Goal: Task Accomplishment & Management: Use online tool/utility

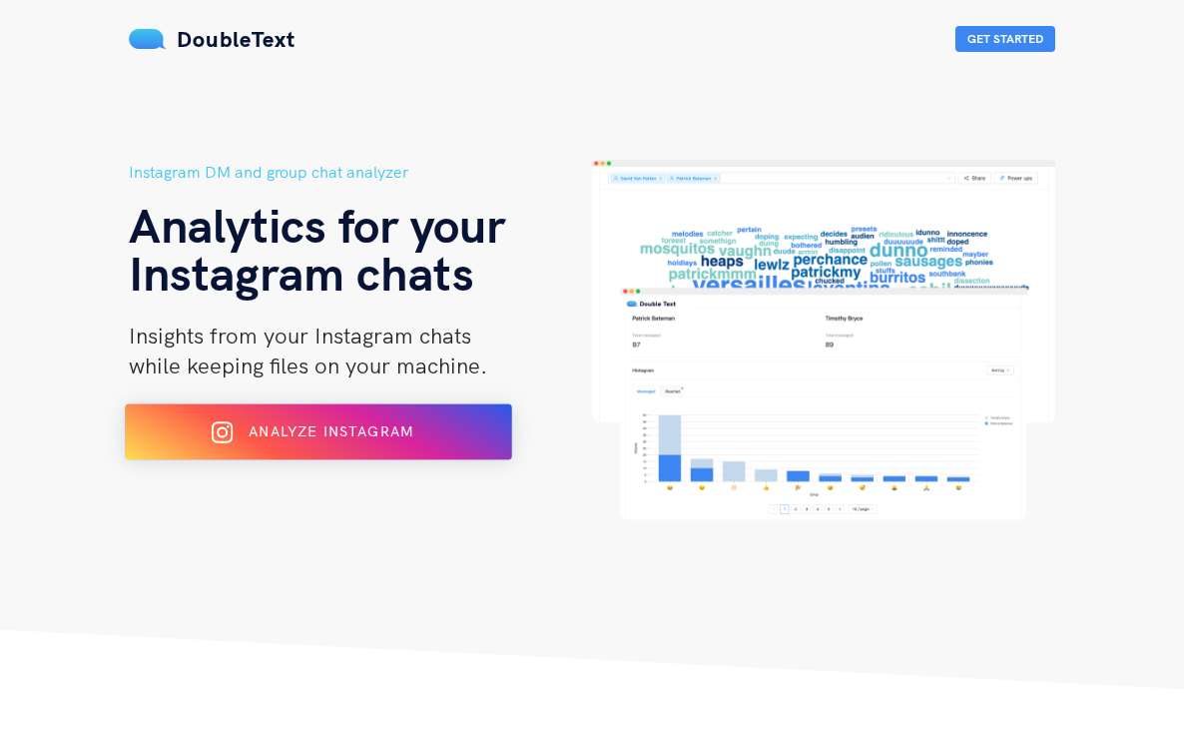
click at [333, 410] on button "Analyze Instagram" at bounding box center [318, 432] width 387 height 56
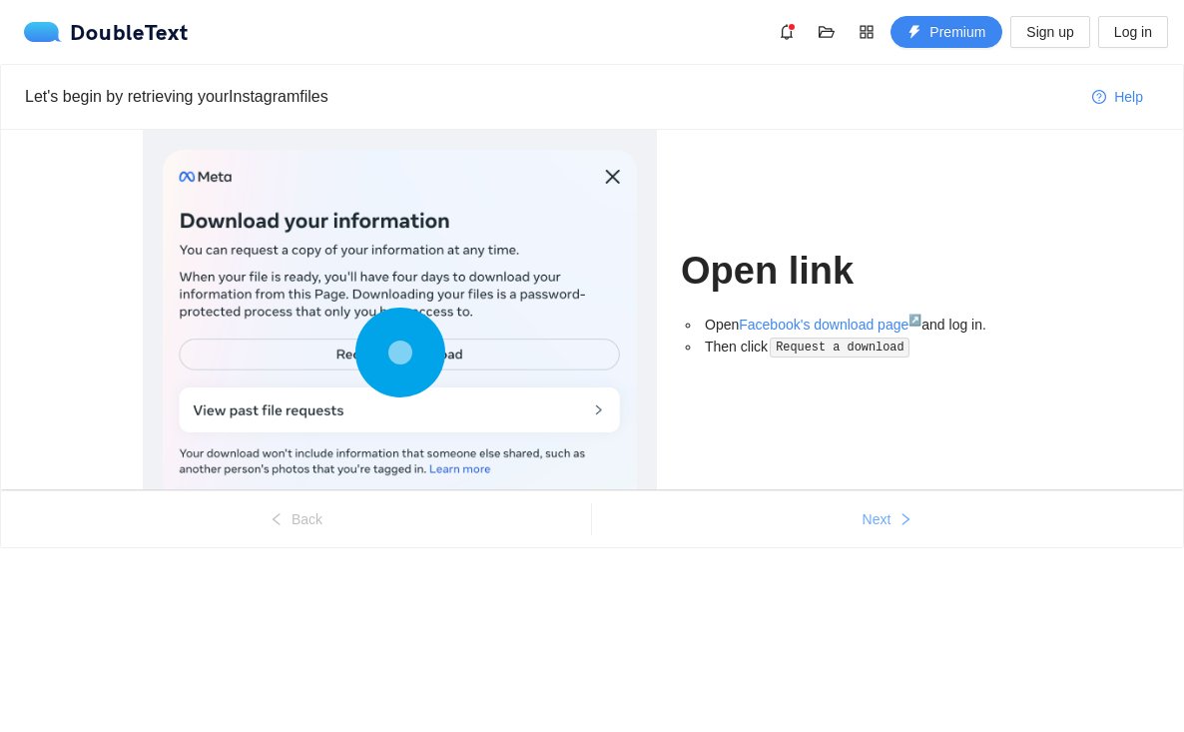
click at [894, 516] on button "Next" at bounding box center [887, 519] width 591 height 32
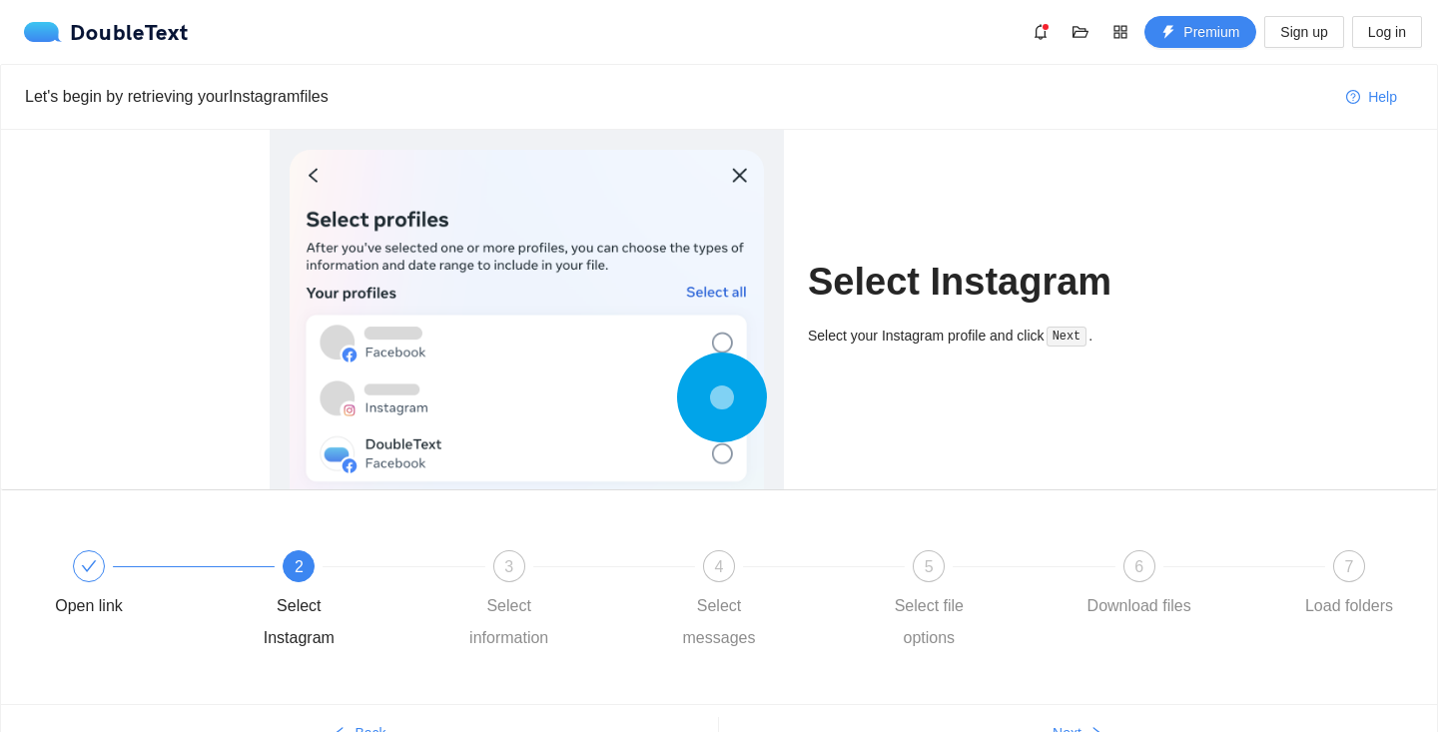
click at [739, 166] on div at bounding box center [527, 357] width 474 height 414
click at [512, 565] on span "3" at bounding box center [508, 566] width 9 height 17
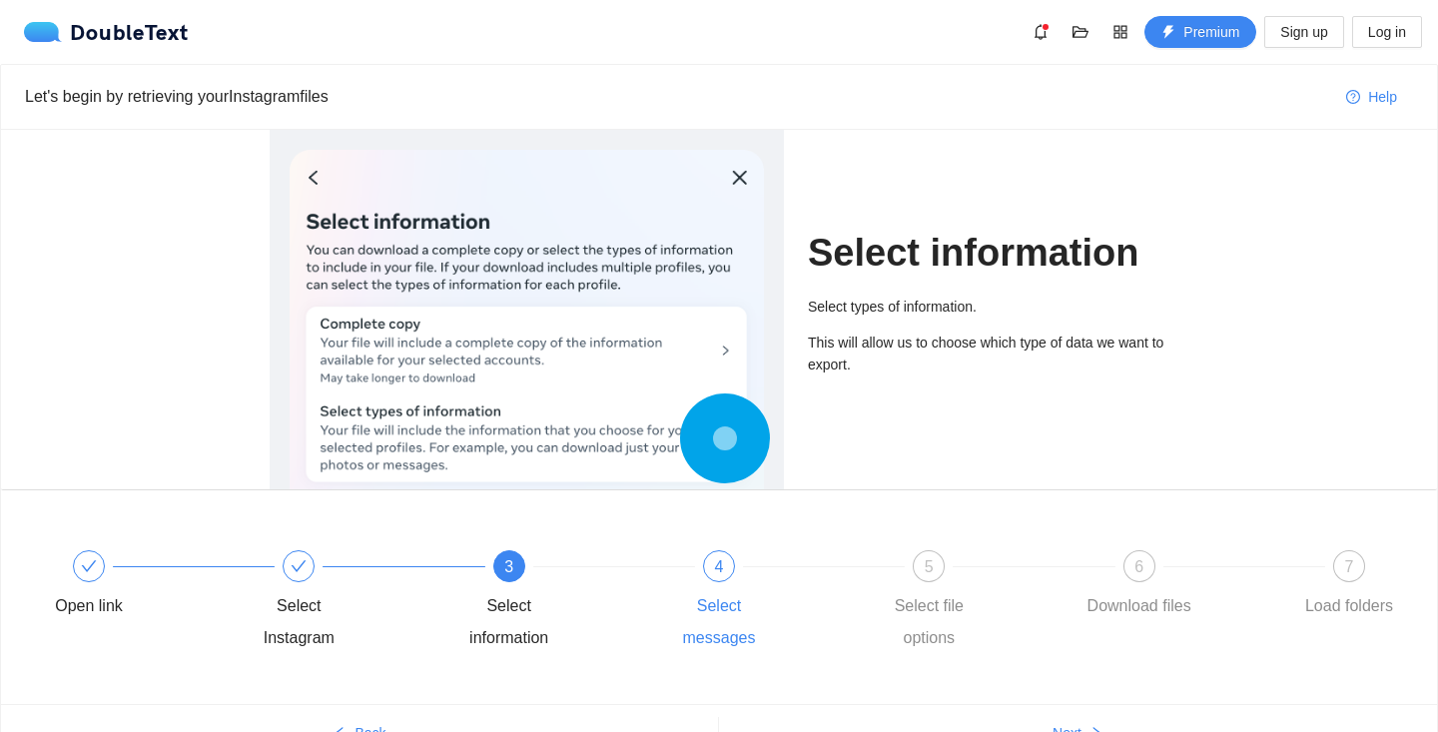
click at [749, 567] on div at bounding box center [824, 566] width 210 height 8
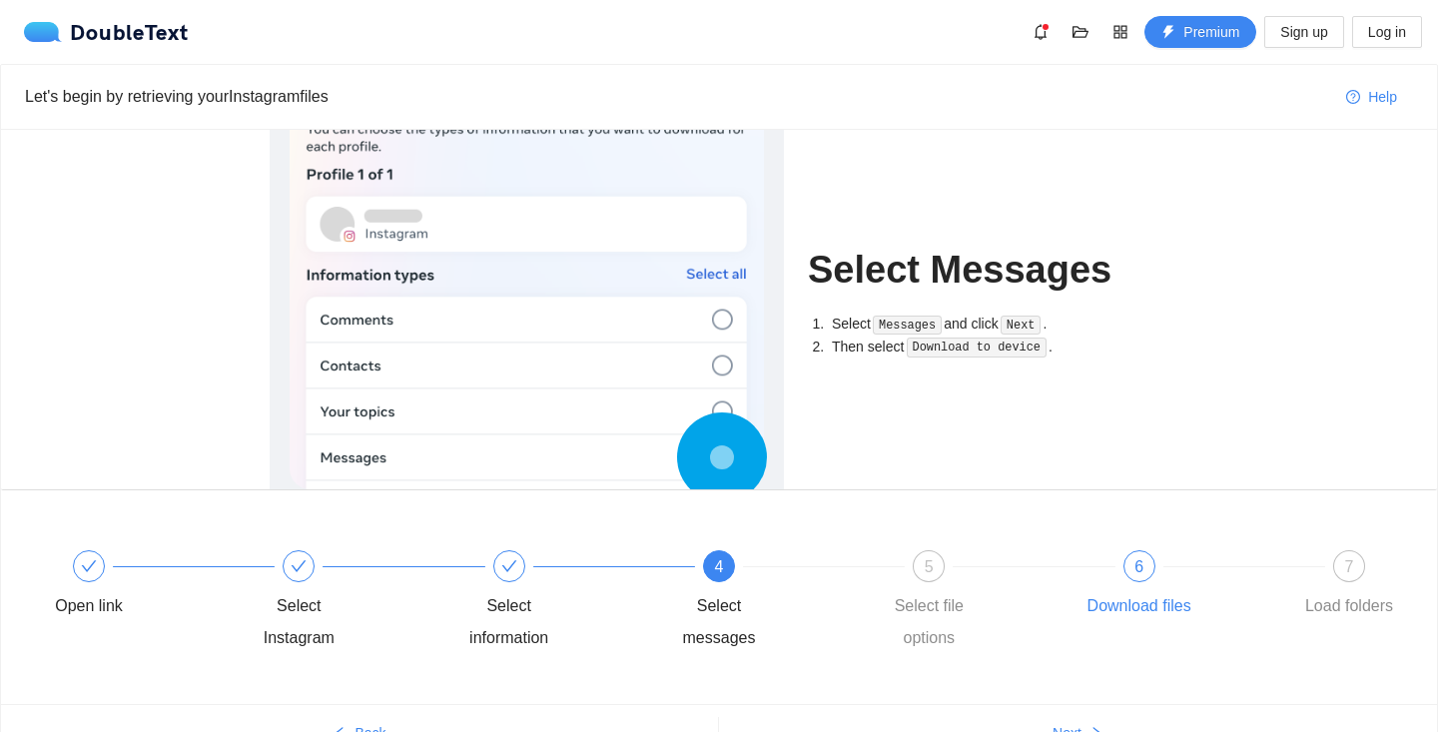
scroll to position [107, 0]
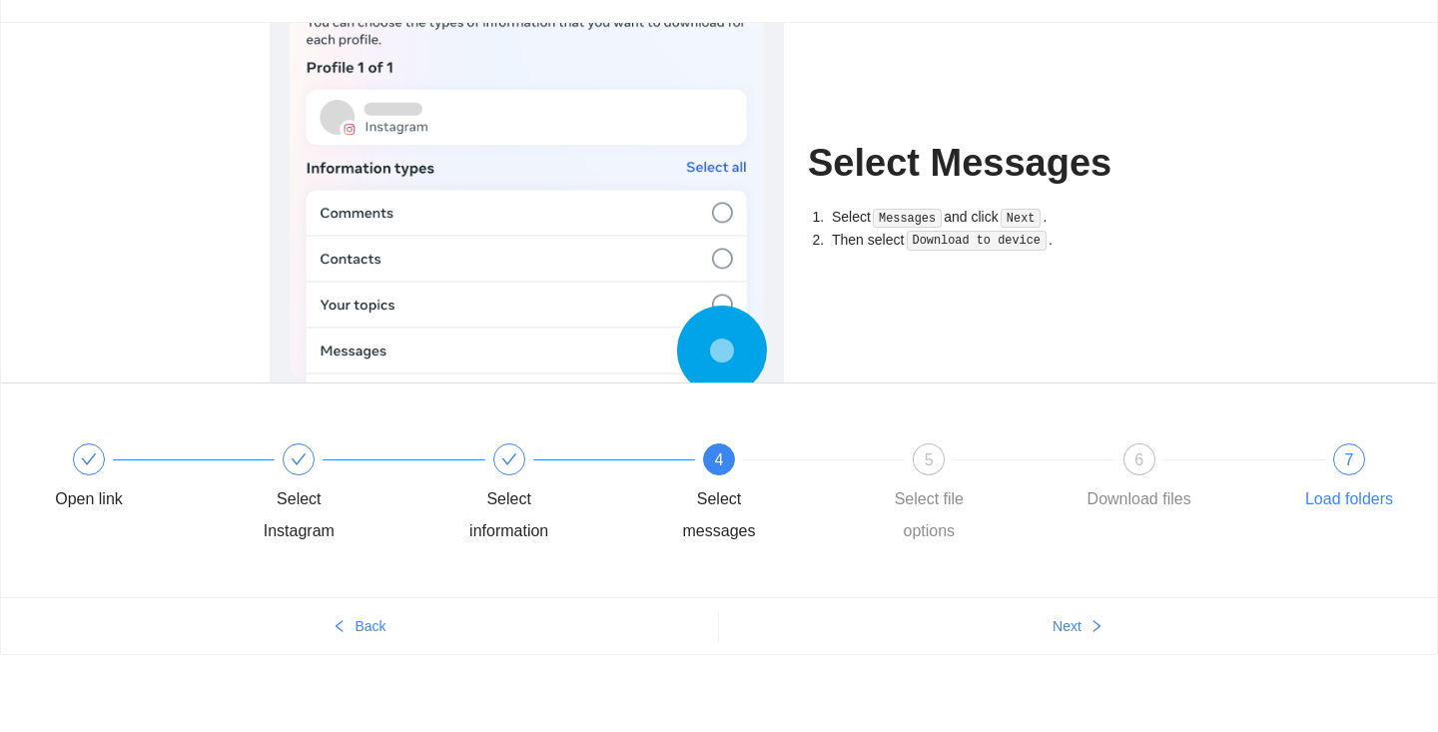
click at [1183, 464] on div "7" at bounding box center [1349, 459] width 32 height 32
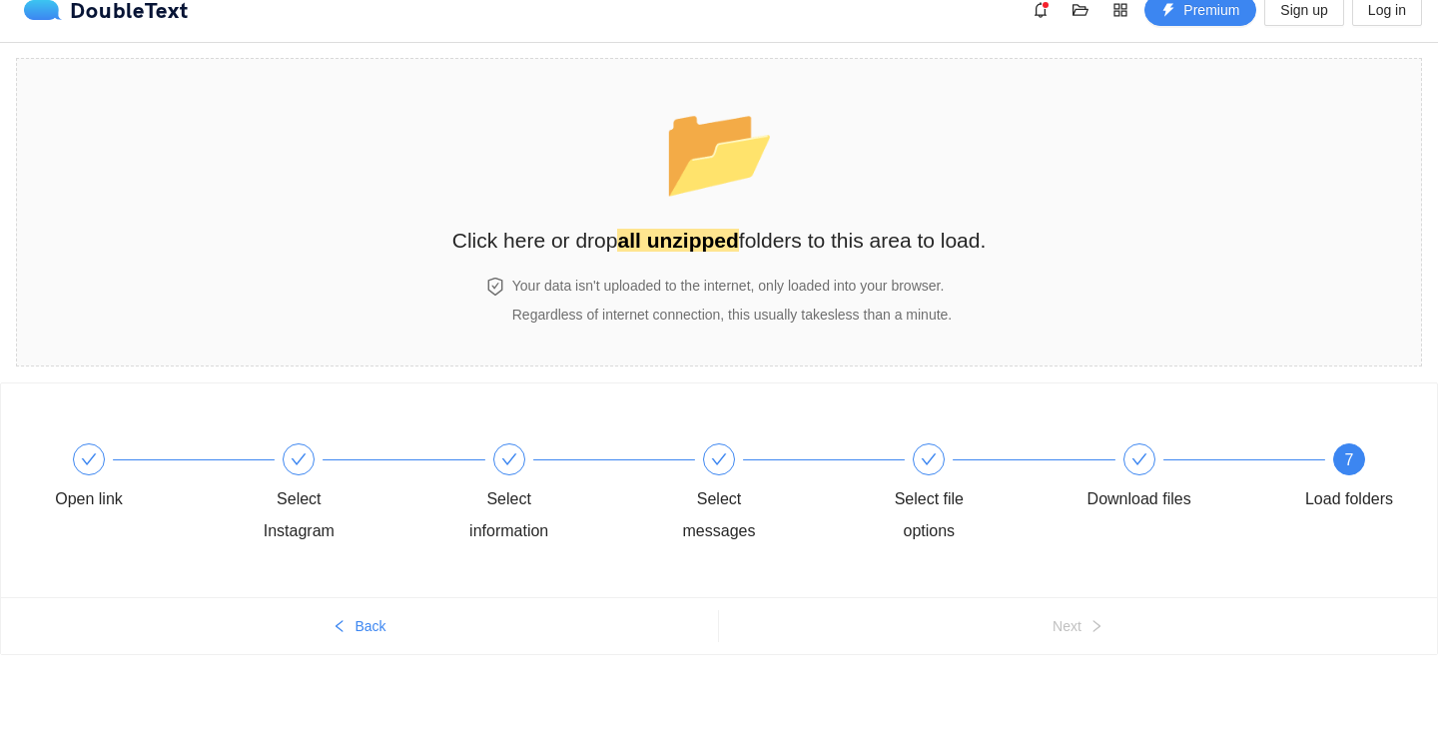
scroll to position [22, 0]
click at [1118, 467] on div "Download files" at bounding box center [1186, 479] width 210 height 72
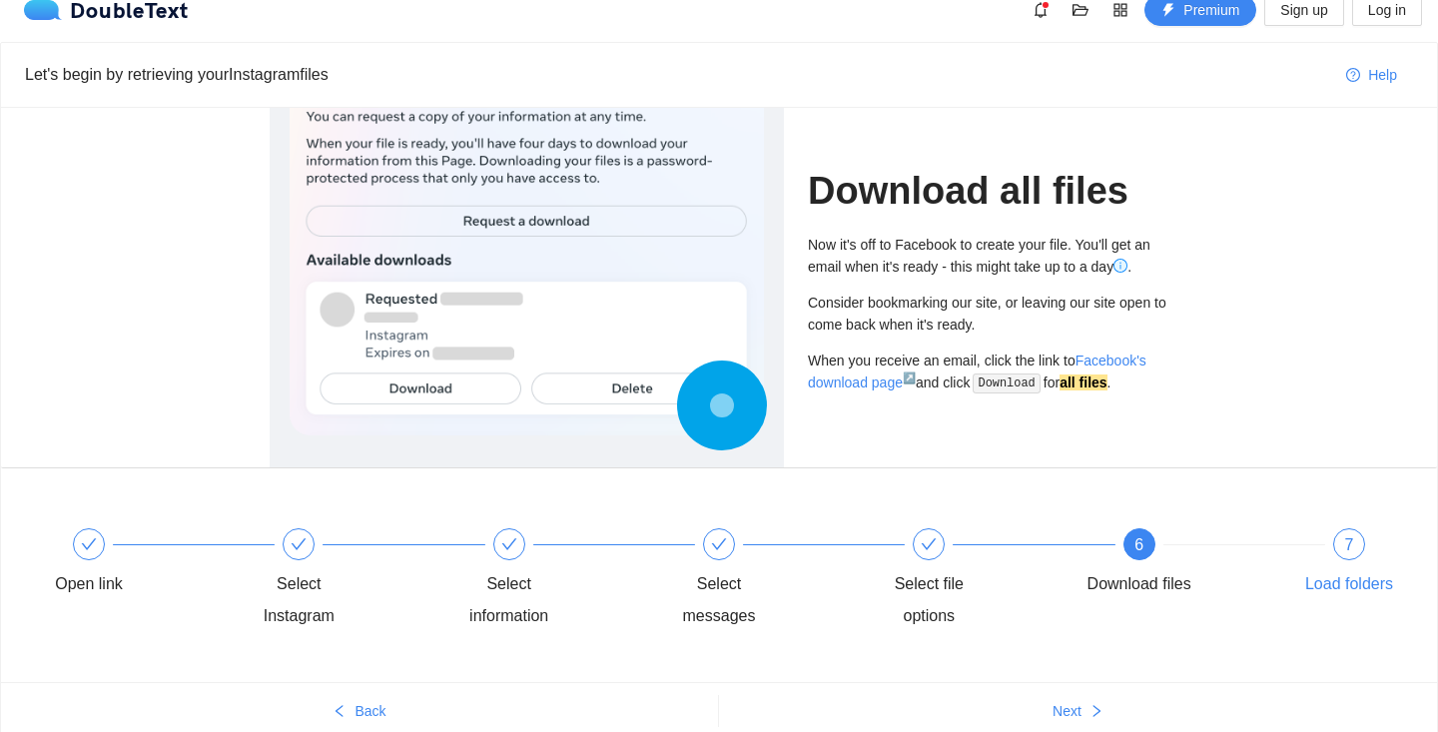
click at [1183, 560] on div "7 Load folders" at bounding box center [1349, 564] width 116 height 72
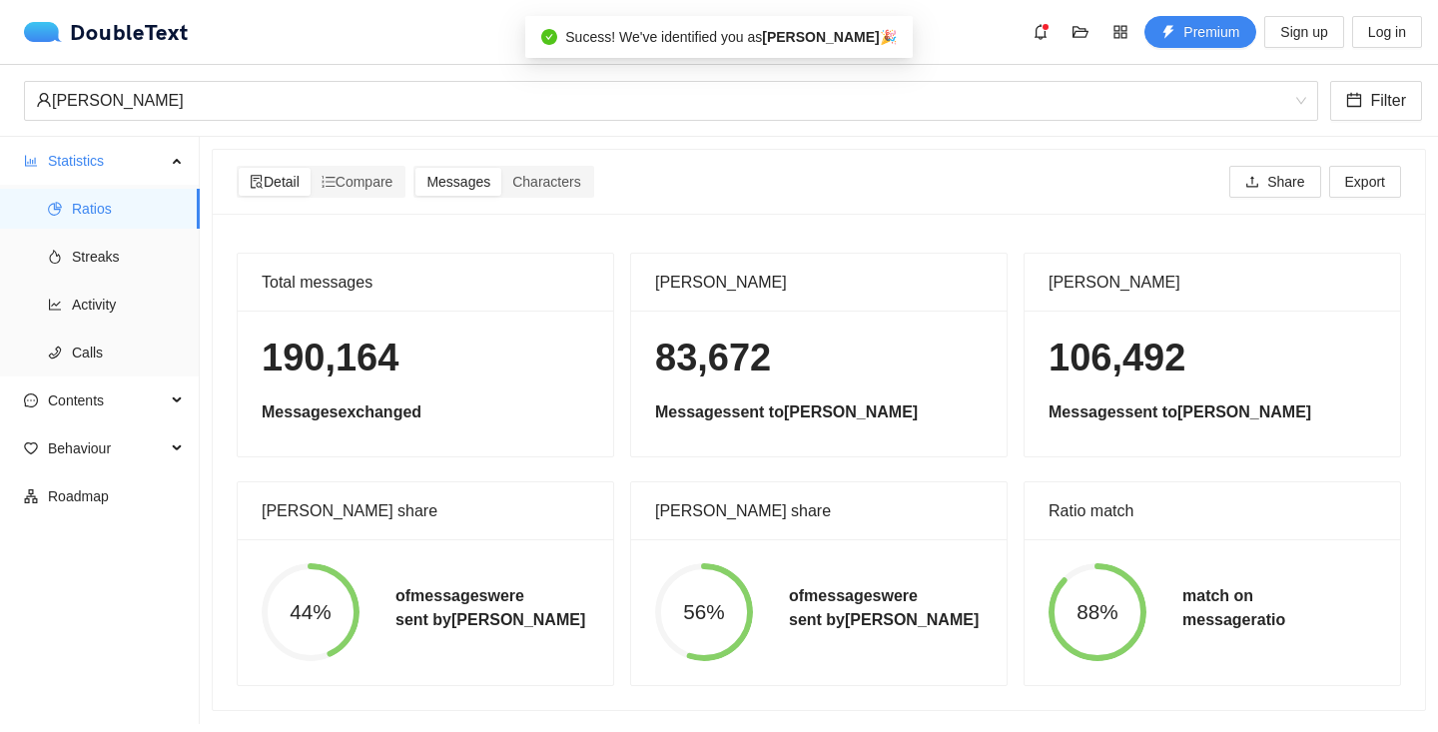
scroll to position [0, 0]
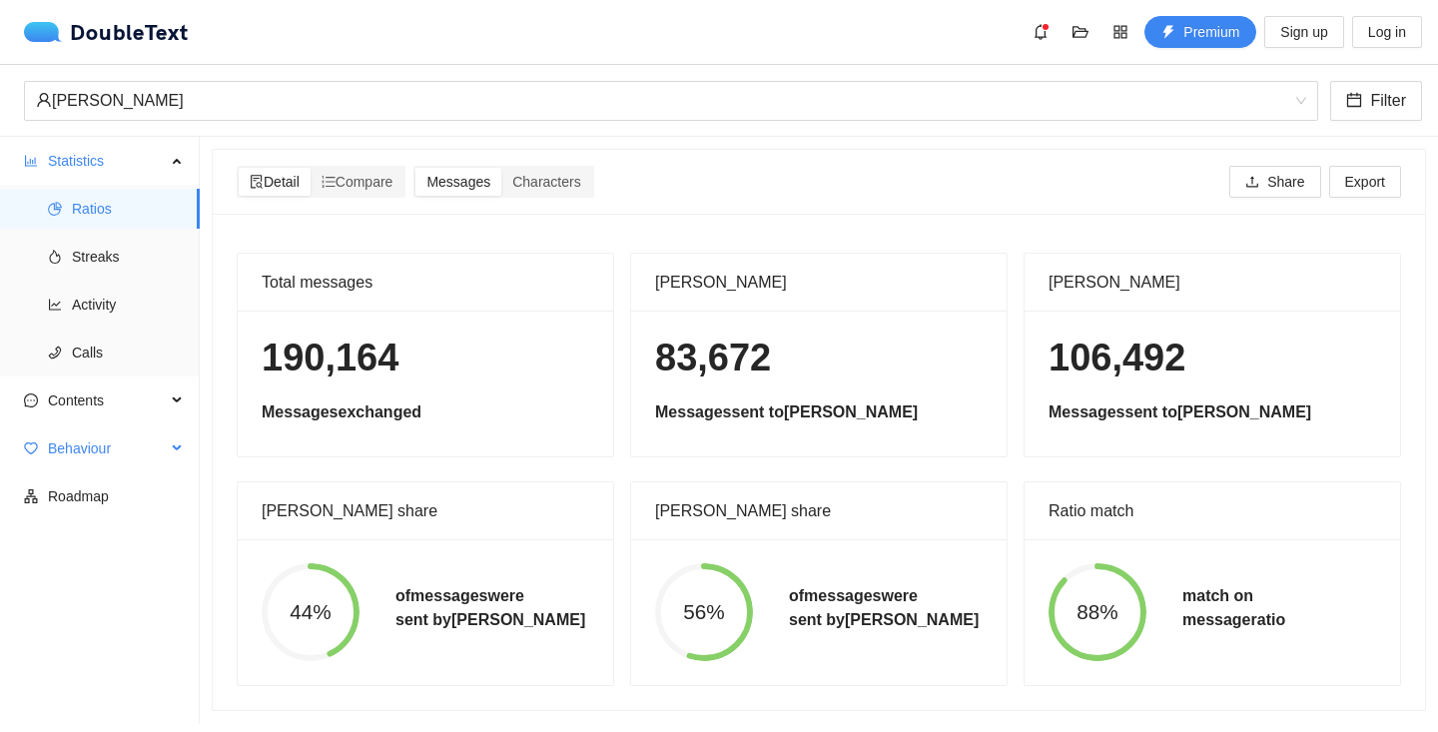
click at [160, 446] on span "Behaviour" at bounding box center [107, 448] width 118 height 40
click at [133, 510] on span "Engagement" at bounding box center [128, 496] width 112 height 40
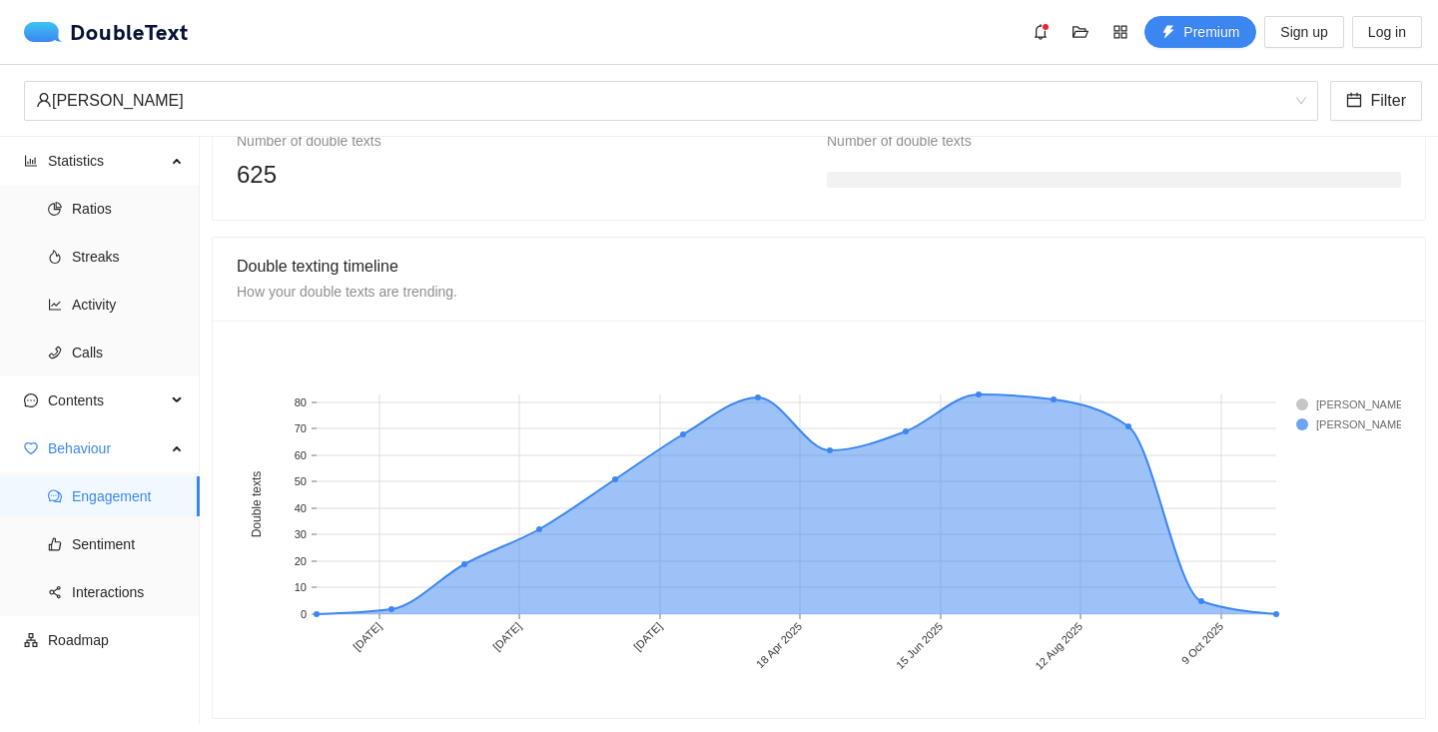
scroll to position [1631, 0]
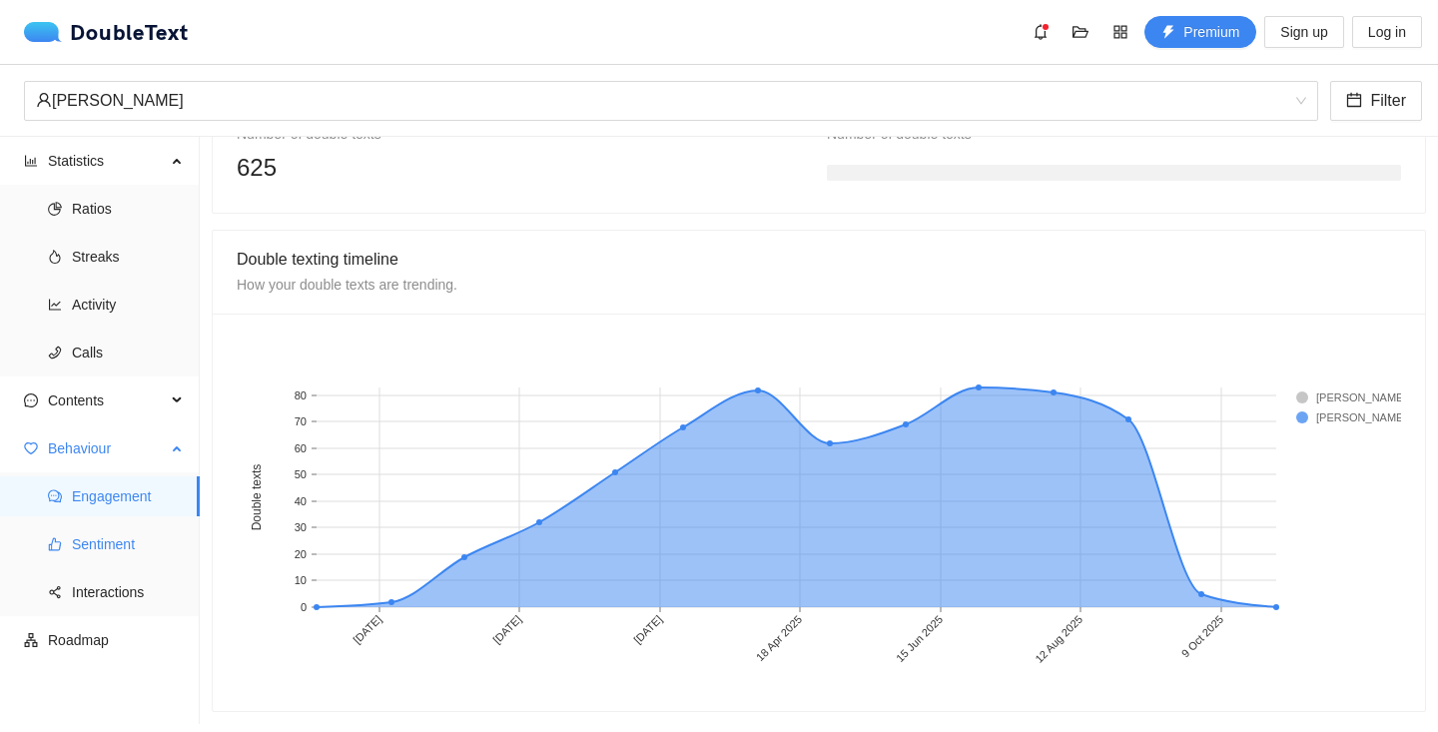
click at [127, 545] on span "Sentiment" at bounding box center [128, 544] width 112 height 40
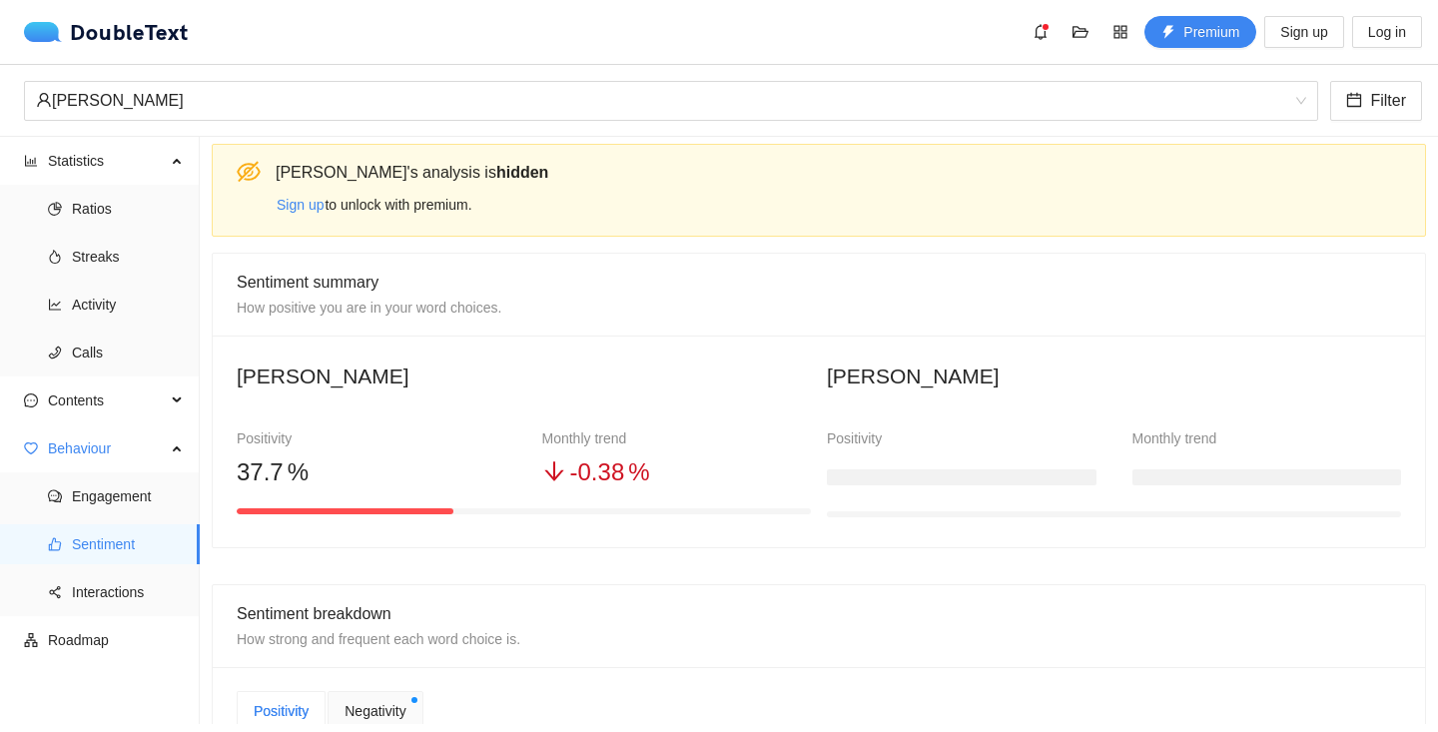
scroll to position [6, 0]
click at [295, 204] on span "Sign up" at bounding box center [300, 204] width 47 height 22
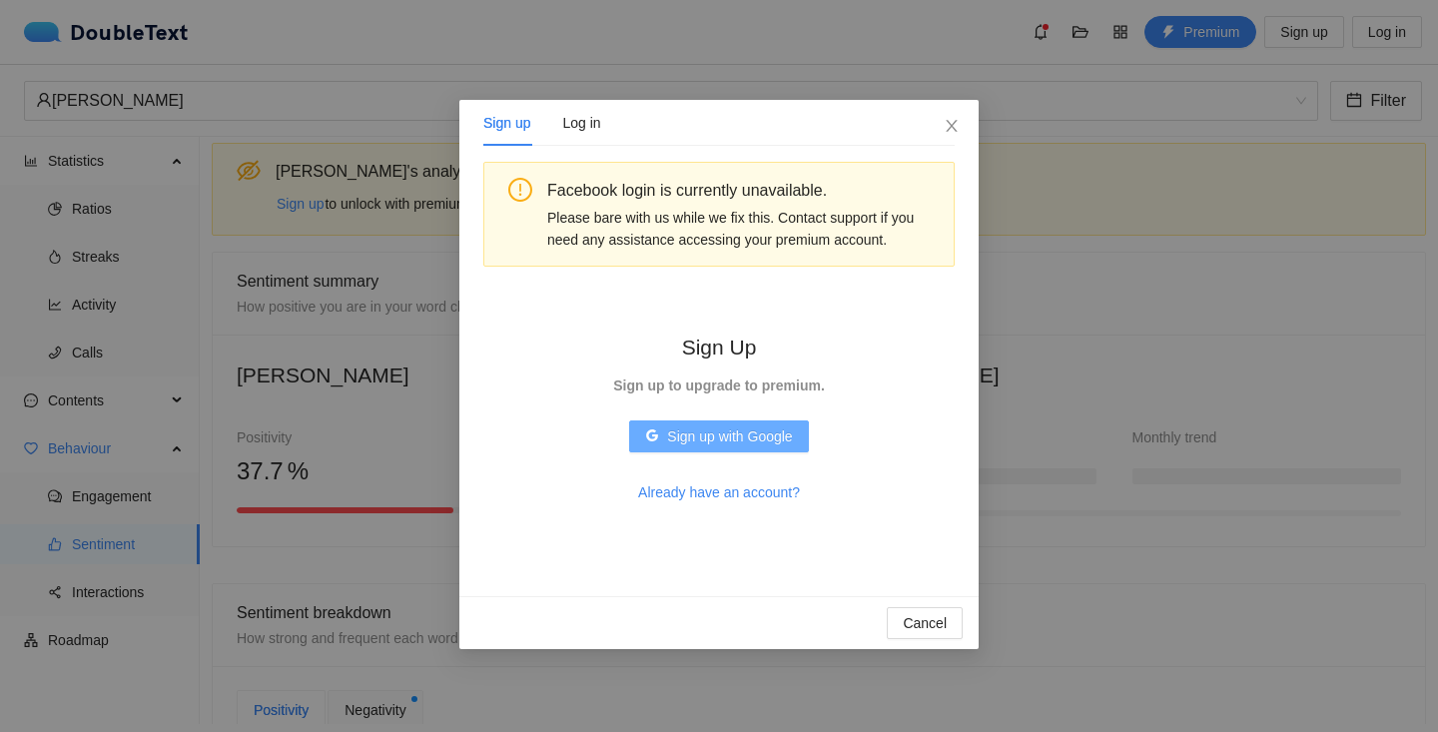
click at [682, 440] on span "Sign up with Google" at bounding box center [729, 436] width 125 height 22
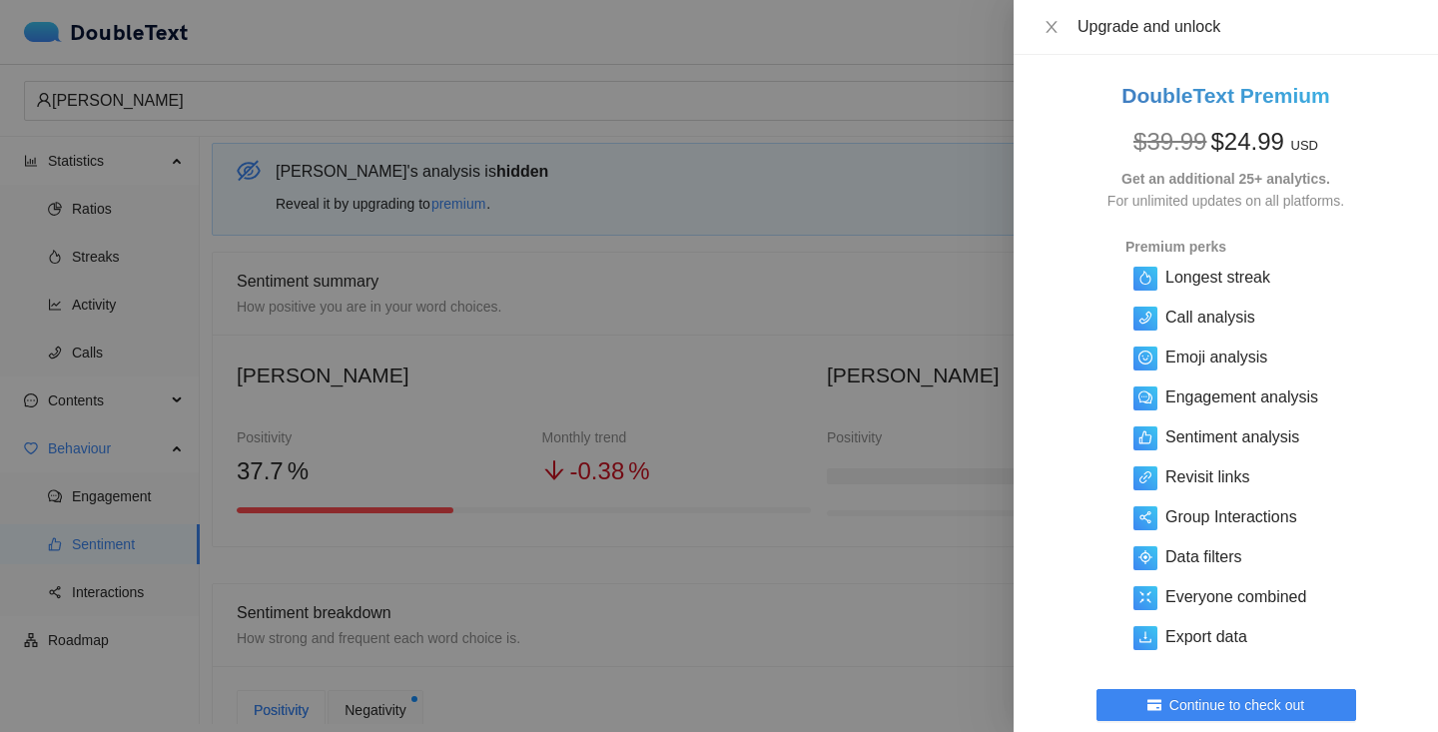
click at [842, 562] on div at bounding box center [719, 366] width 1438 height 732
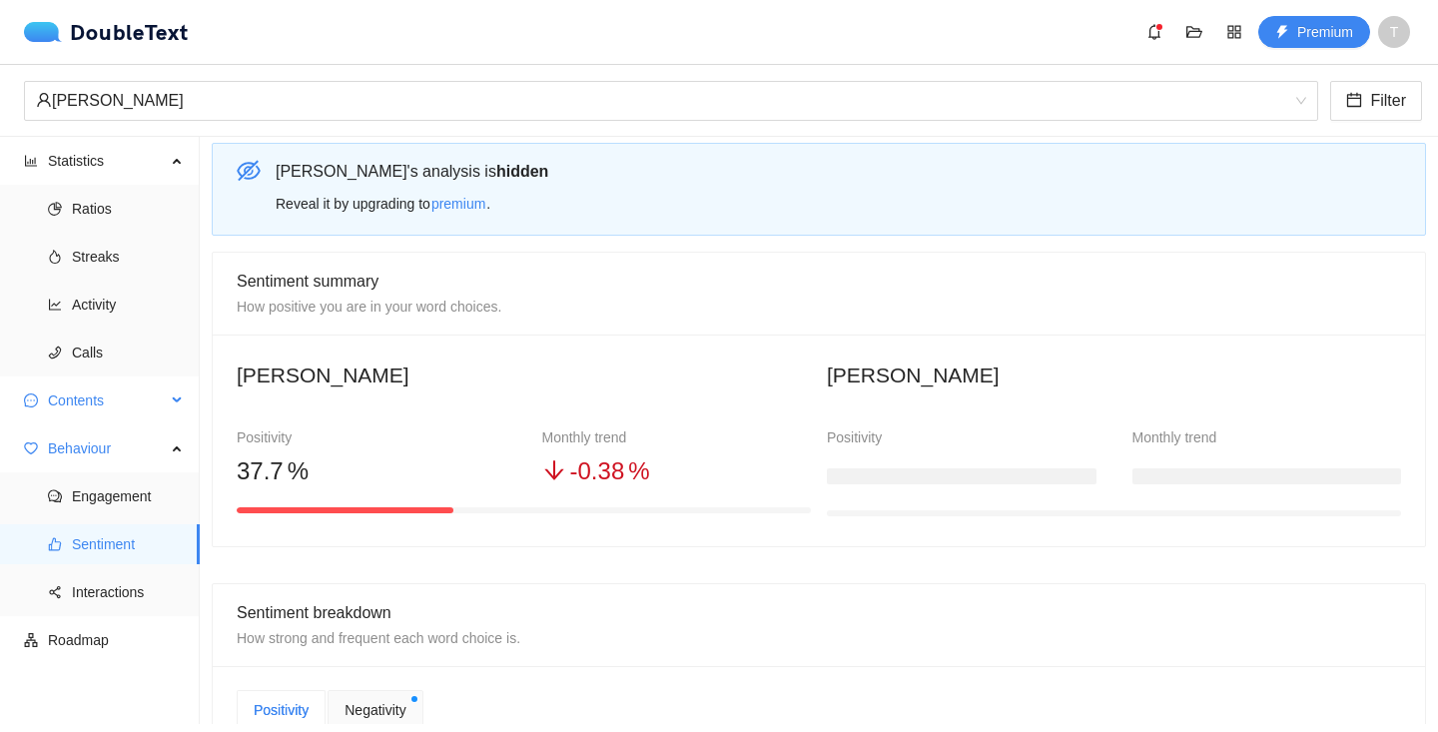
click at [155, 393] on span "Contents" at bounding box center [107, 400] width 118 height 40
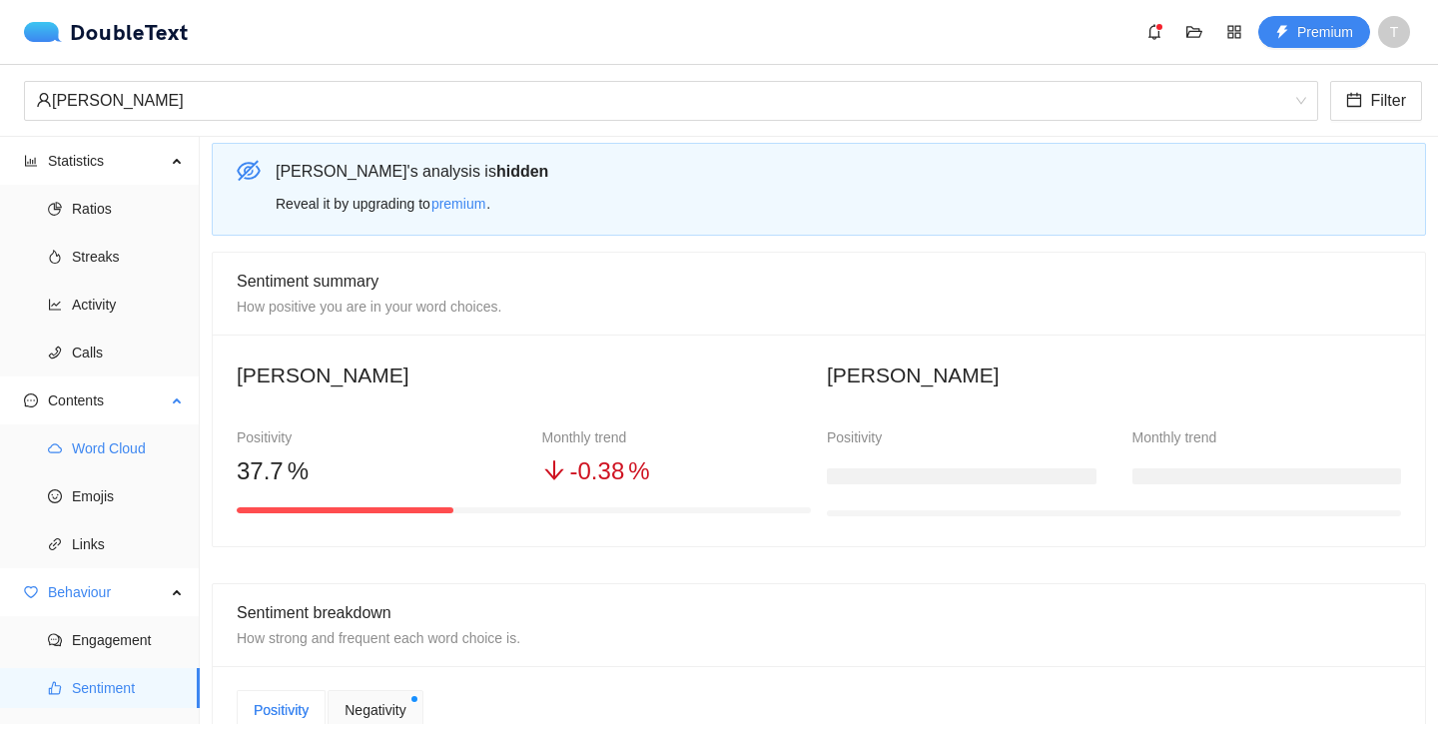
click at [145, 453] on span "Word Cloud" at bounding box center [128, 448] width 112 height 40
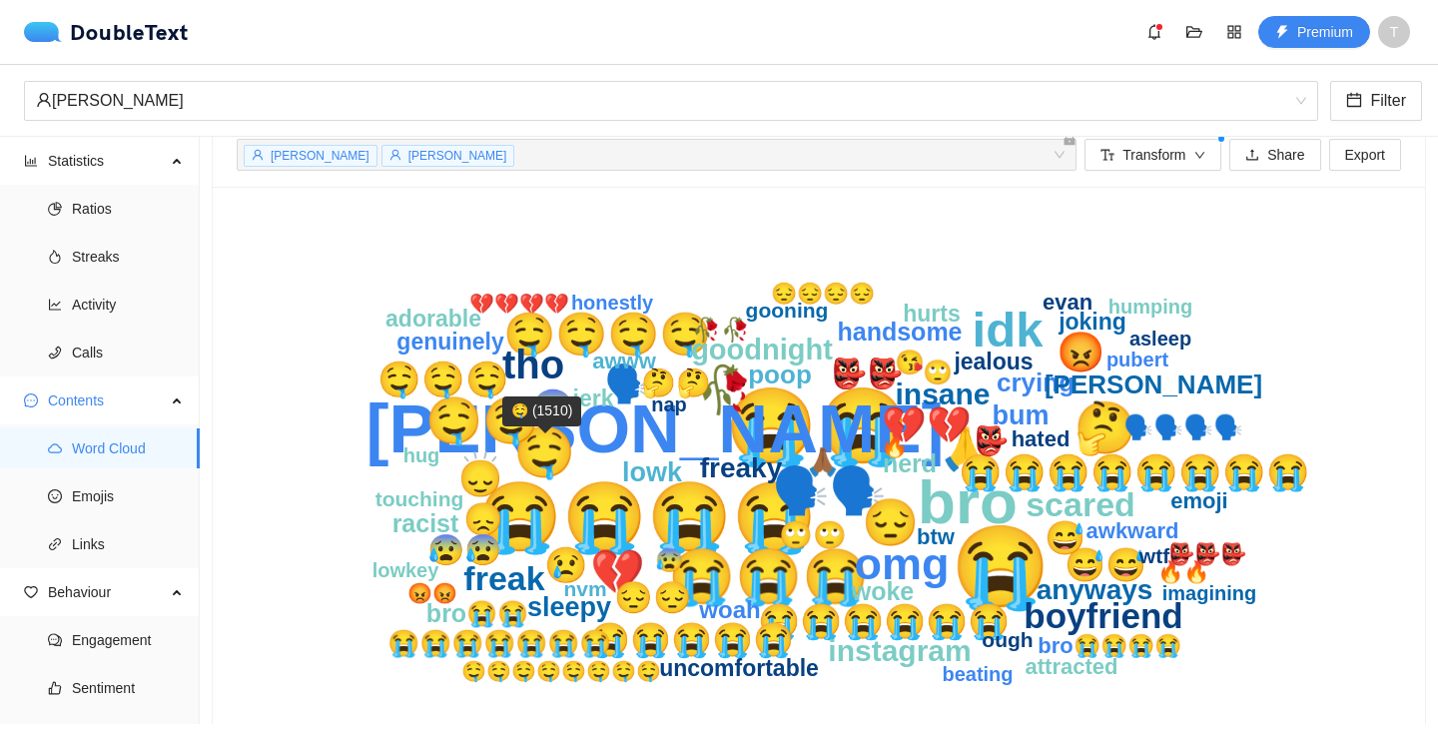
scroll to position [70, 0]
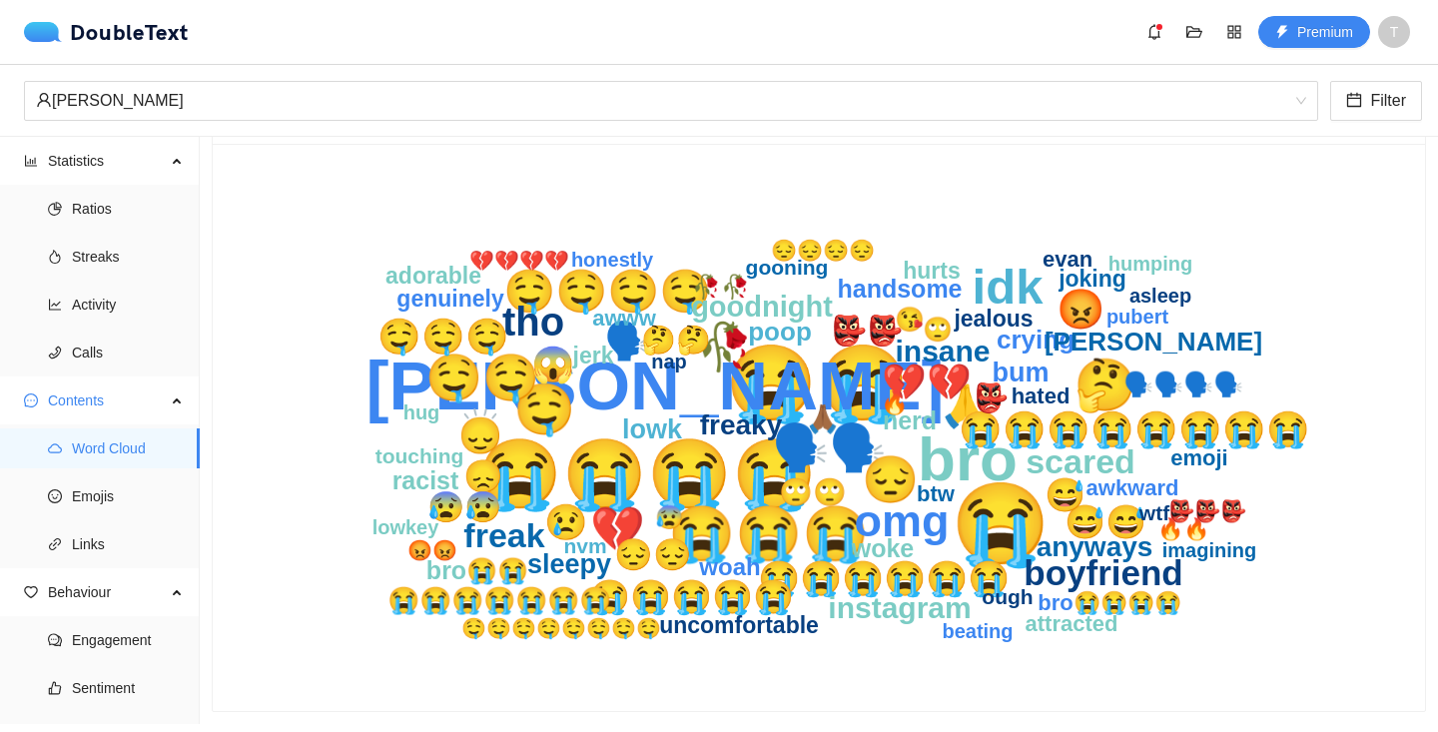
click at [792, 275] on text "gooning" at bounding box center [787, 267] width 83 height 23
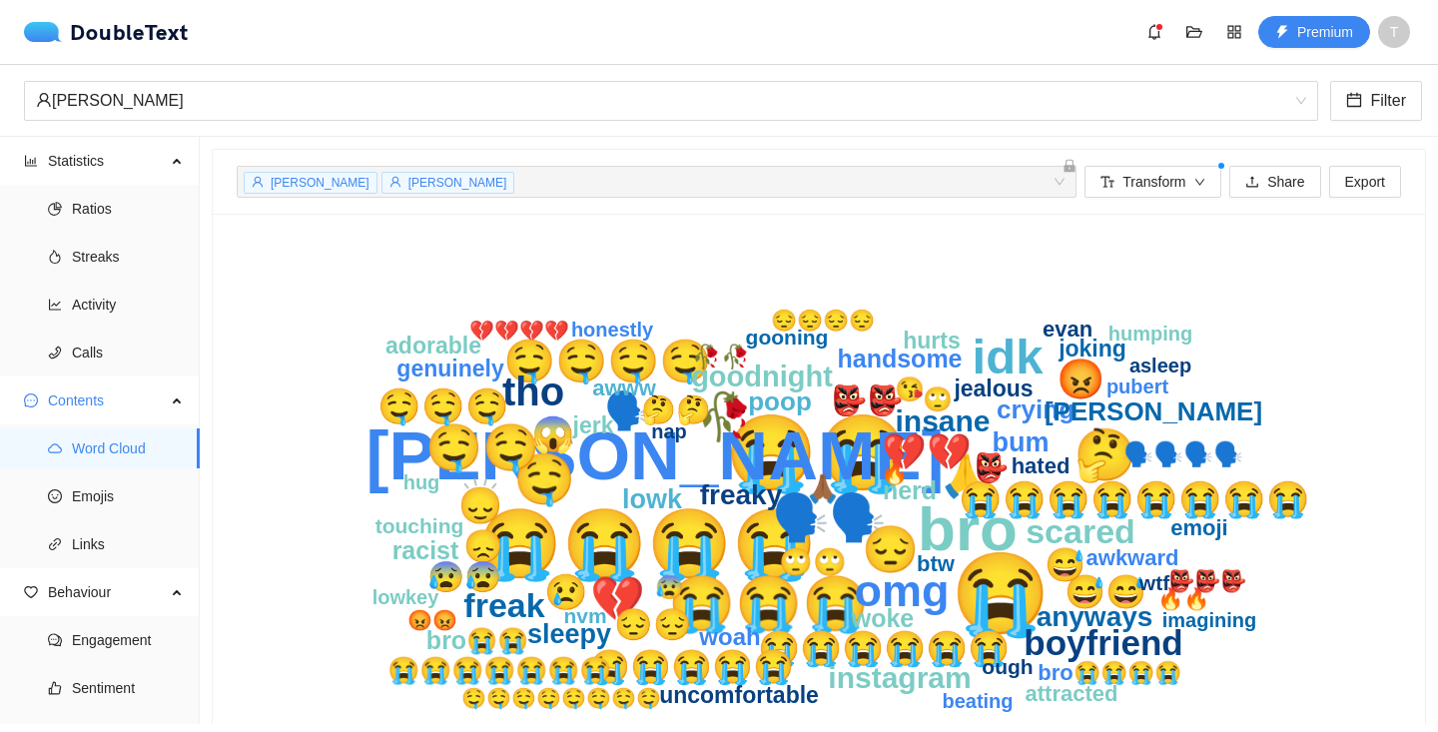
click at [1052, 177] on div "[PERSON_NAME] + 0 ..." at bounding box center [657, 182] width 840 height 32
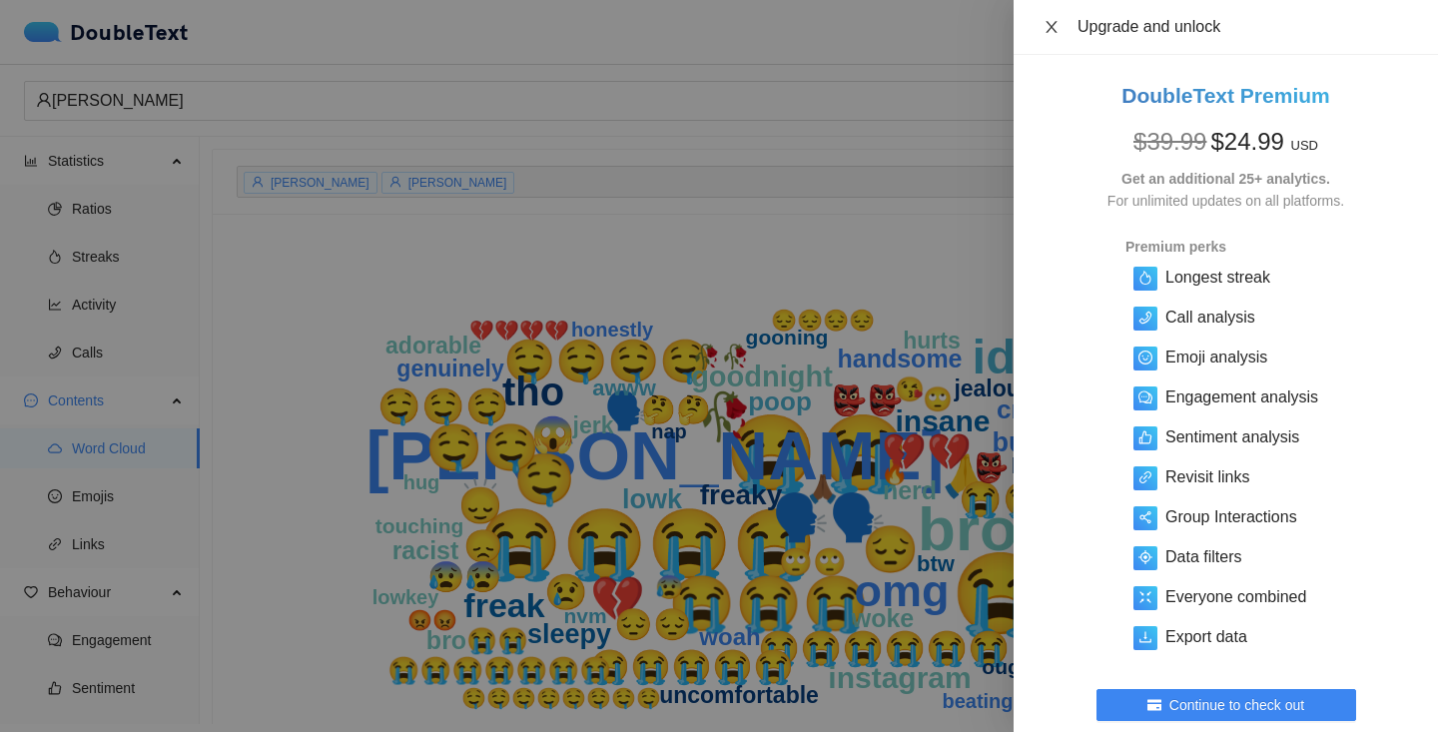
click at [1059, 33] on button "Close" at bounding box center [1051, 27] width 28 height 19
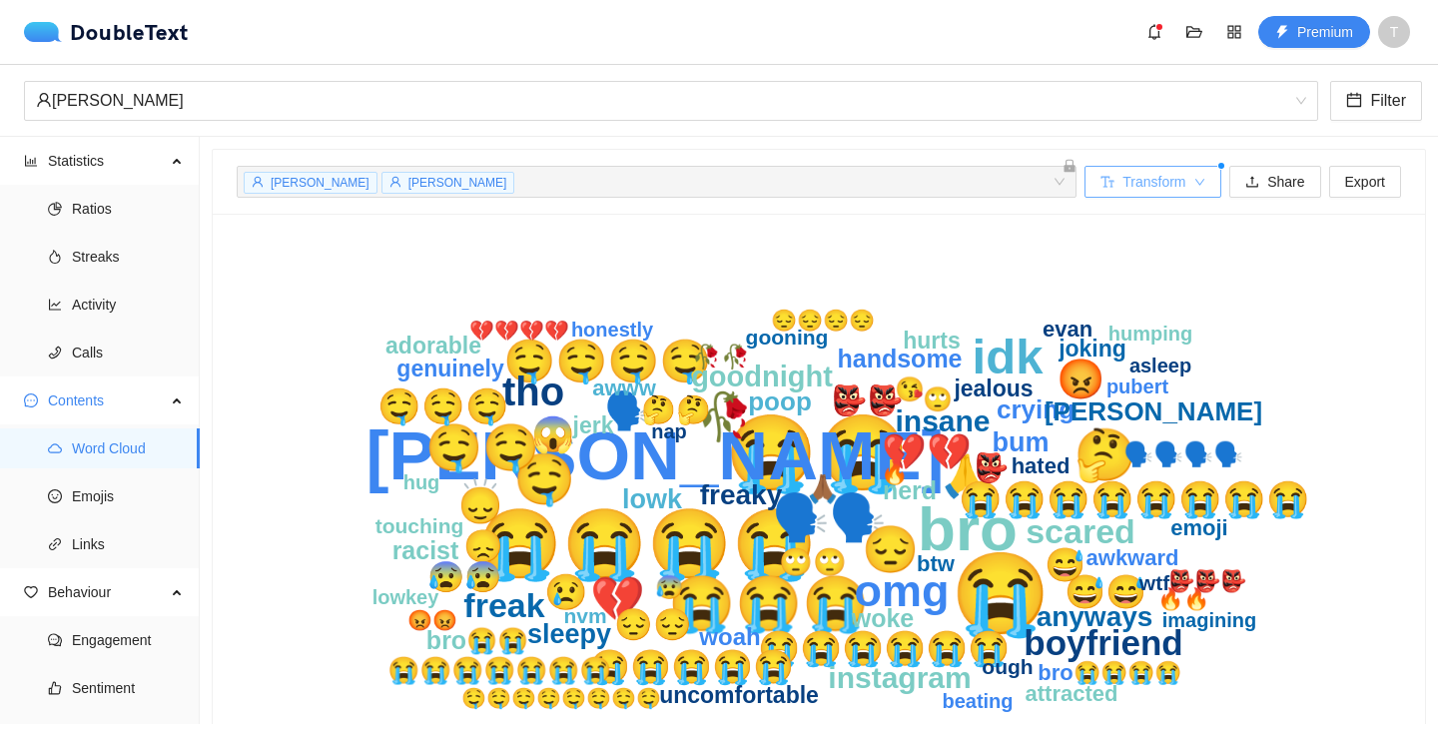
click at [1183, 185] on icon "down" at bounding box center [1200, 183] width 12 height 12
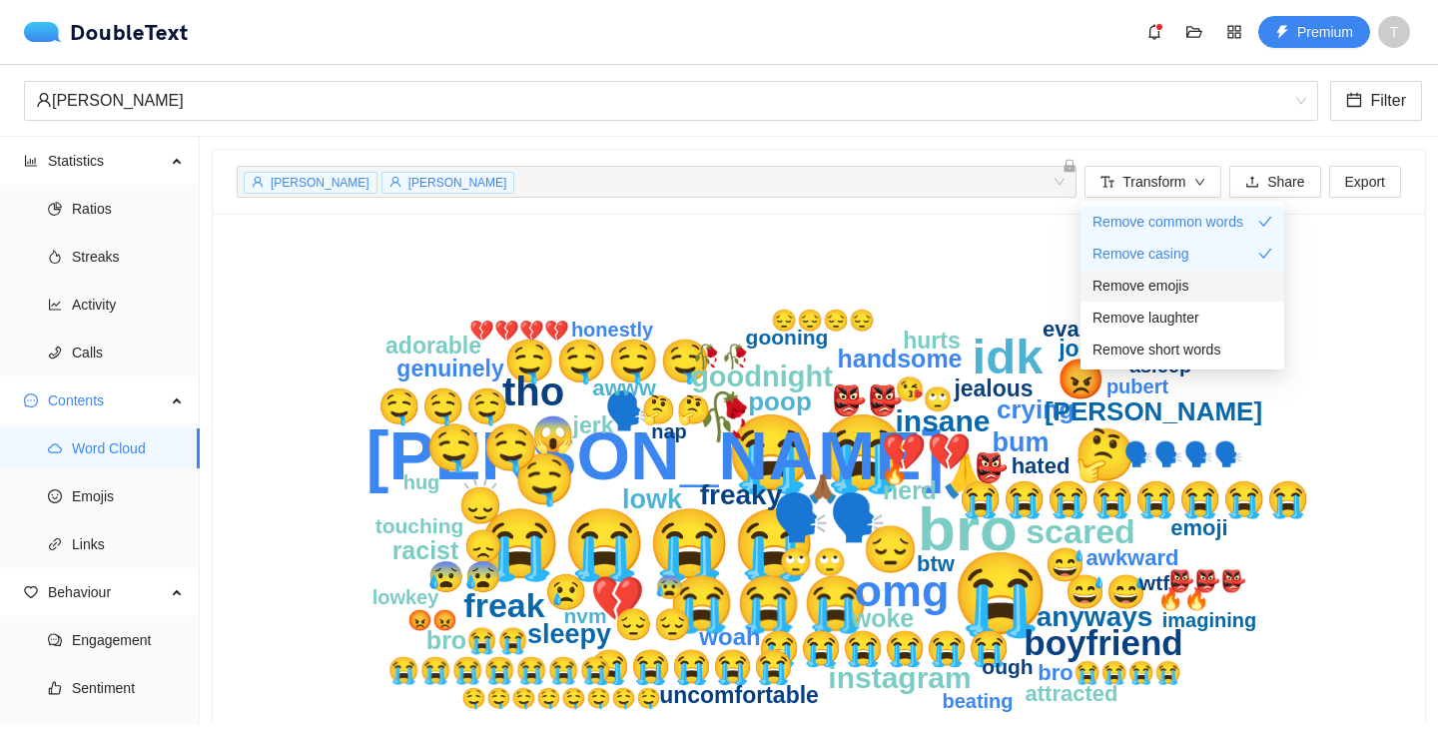
click at [1183, 292] on span "Remove emojis" at bounding box center [1140, 286] width 96 height 22
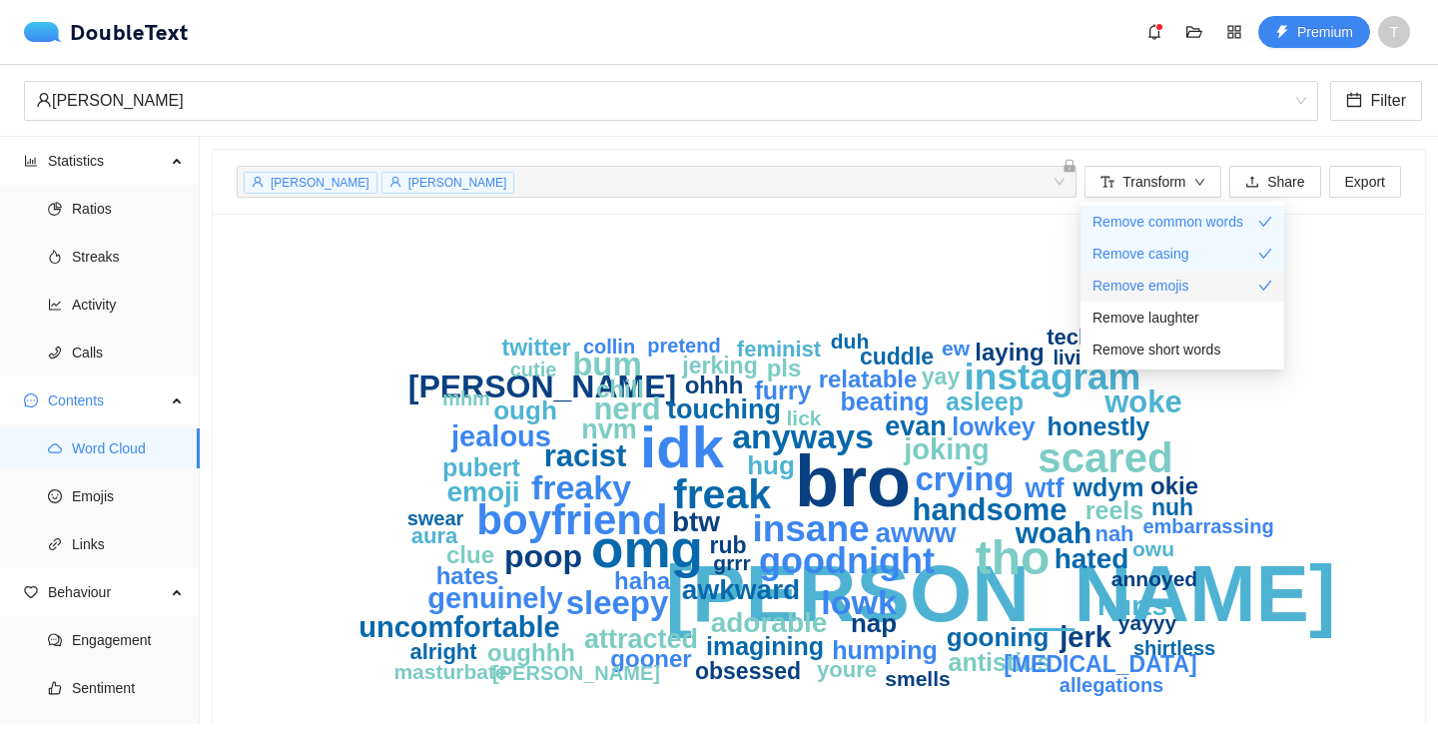
scroll to position [70, 0]
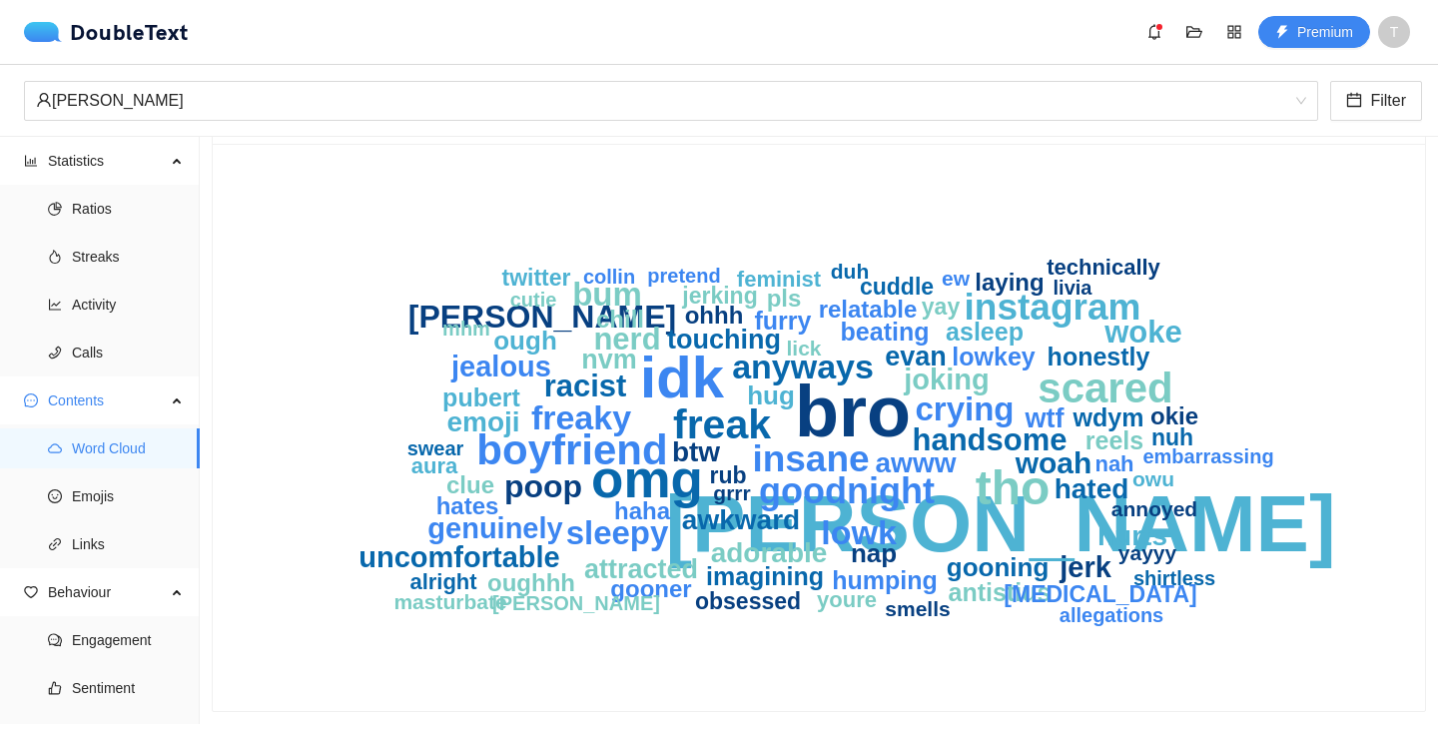
click at [354, 401] on icon "[PERSON_NAME] bro idk omg tho boyfriend scared freak instagram insane goodnight…" at bounding box center [819, 427] width 1164 height 519
click at [1183, 95] on icon "calendar" at bounding box center [1354, 100] width 14 height 14
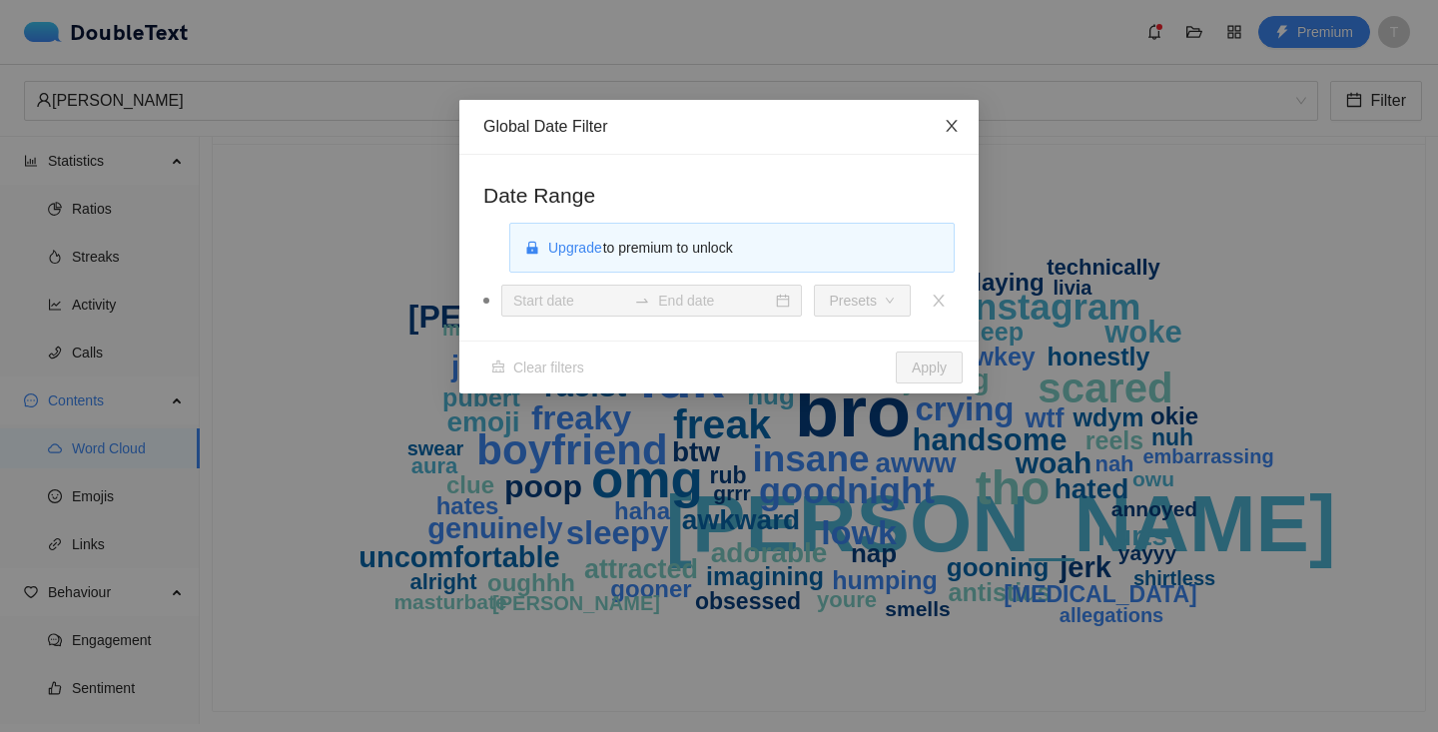
click at [930, 131] on span "Close" at bounding box center [952, 127] width 54 height 54
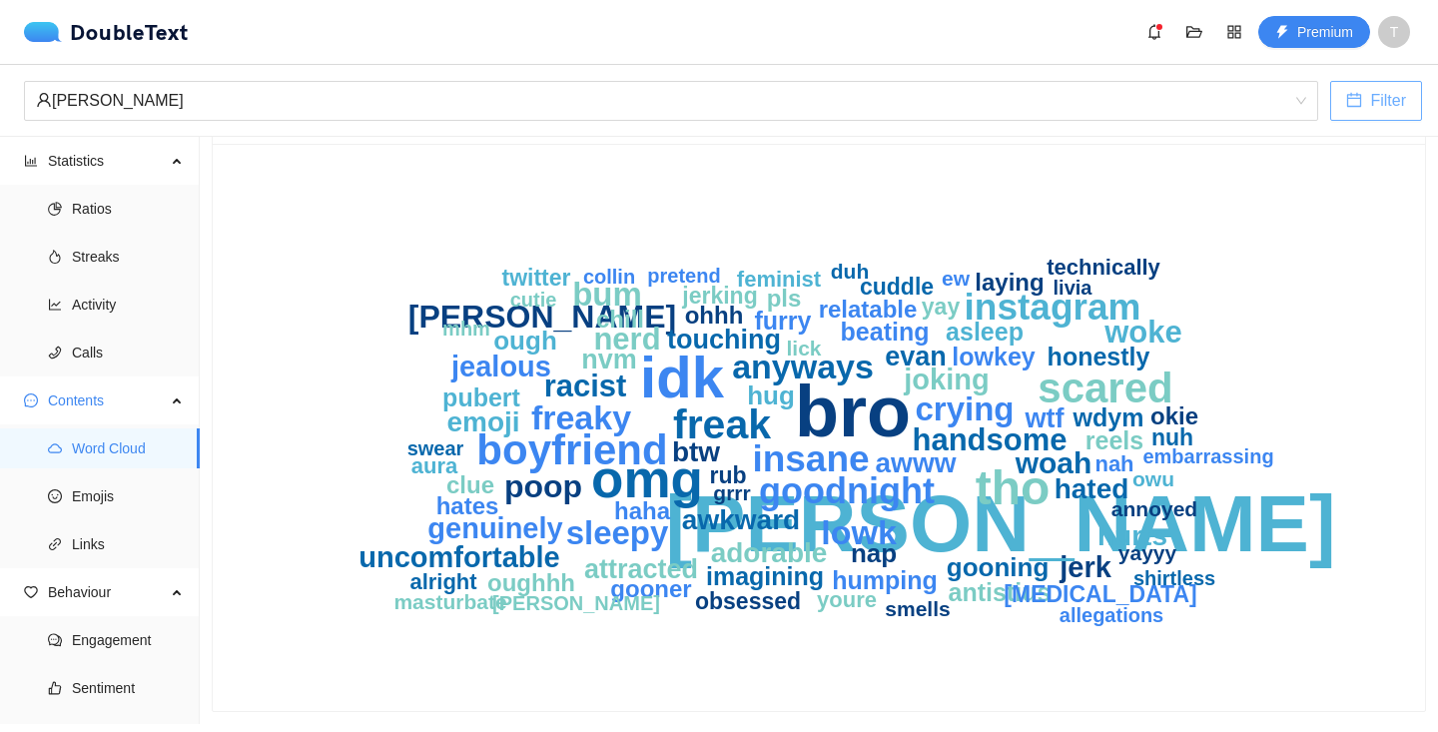
scroll to position [0, 0]
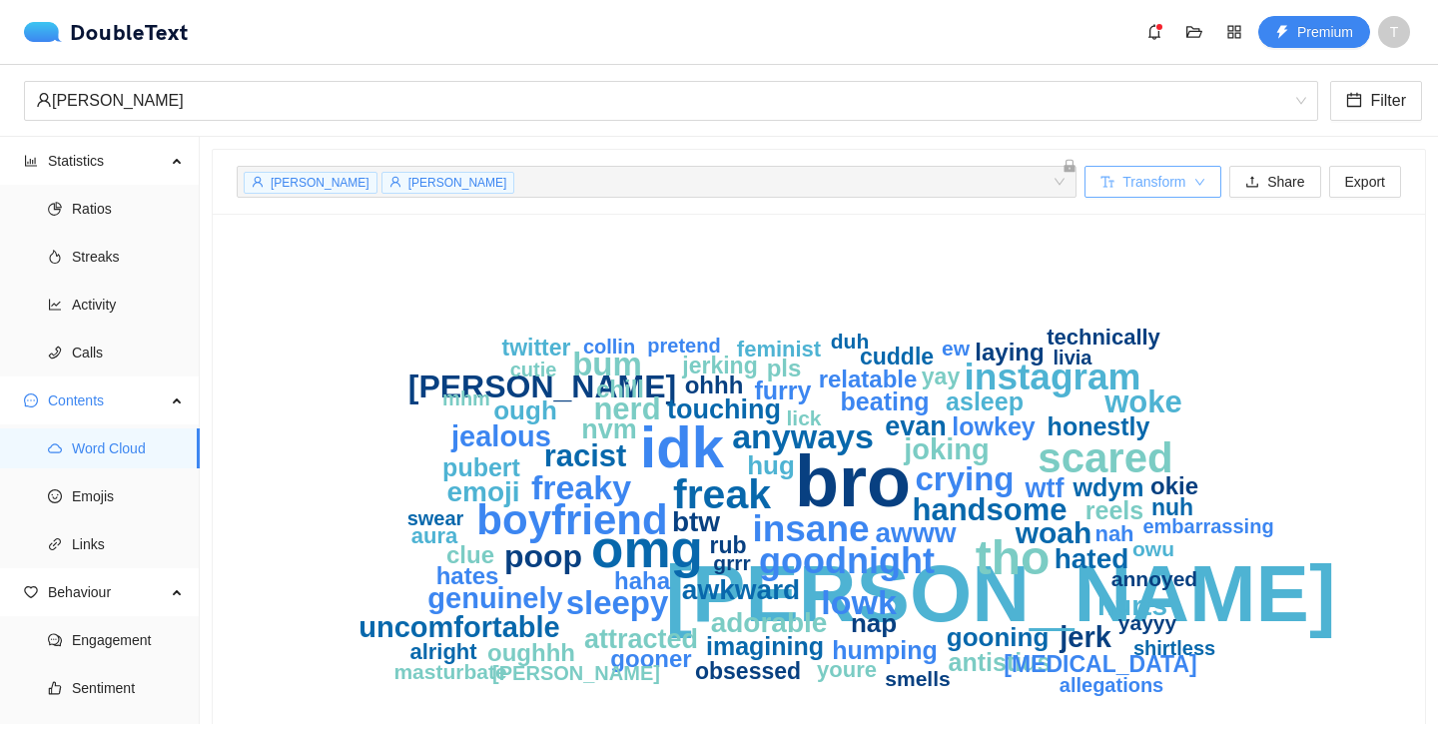
click at [1183, 188] on span "down" at bounding box center [1200, 183] width 12 height 13
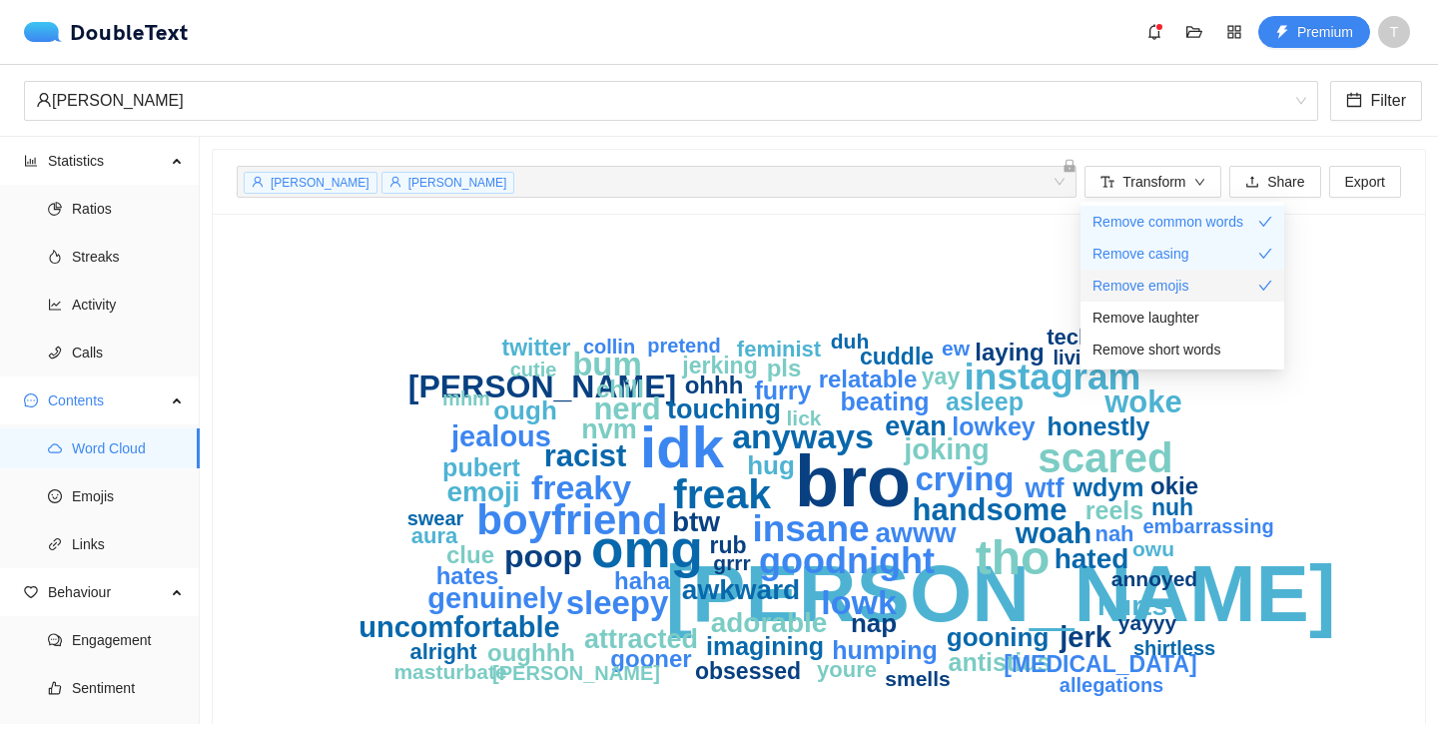
click at [1162, 289] on span "Remove emojis" at bounding box center [1140, 286] width 96 height 22
click at [943, 222] on div "[PERSON_NAME] bro idk omg tho boyfriend scared freak instagram insane goodnight…" at bounding box center [819, 497] width 1212 height 567
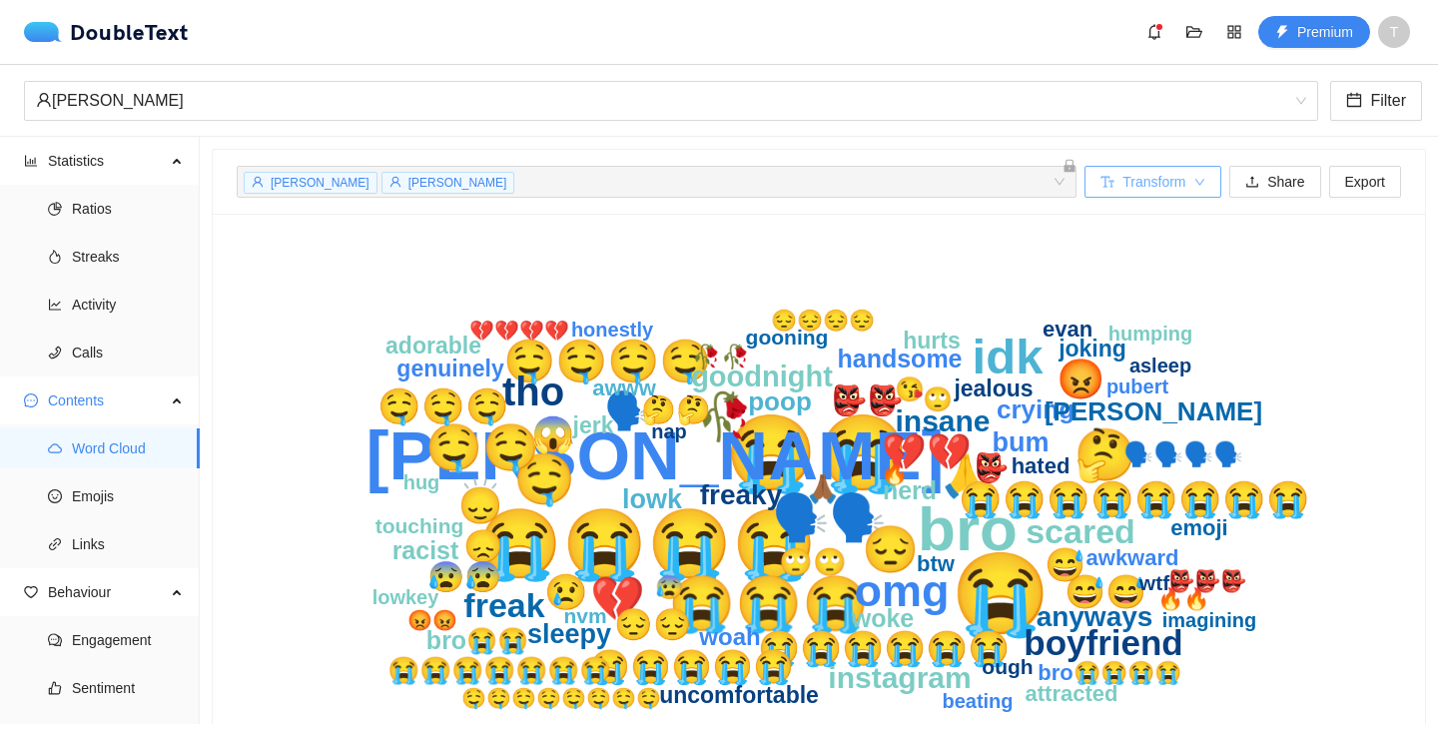
click at [1183, 193] on button "Transform" at bounding box center [1152, 182] width 137 height 32
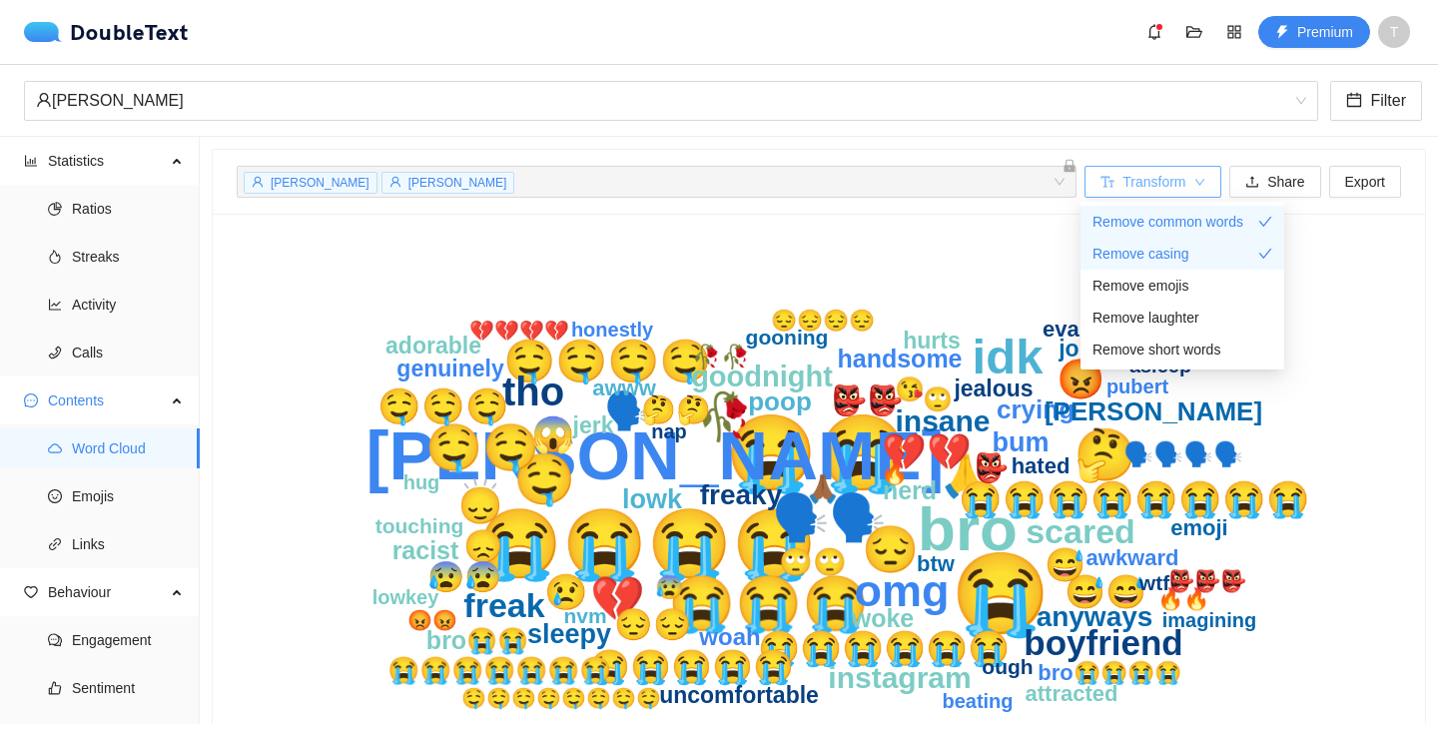
click at [1183, 193] on button "Transform" at bounding box center [1152, 182] width 137 height 32
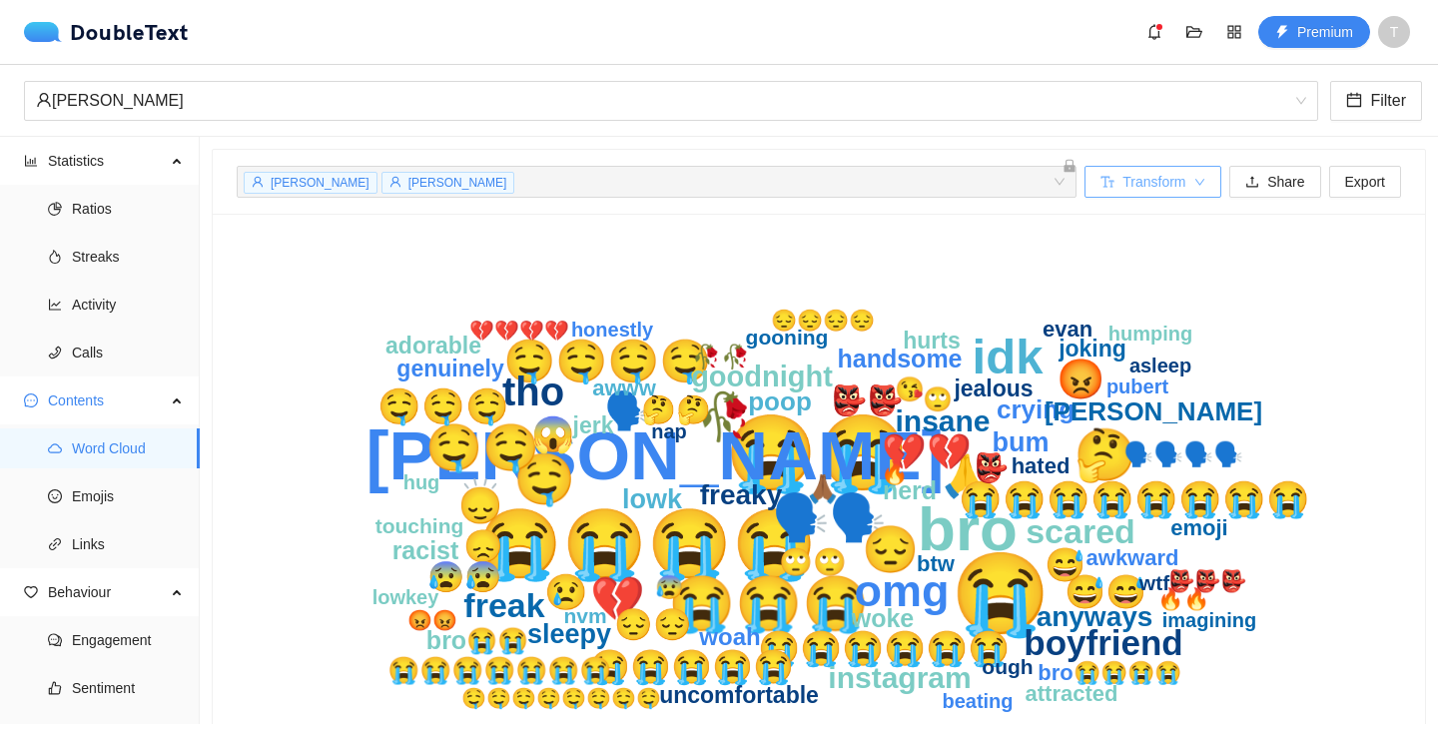
click at [1183, 180] on icon "down" at bounding box center [1200, 183] width 12 height 12
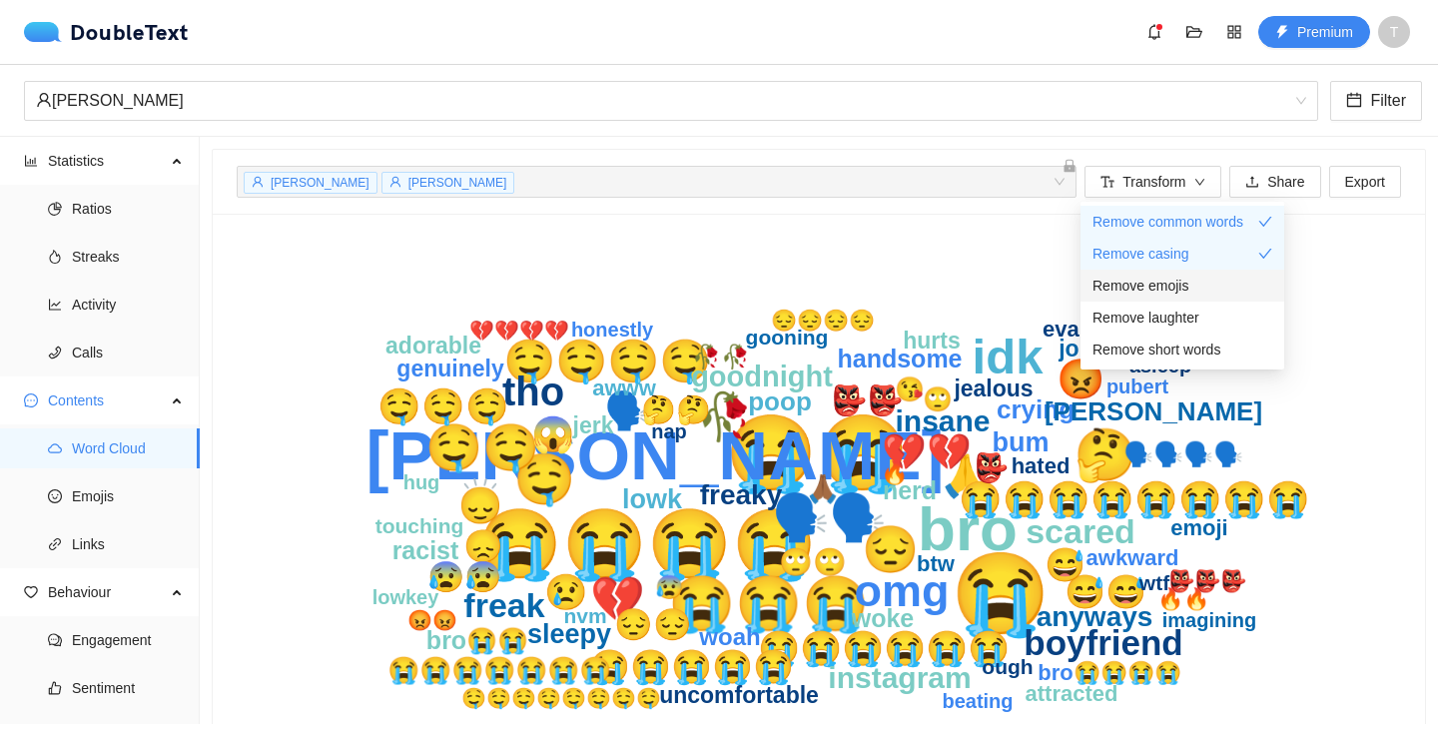
click at [1183, 275] on span "Remove emojis" at bounding box center [1140, 286] width 96 height 22
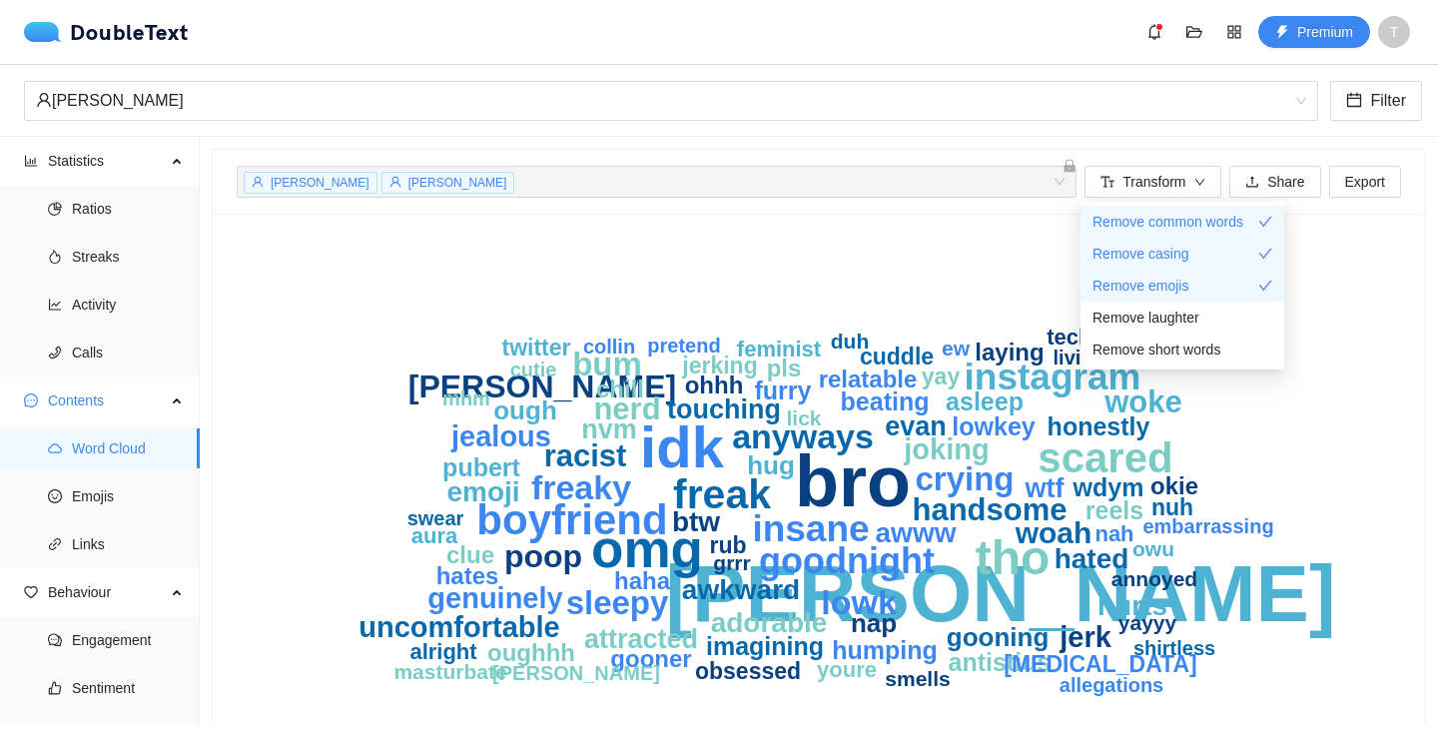
click at [1019, 265] on icon "[PERSON_NAME] bro idk omg tho boyfriend scared freak instagram insane goodnight…" at bounding box center [819, 497] width 1164 height 519
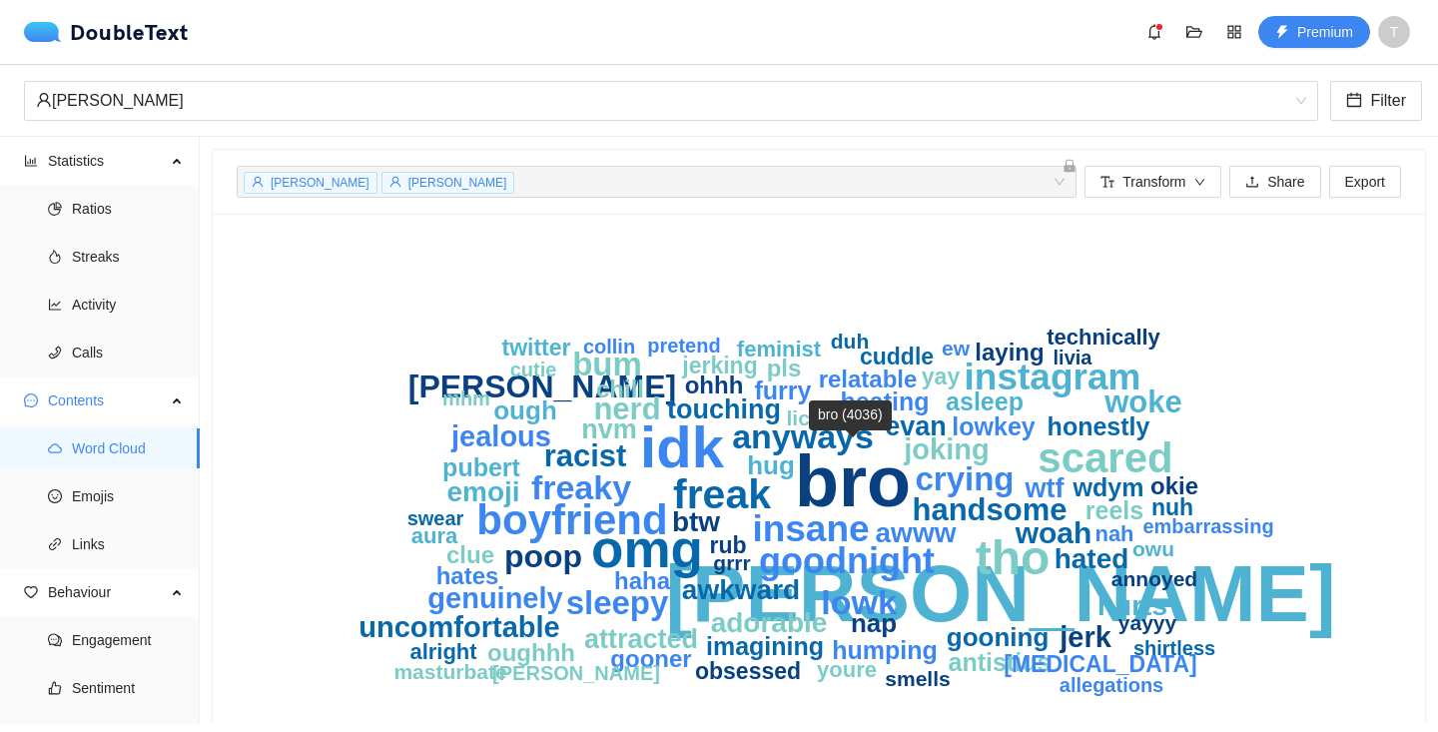
scroll to position [70, 0]
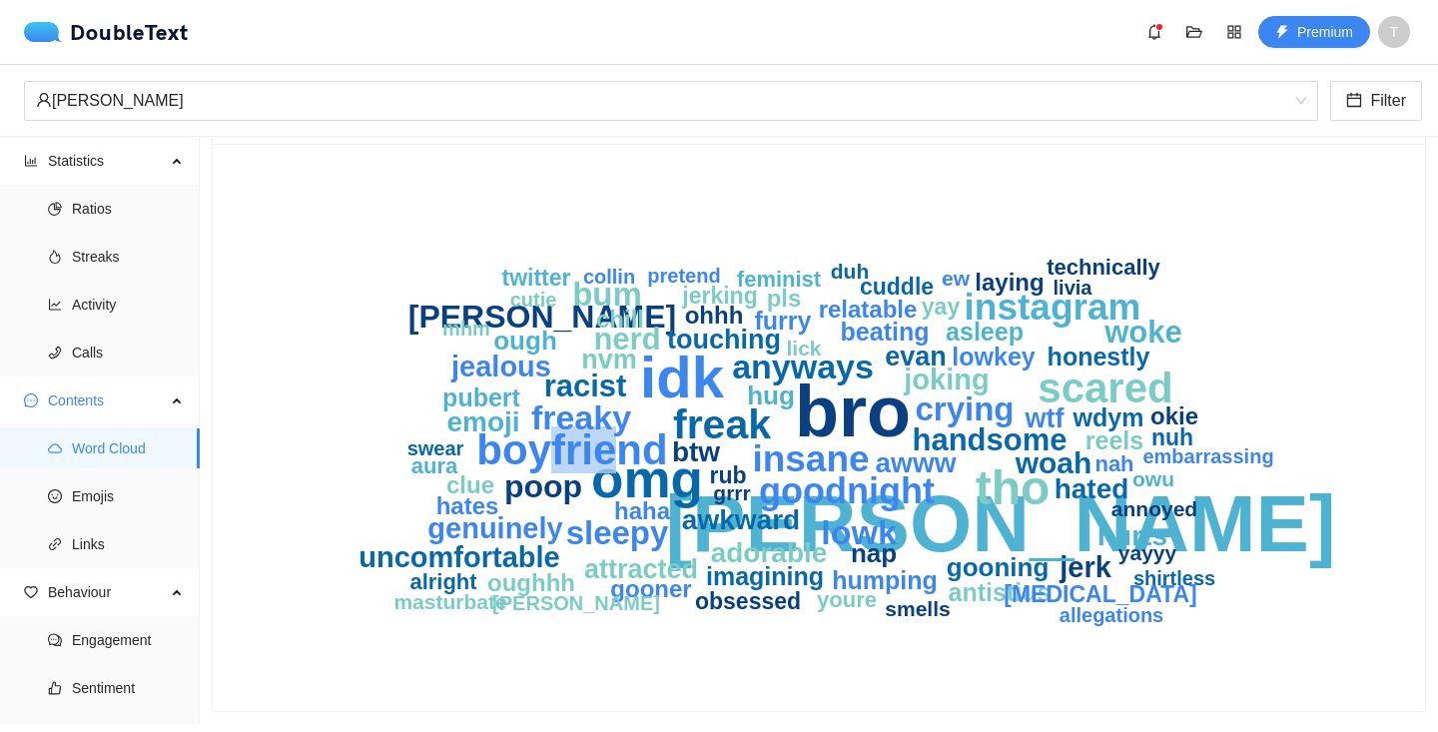
drag, startPoint x: 544, startPoint y: 443, endPoint x: 605, endPoint y: 445, distance: 60.9
click at [605, 445] on text "boyfriend" at bounding box center [571, 449] width 191 height 47
click at [330, 421] on icon "[PERSON_NAME] bro idk omg tho boyfriend scared freak instagram insane goodnight…" at bounding box center [819, 427] width 1164 height 519
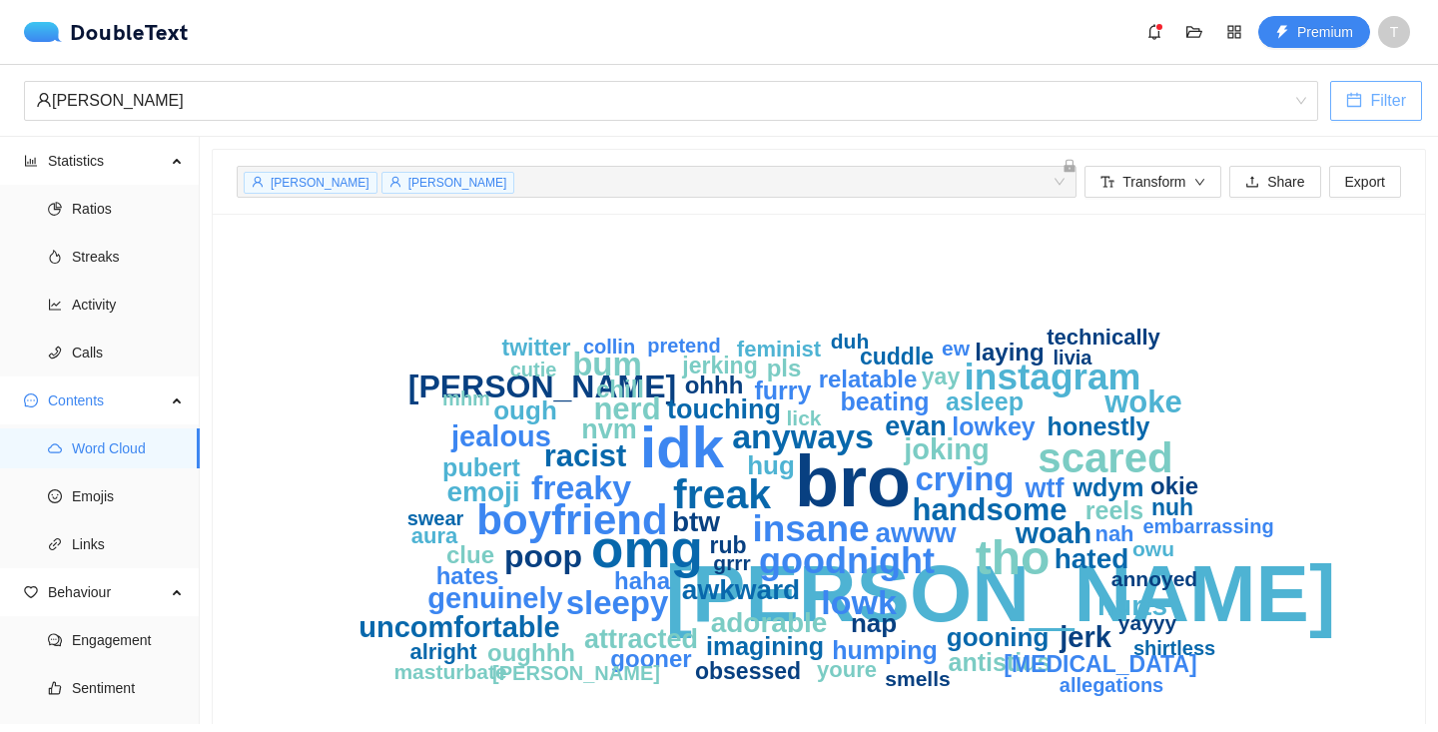
click at [1183, 99] on icon "calendar" at bounding box center [1354, 100] width 14 height 14
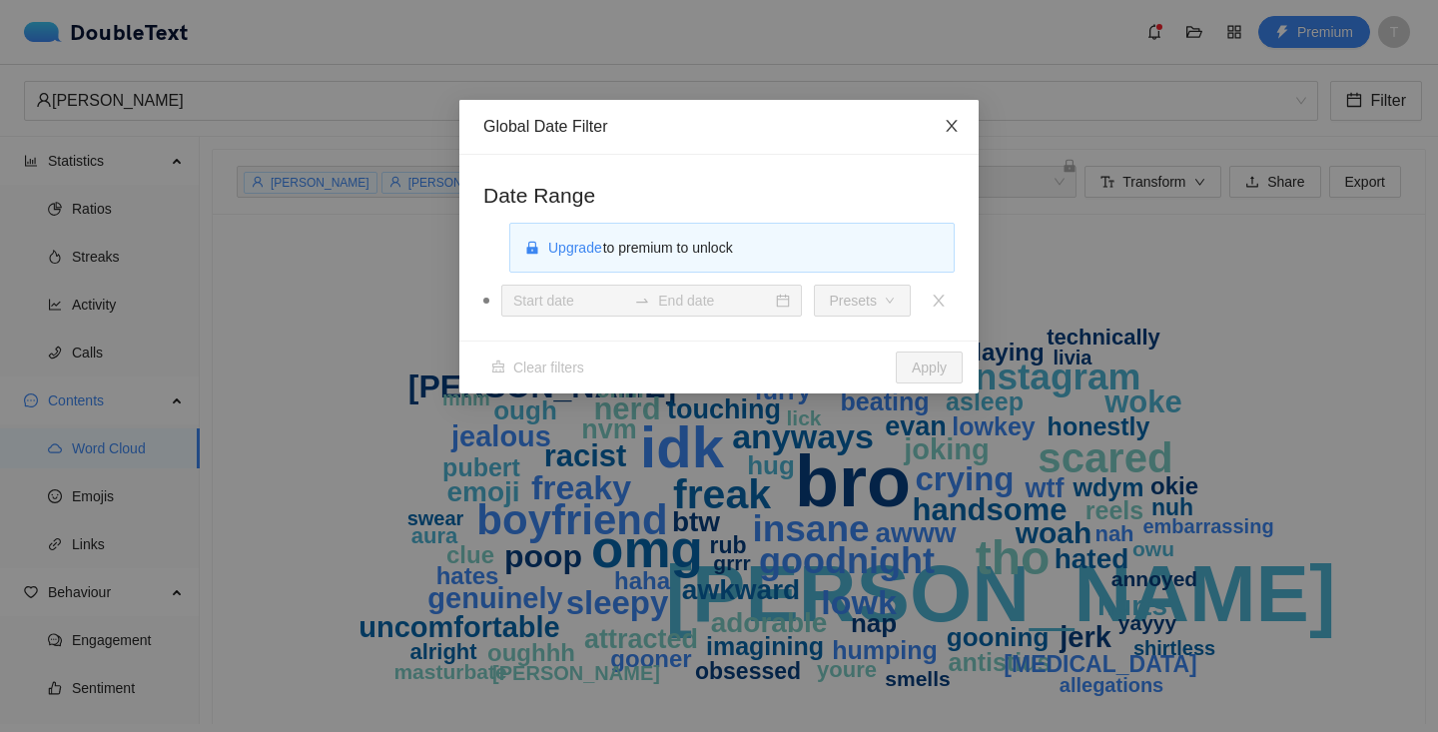
click at [954, 135] on span "Close" at bounding box center [952, 127] width 54 height 54
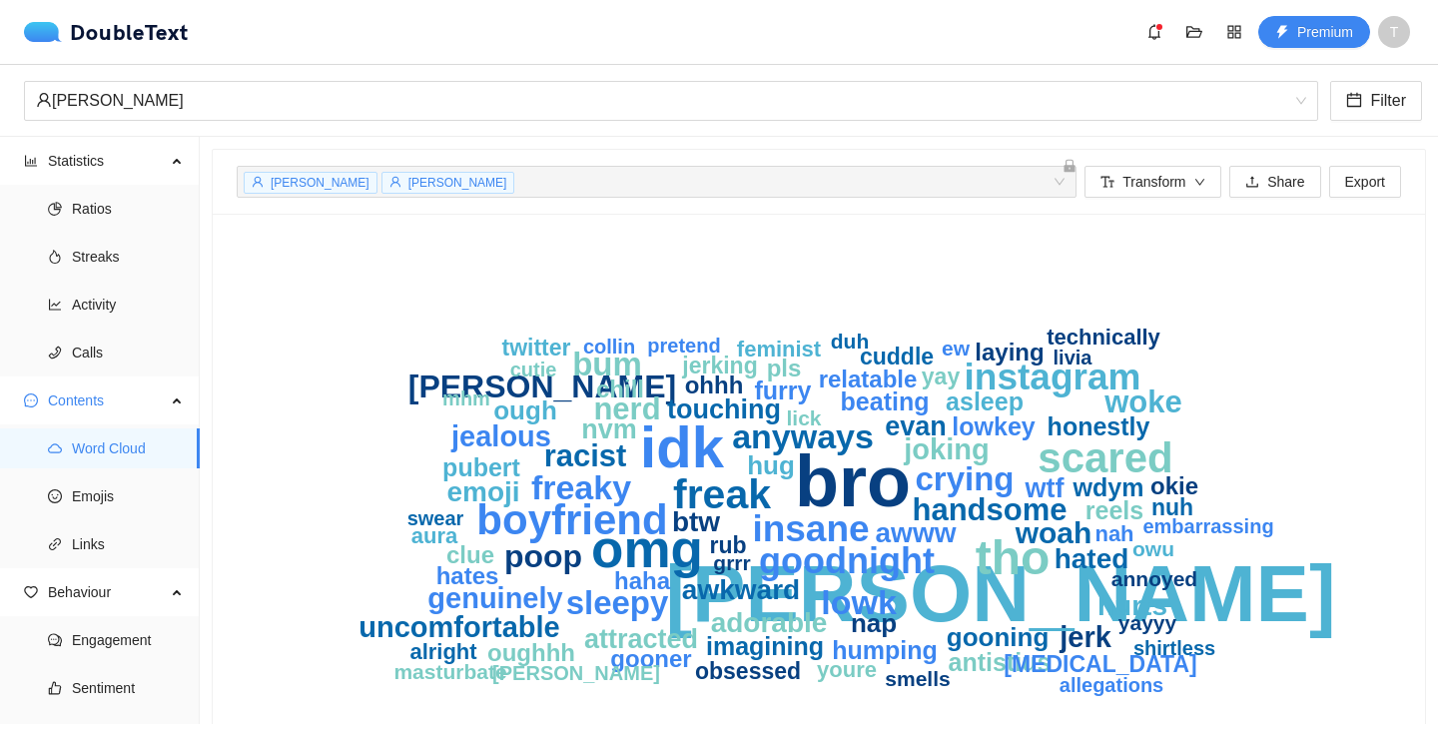
click at [931, 123] on div "[PERSON_NAME] Filter" at bounding box center [719, 101] width 1438 height 72
click at [901, 97] on div "[PERSON_NAME]" at bounding box center [662, 101] width 1252 height 38
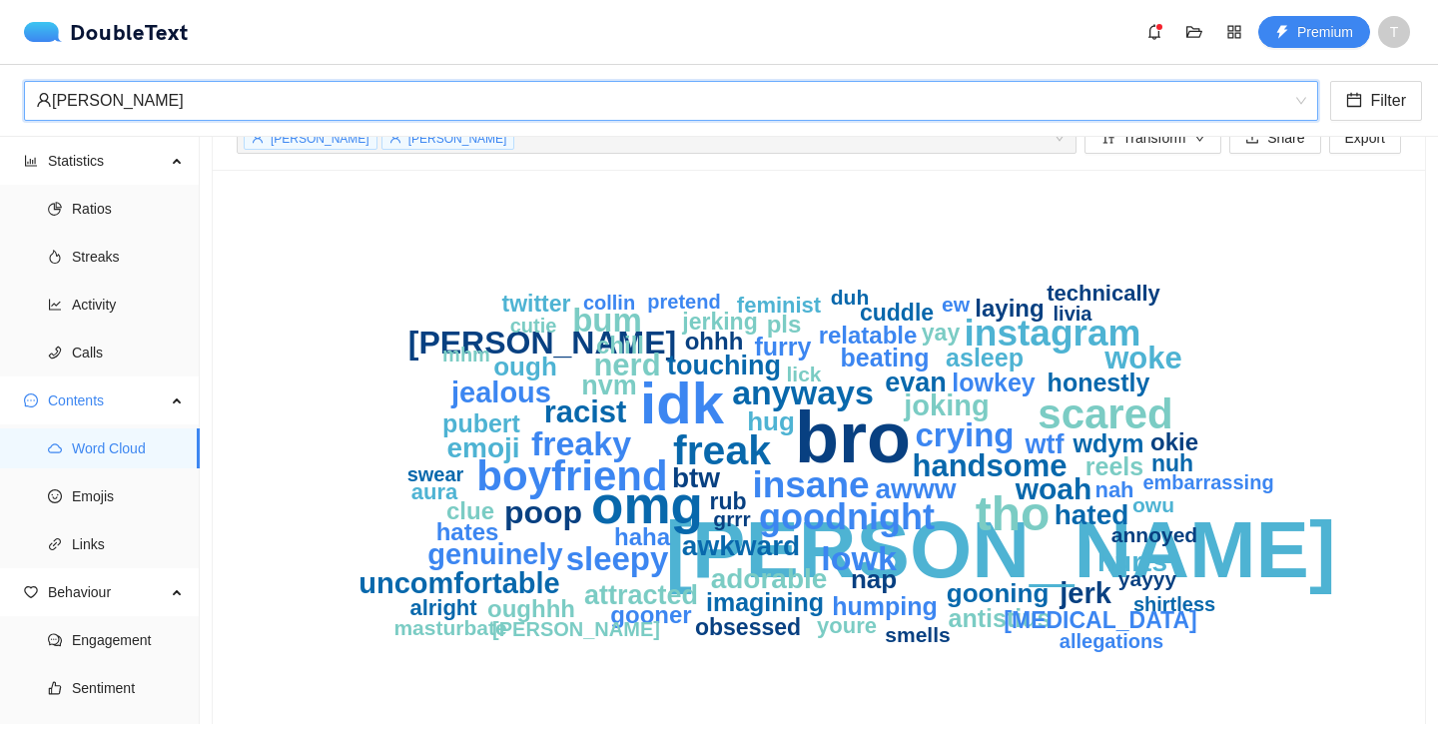
scroll to position [70, 0]
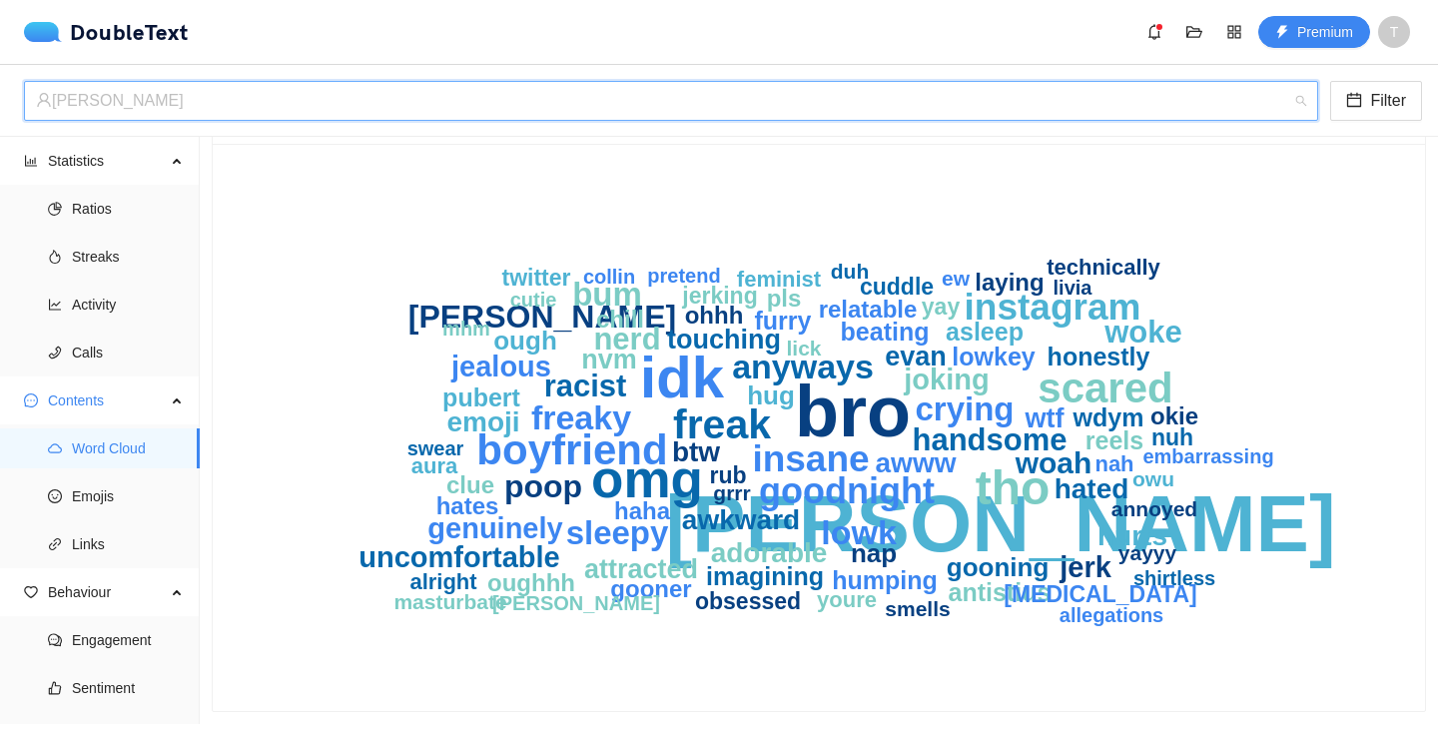
click at [98, 98] on div "[PERSON_NAME]" at bounding box center [662, 101] width 1252 height 38
click at [92, 94] on div "[PERSON_NAME]" at bounding box center [662, 101] width 1252 height 38
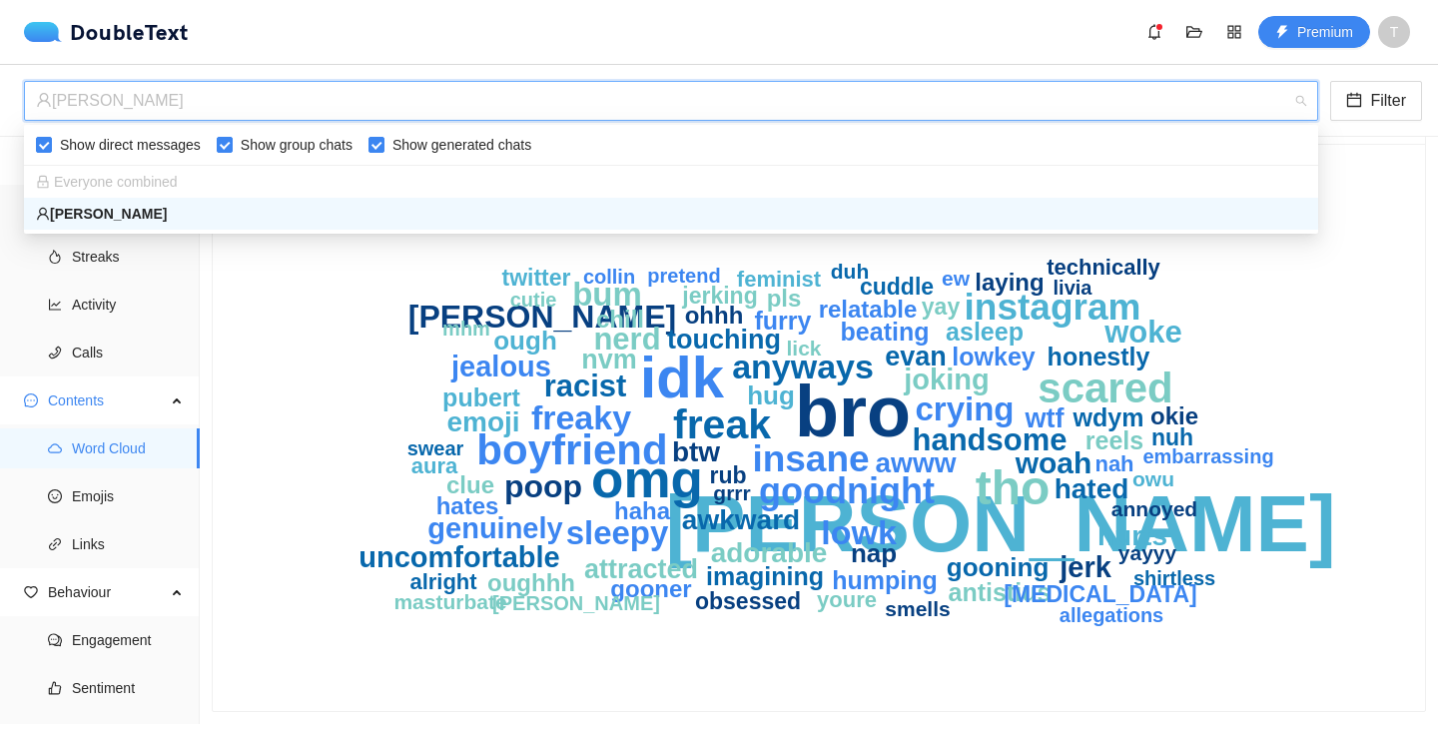
click at [75, 182] on span "Everyone combined" at bounding box center [107, 182] width 142 height 16
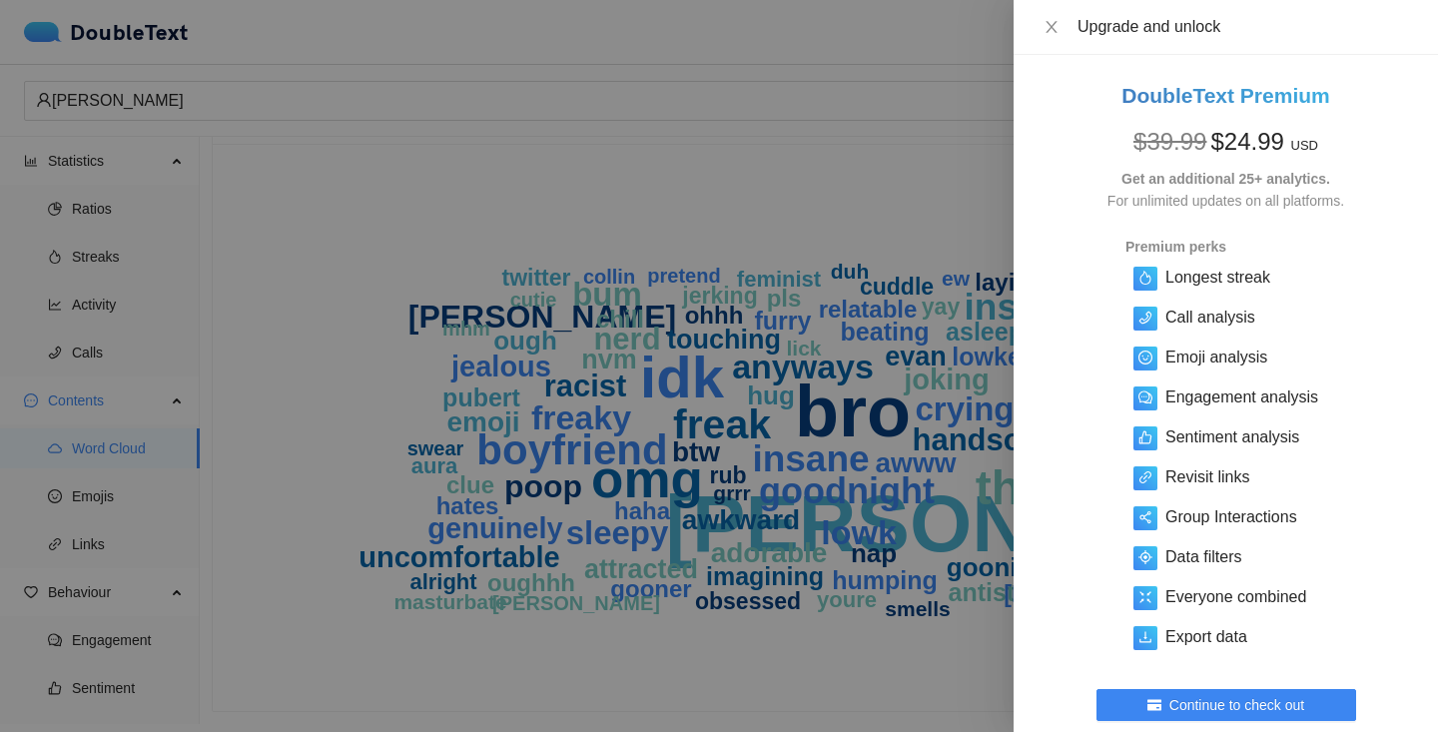
click at [320, 175] on div at bounding box center [719, 366] width 1438 height 732
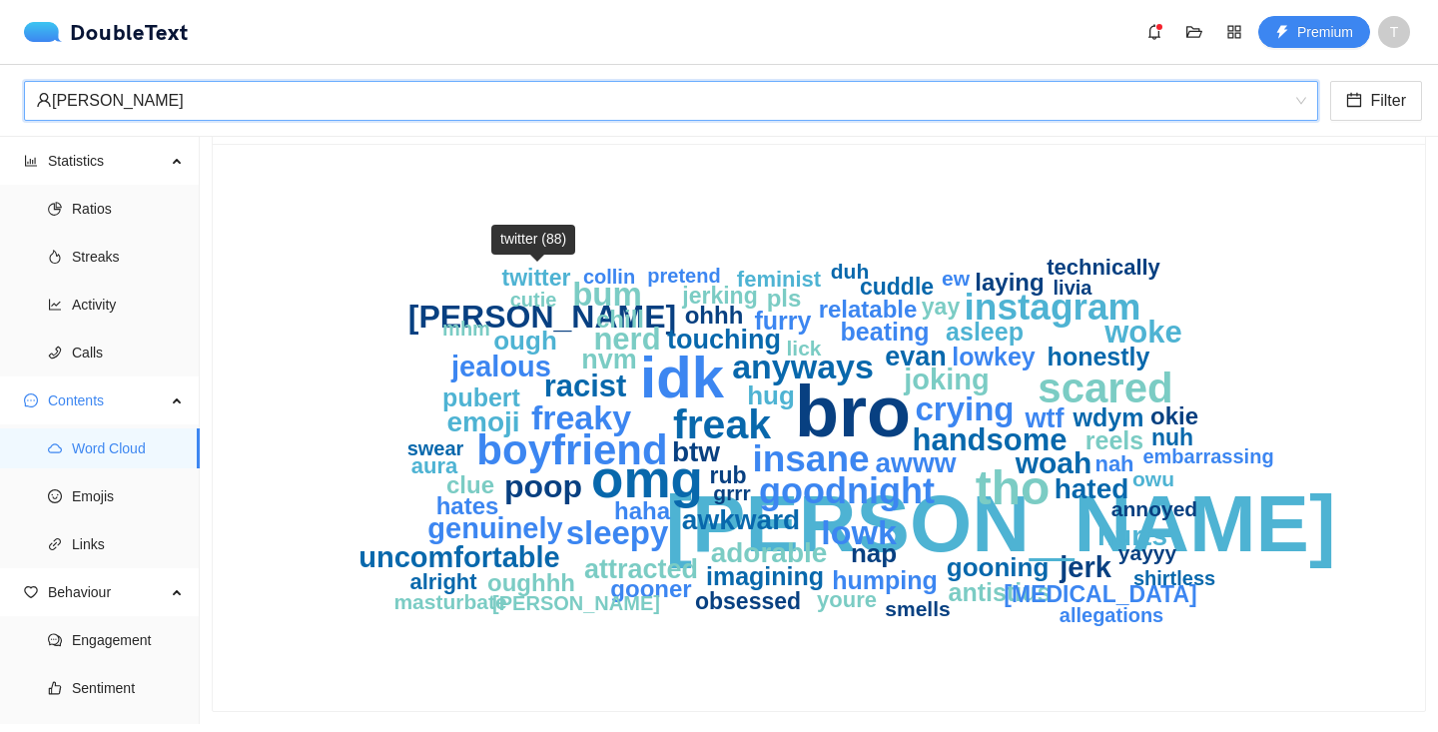
scroll to position [0, 0]
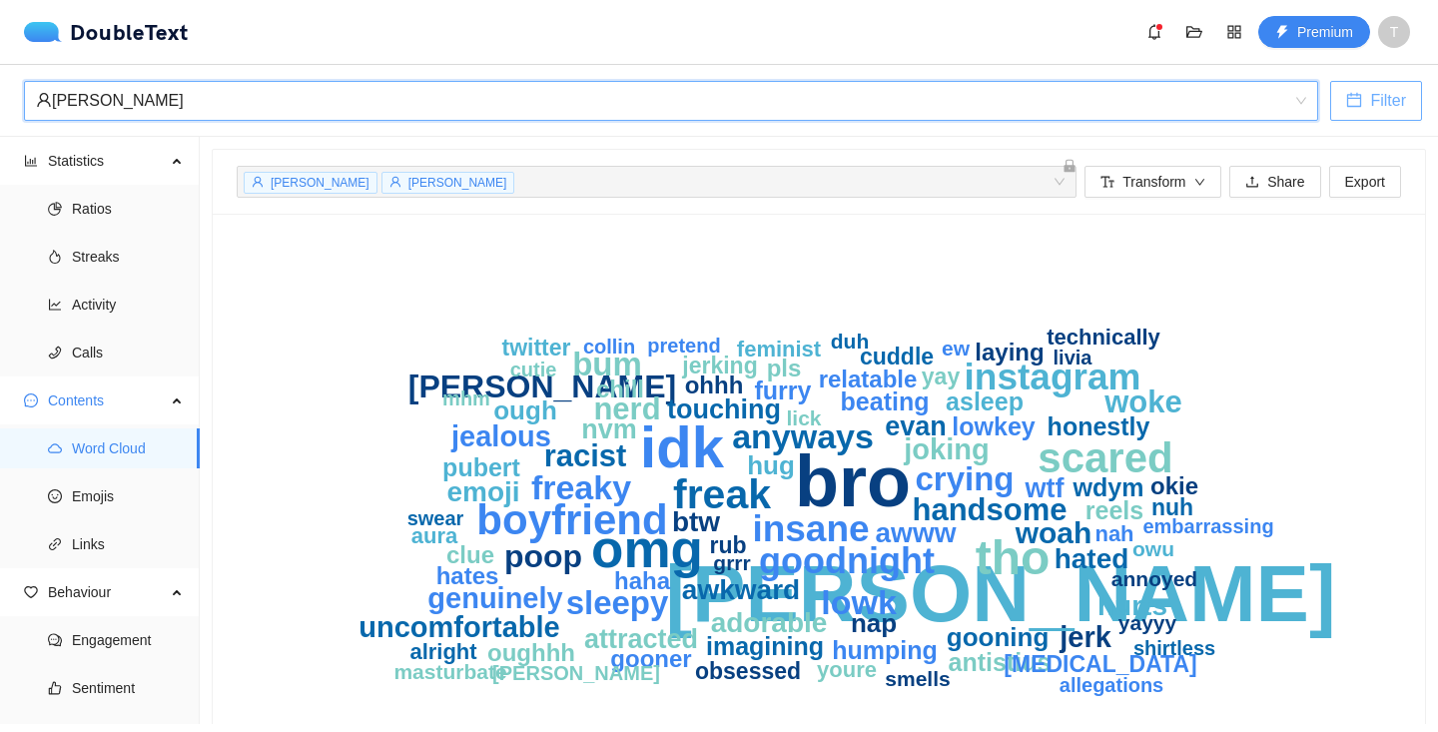
click at [1183, 112] on button "Filter" at bounding box center [1376, 101] width 92 height 40
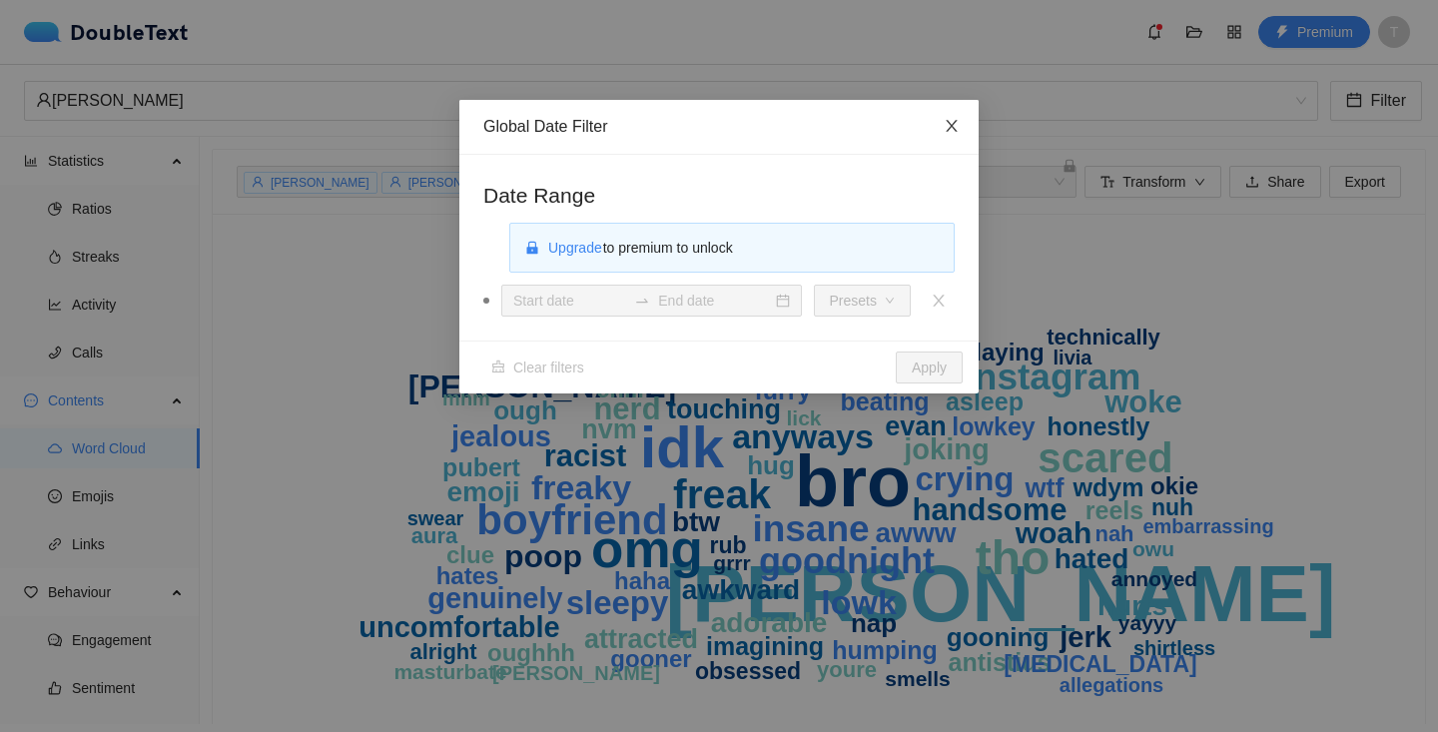
click at [964, 129] on span "Close" at bounding box center [952, 127] width 54 height 54
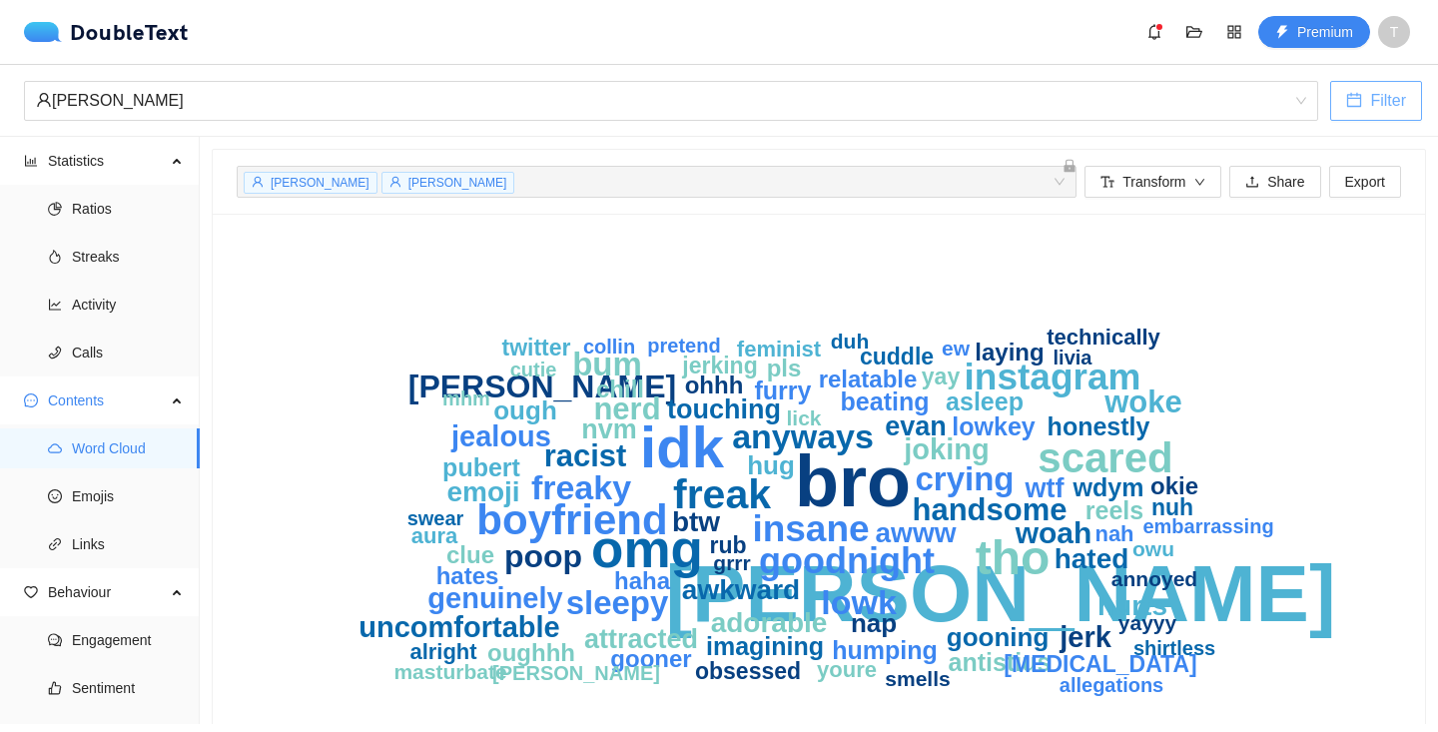
click at [958, 171] on div "[PERSON_NAME] + 0 ..." at bounding box center [647, 182] width 810 height 24
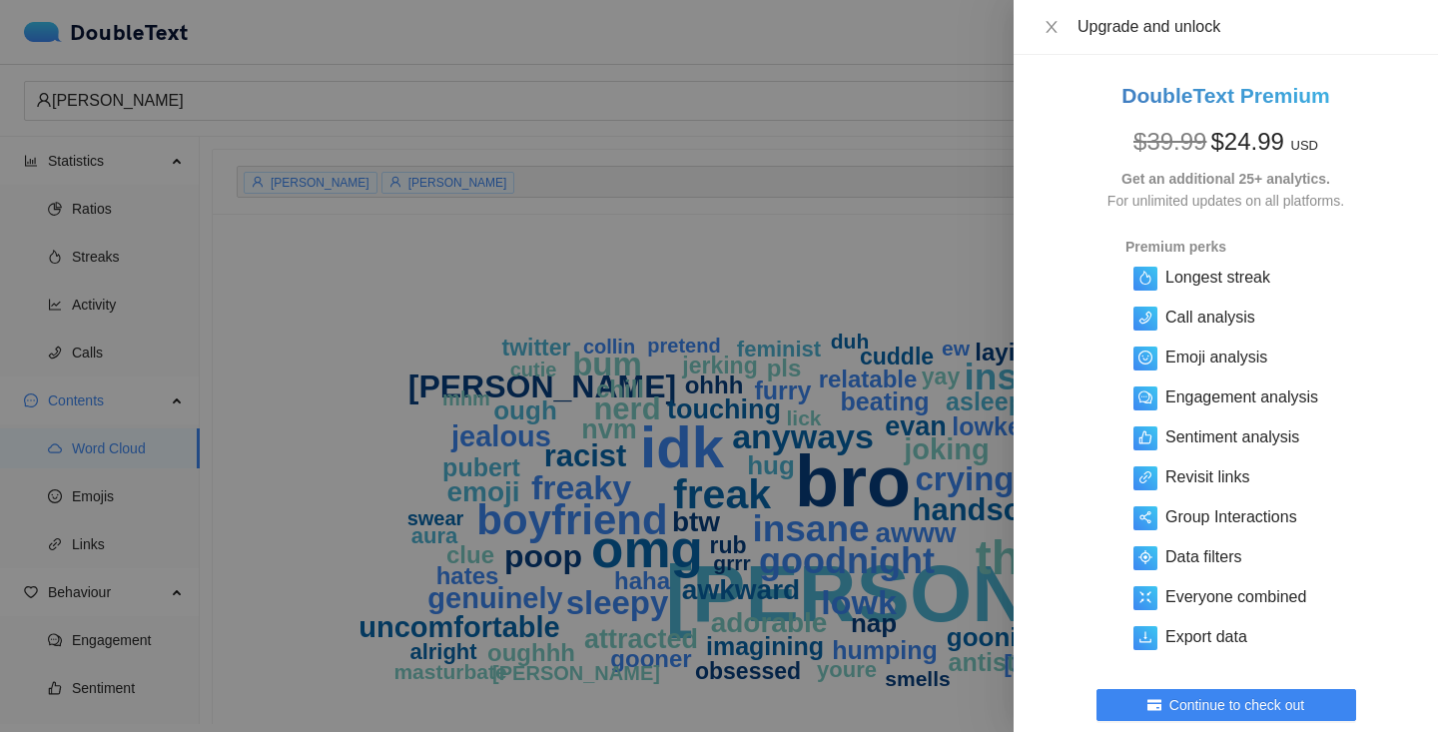
click at [713, 228] on div at bounding box center [719, 366] width 1438 height 732
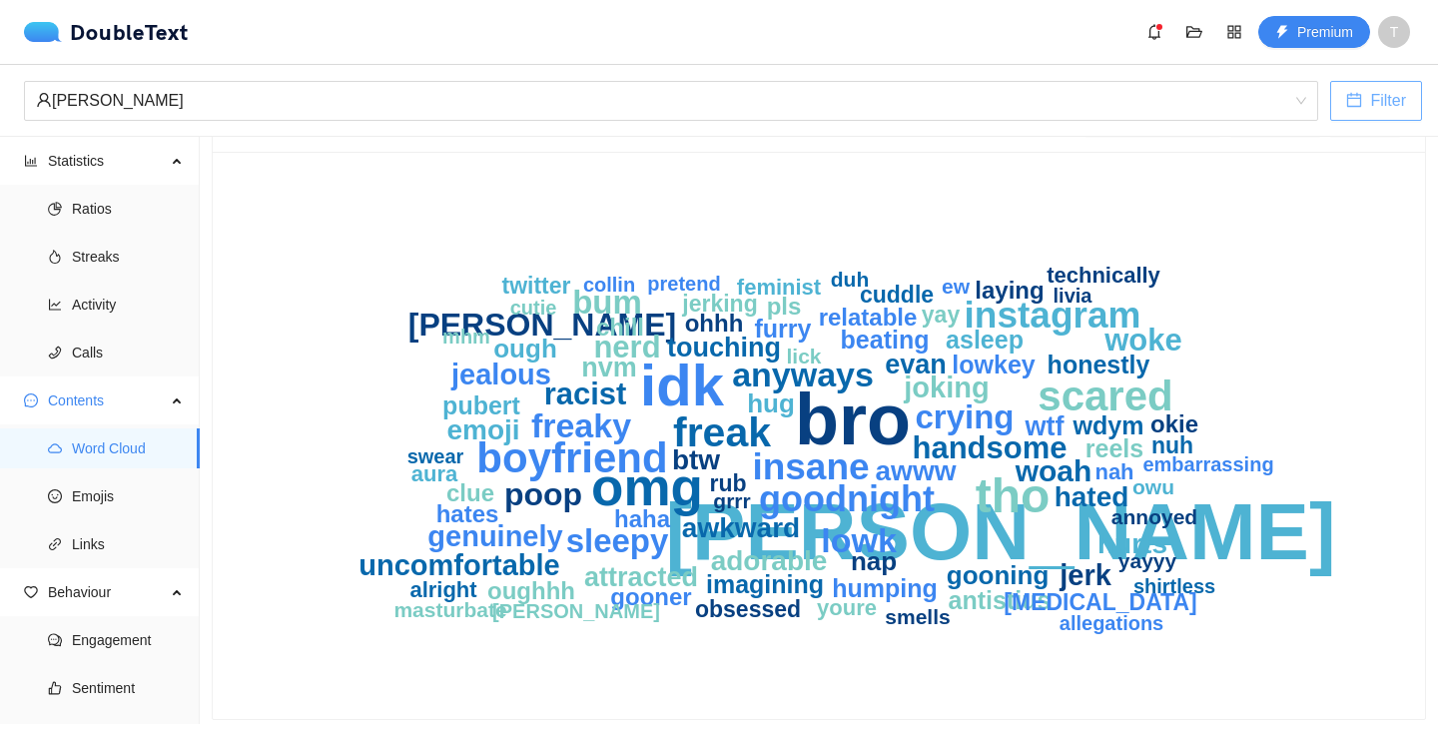
scroll to position [70, 0]
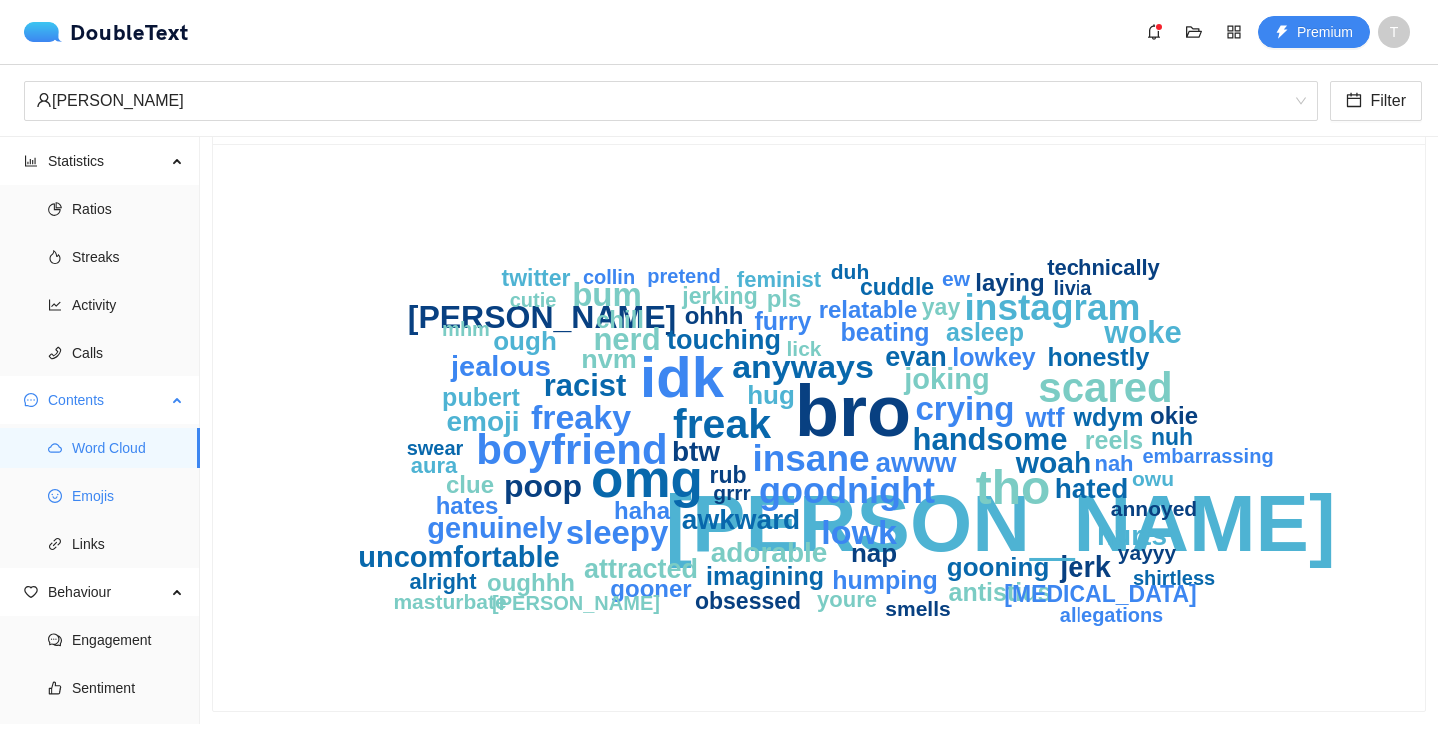
click at [79, 498] on span "Emojis" at bounding box center [128, 496] width 112 height 40
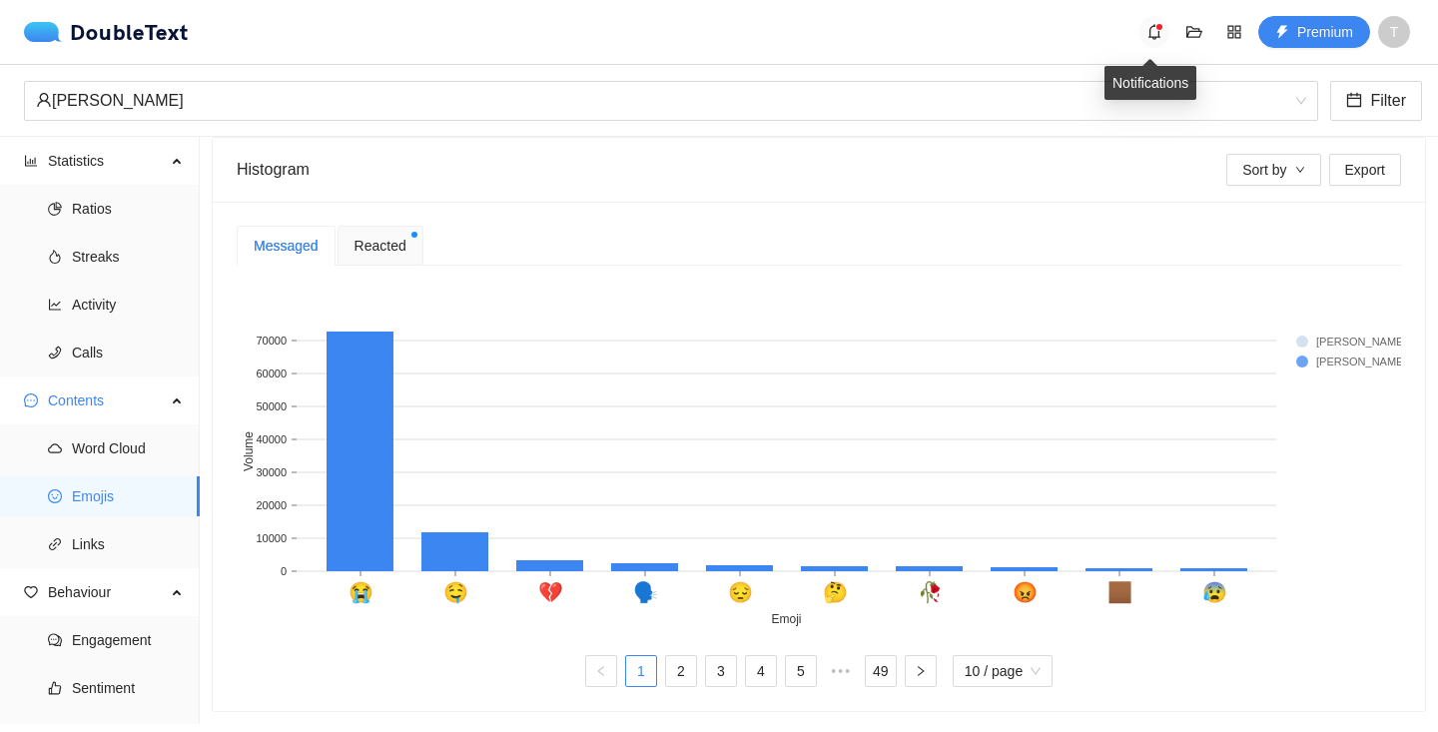
click at [1150, 28] on icon "bell" at bounding box center [1154, 32] width 16 height 16
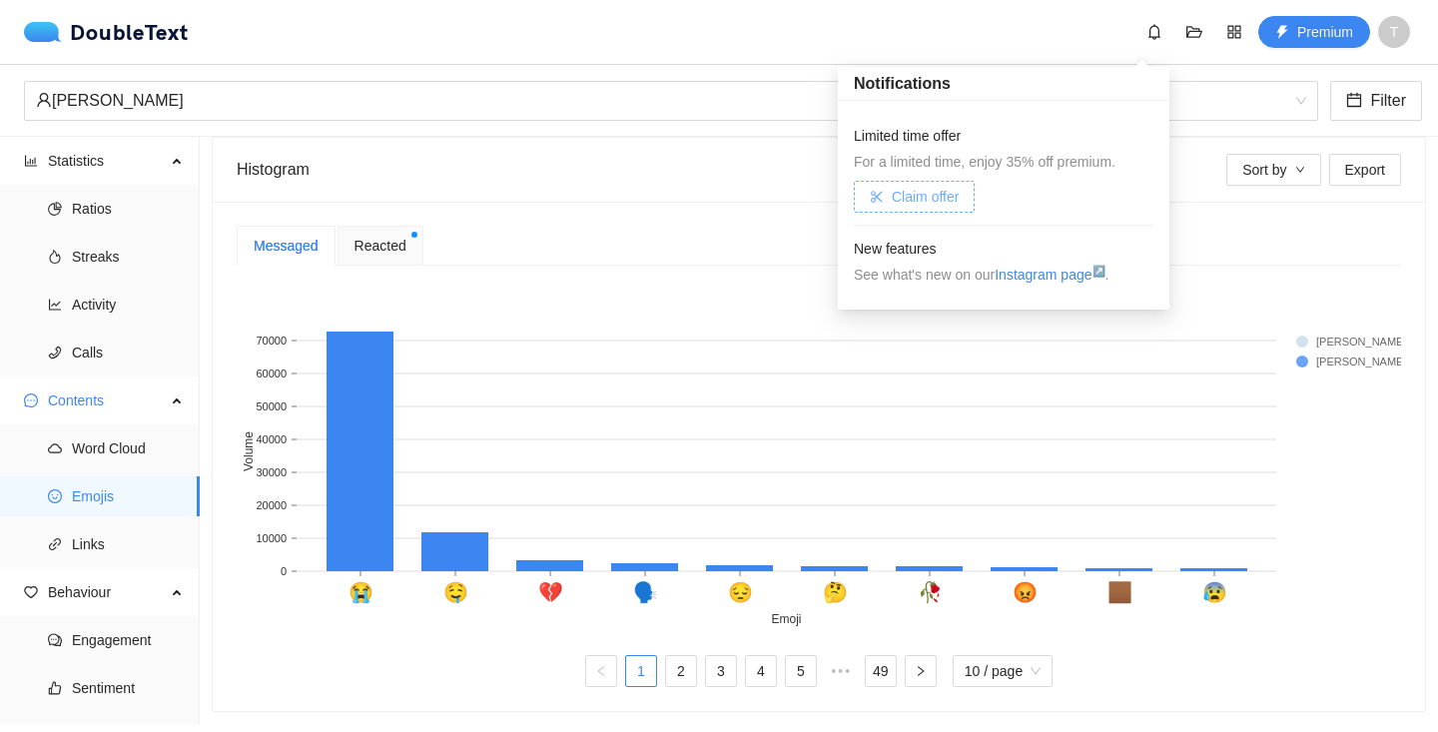
click at [931, 203] on span "Claim offer" at bounding box center [925, 197] width 67 height 22
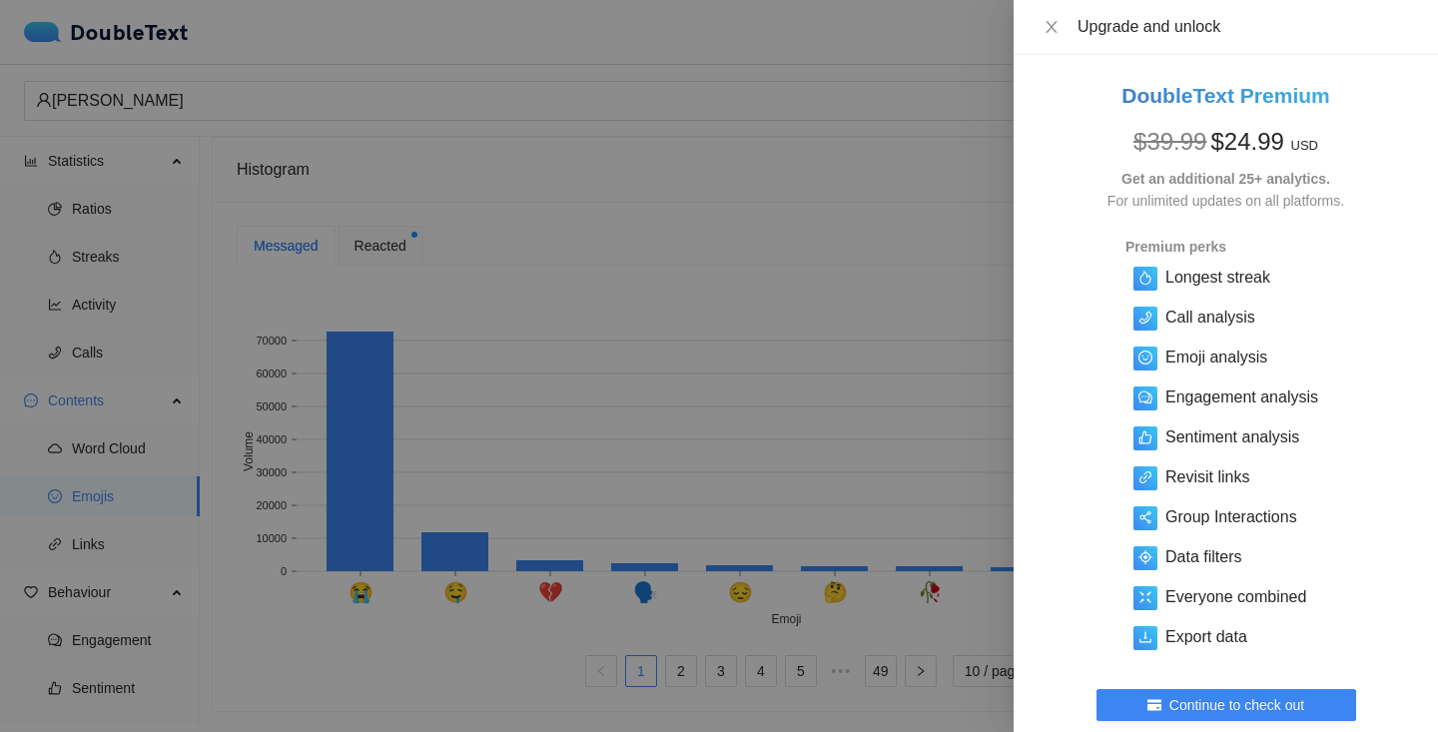
scroll to position [114, 0]
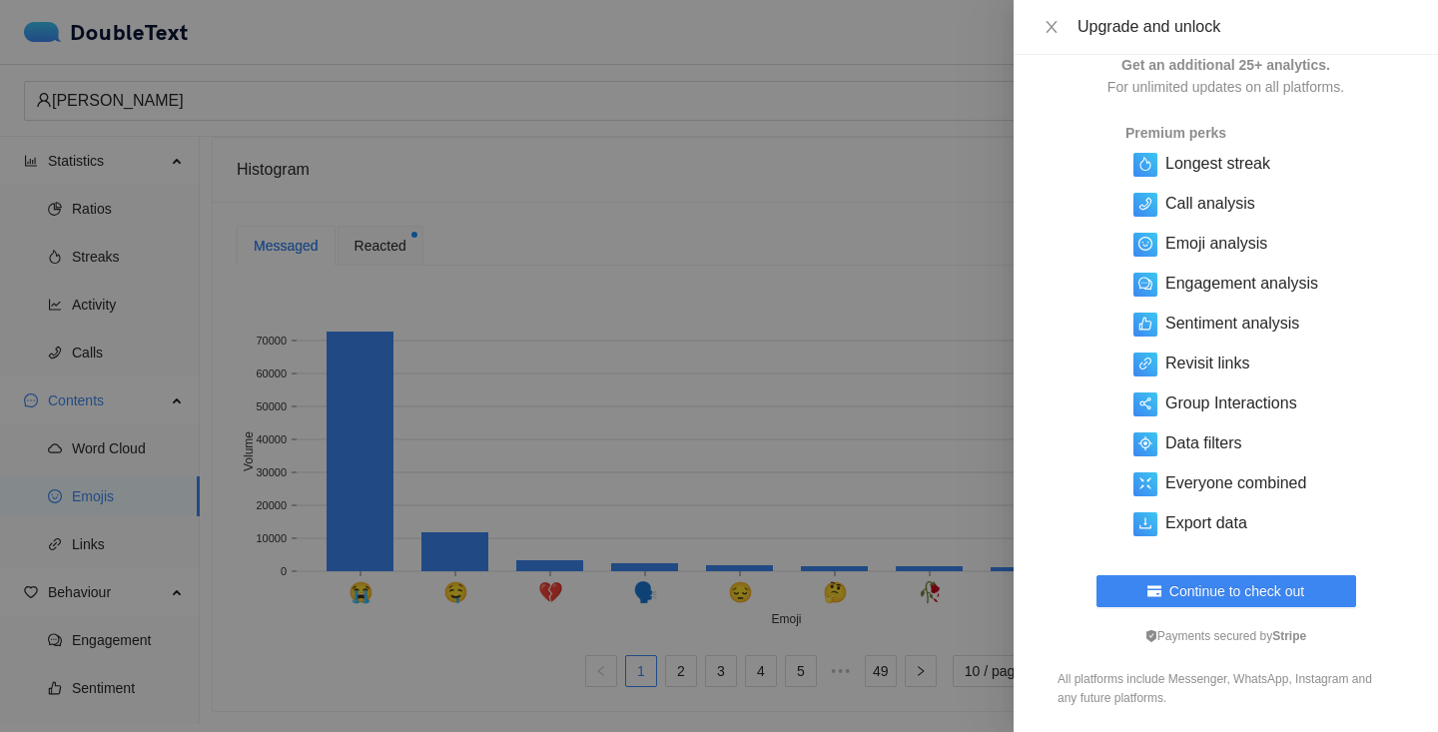
click at [702, 514] on div at bounding box center [719, 366] width 1438 height 732
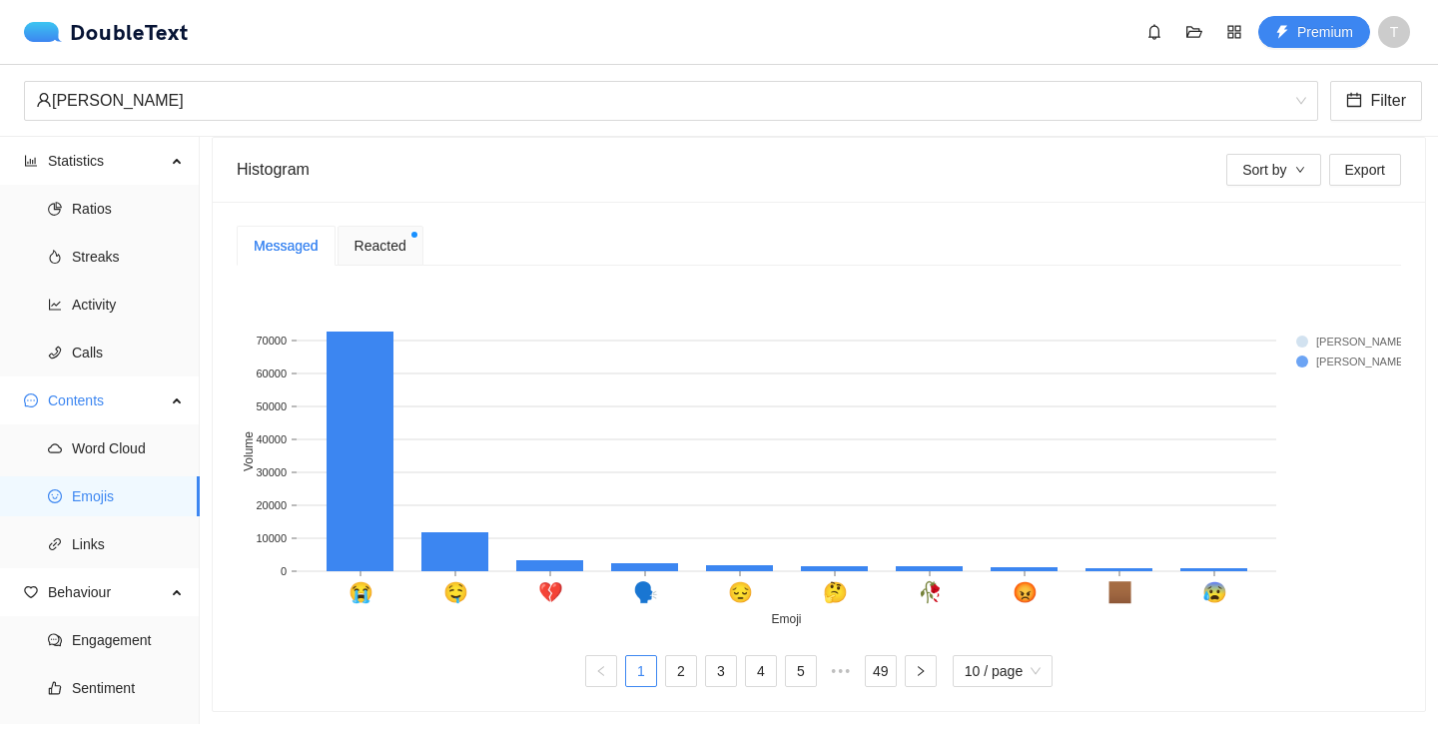
click at [399, 255] on span "Reacted" at bounding box center [380, 246] width 52 height 22
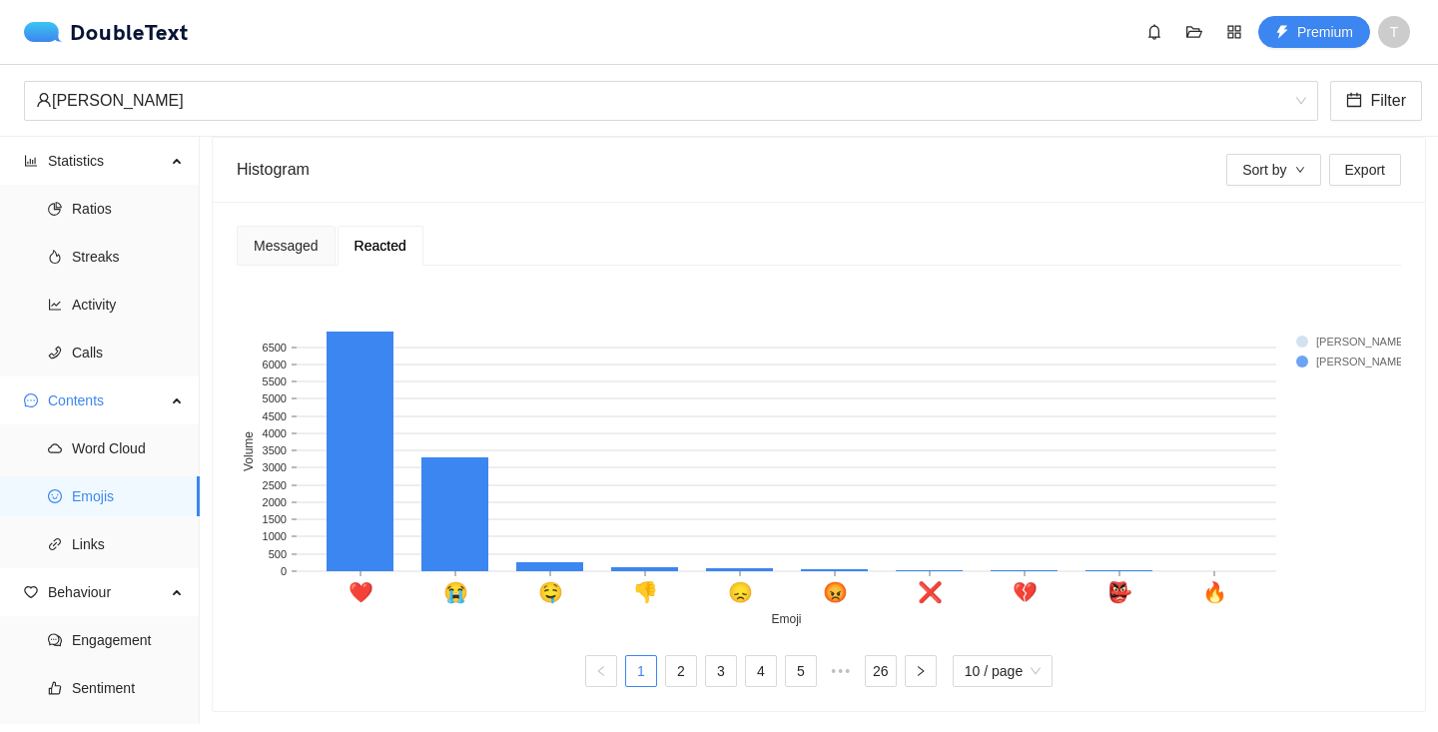
click at [1183, 341] on rect at bounding box center [1336, 341] width 80 height 20
click at [919, 669] on icon "right" at bounding box center [921, 671] width 6 height 10
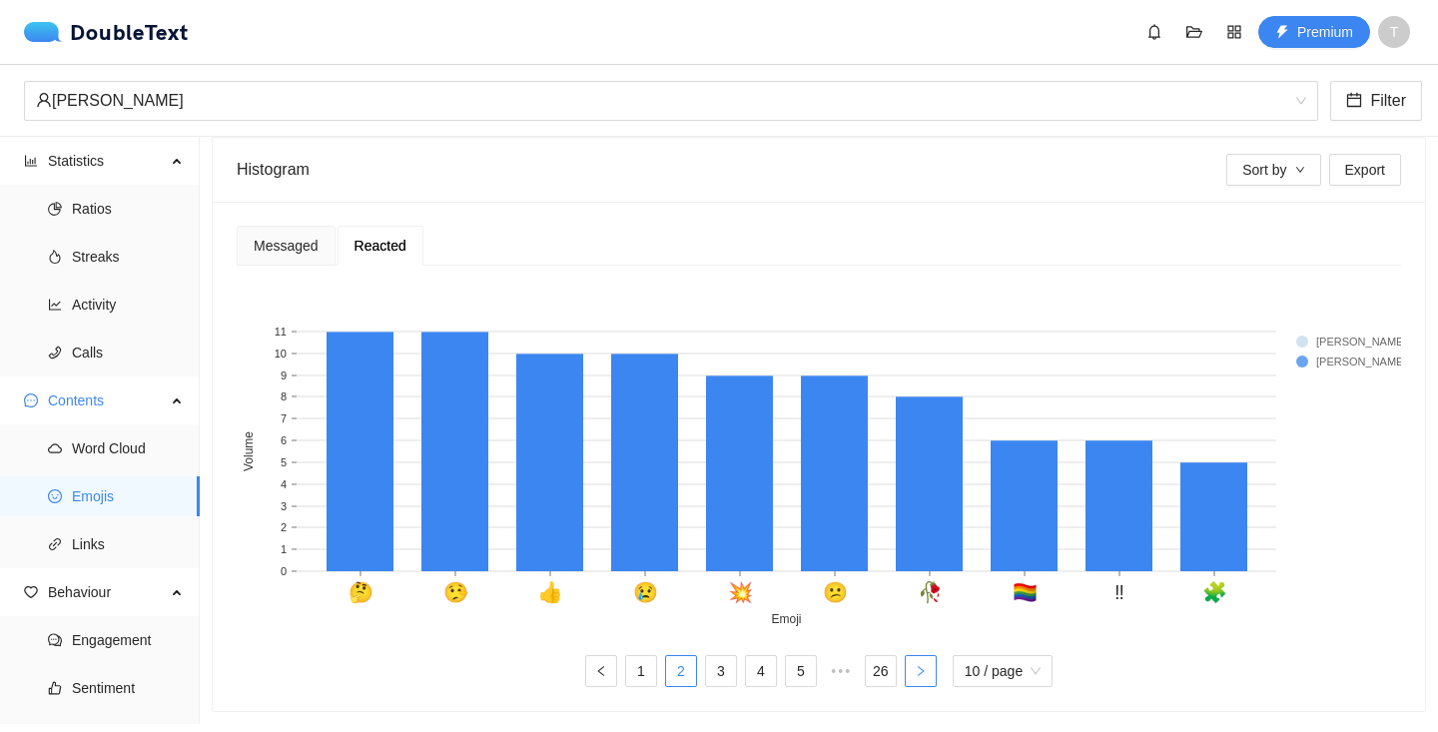
click at [919, 669] on icon "right" at bounding box center [921, 671] width 6 height 10
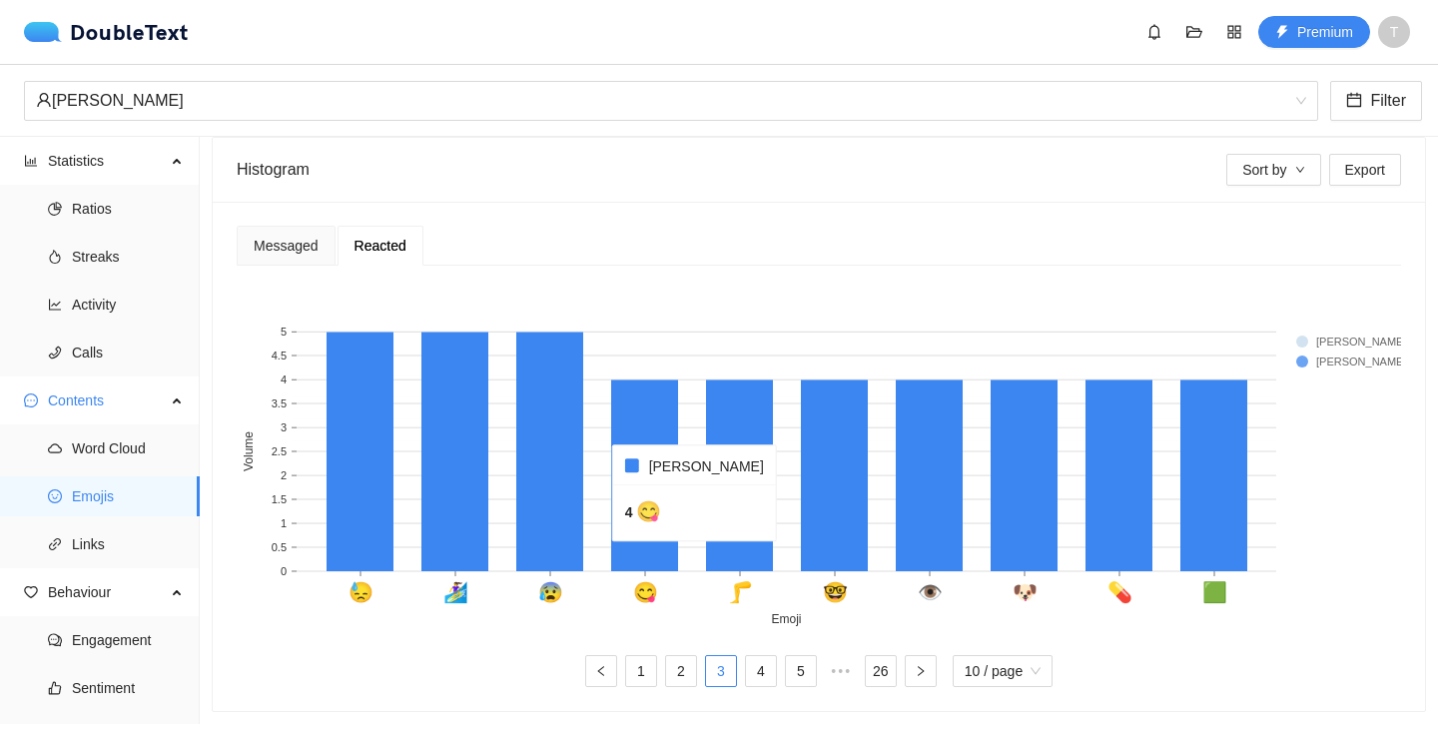
click at [1183, 344] on rect at bounding box center [1336, 341] width 80 height 20
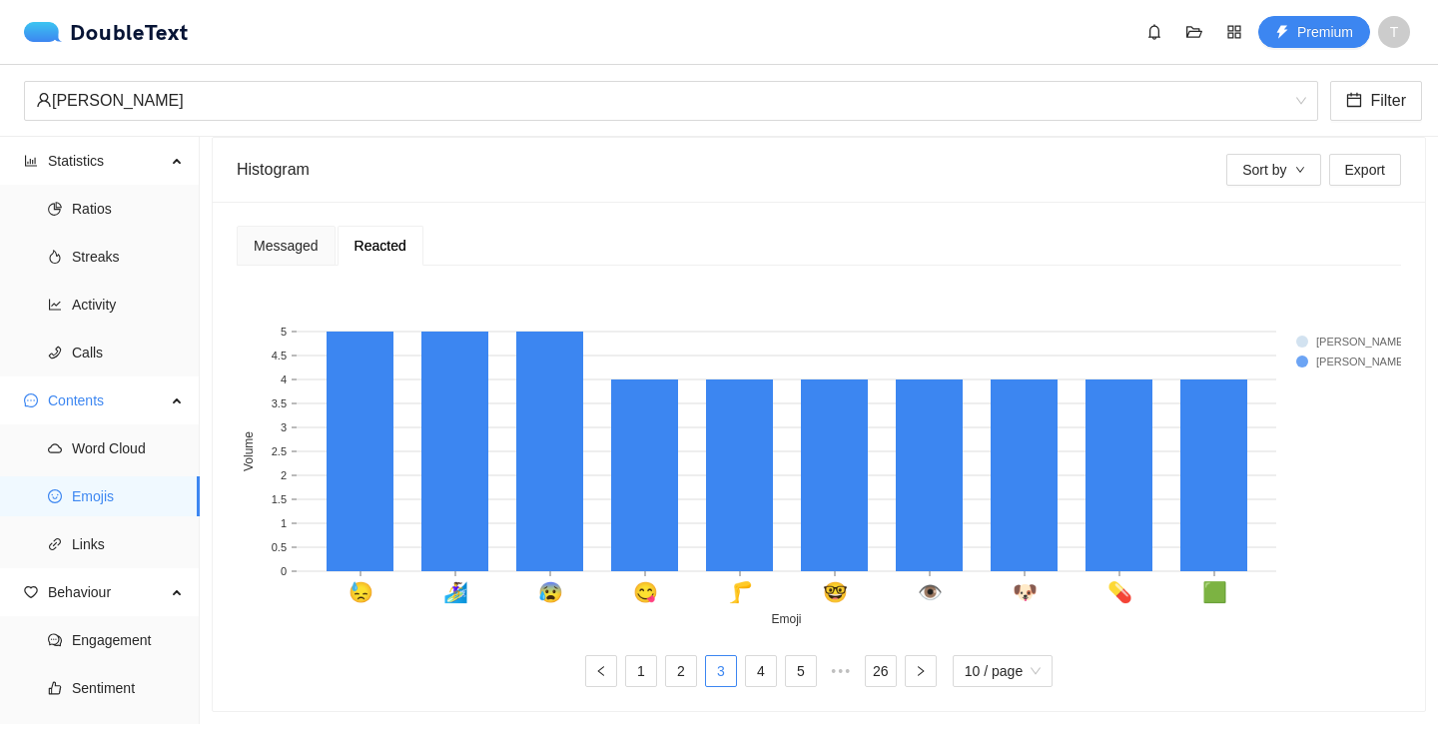
click at [1183, 188] on div "Sort by Export" at bounding box center [1313, 170] width 175 height 64
click at [1183, 174] on span "Sort by" at bounding box center [1264, 170] width 44 height 22
click at [1183, 277] on span "[PERSON_NAME]" at bounding box center [1291, 274] width 115 height 22
click at [641, 668] on link "1" at bounding box center [641, 671] width 30 height 30
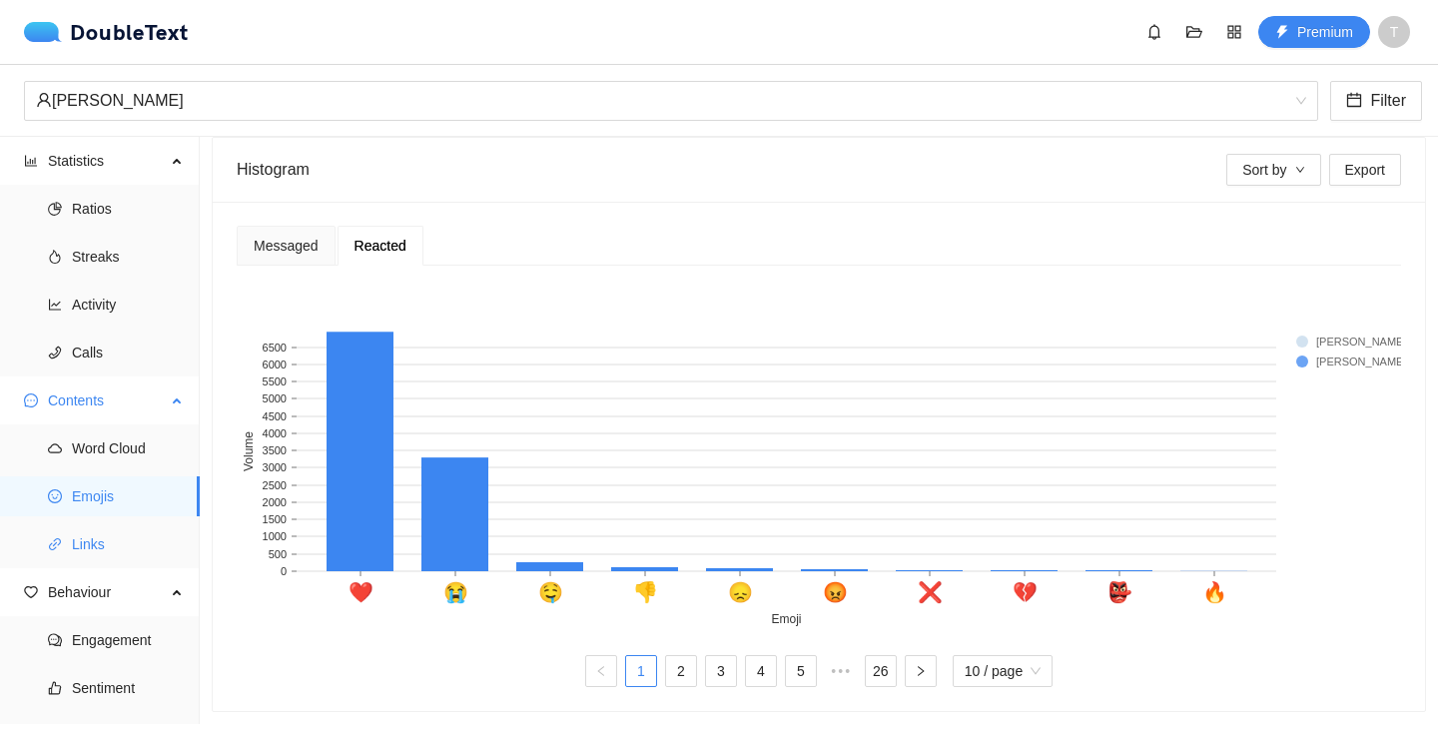
click at [106, 550] on span "Links" at bounding box center [128, 544] width 112 height 40
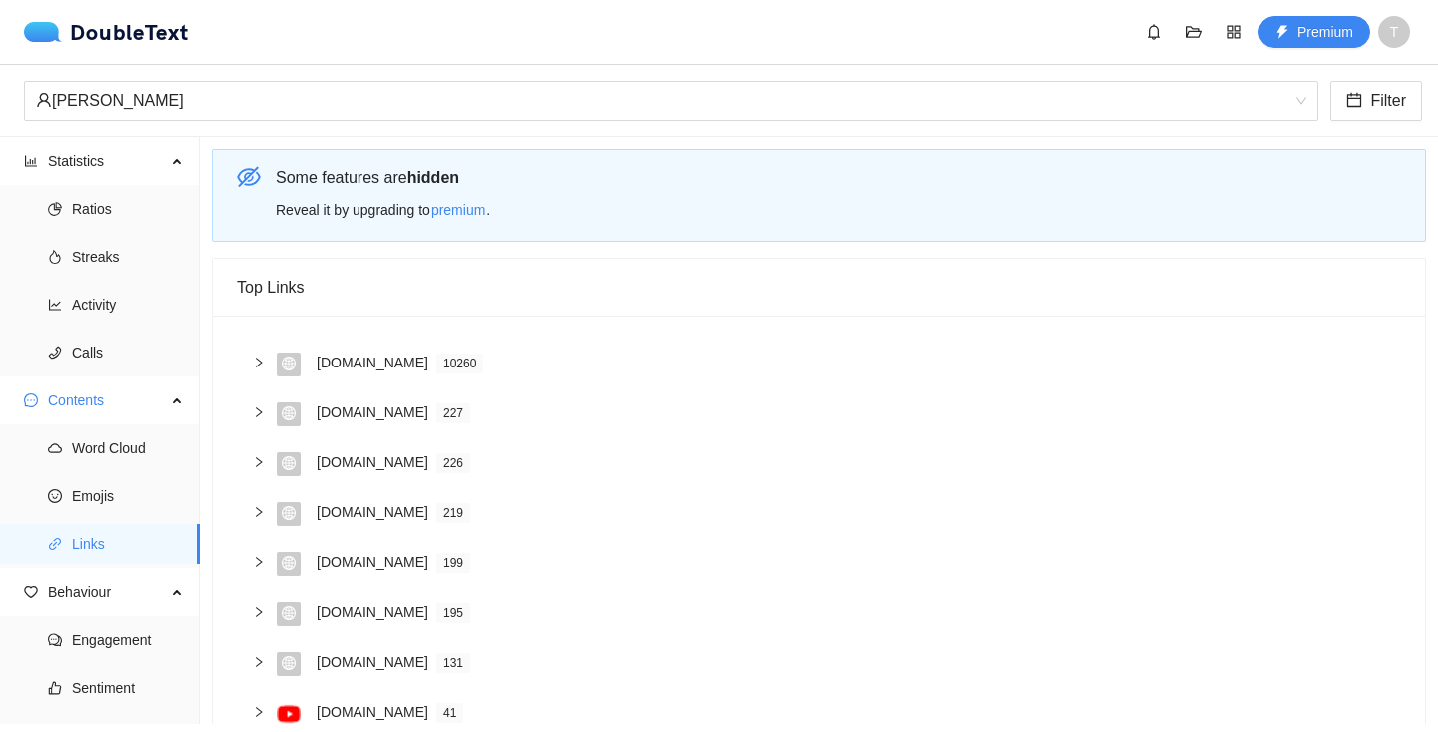
click at [260, 362] on icon "right" at bounding box center [259, 362] width 12 height 12
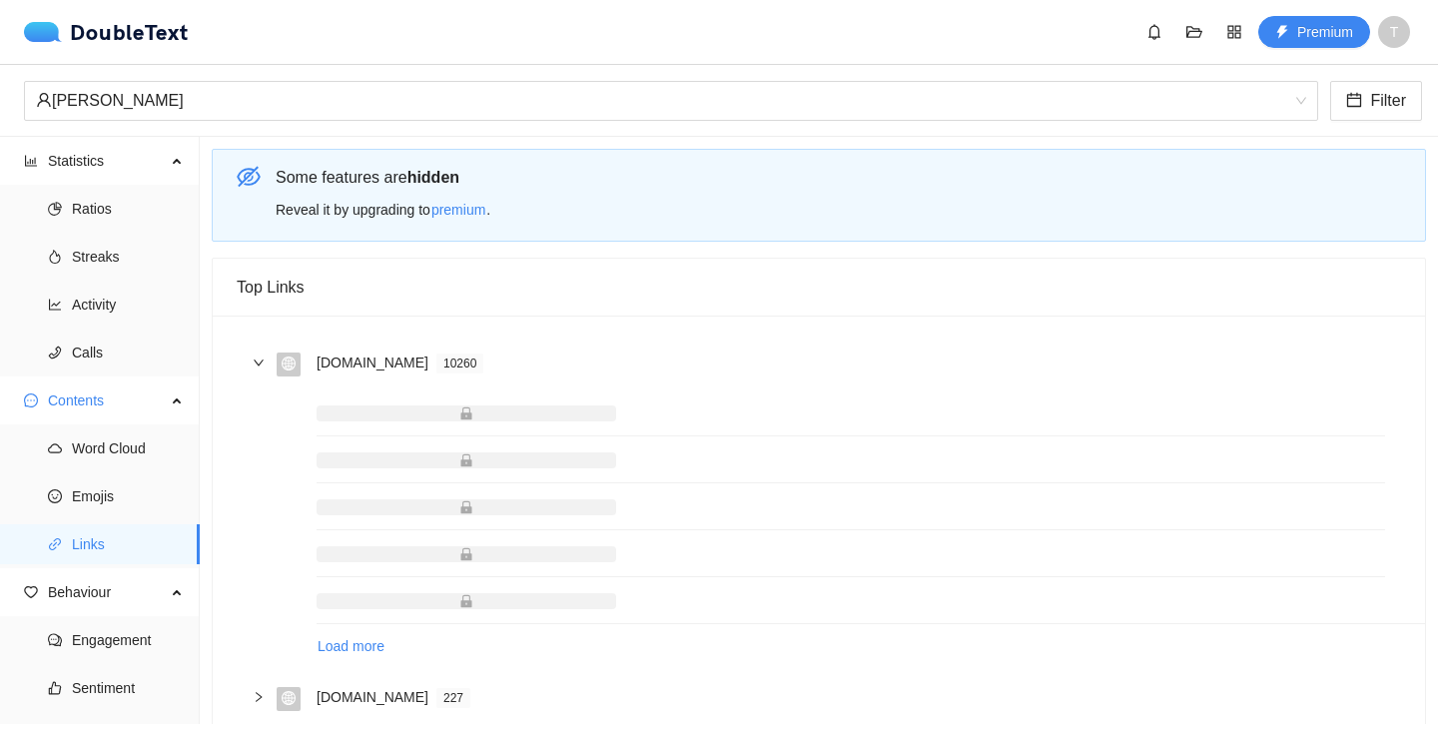
click at [260, 362] on icon "right" at bounding box center [259, 362] width 10 height 6
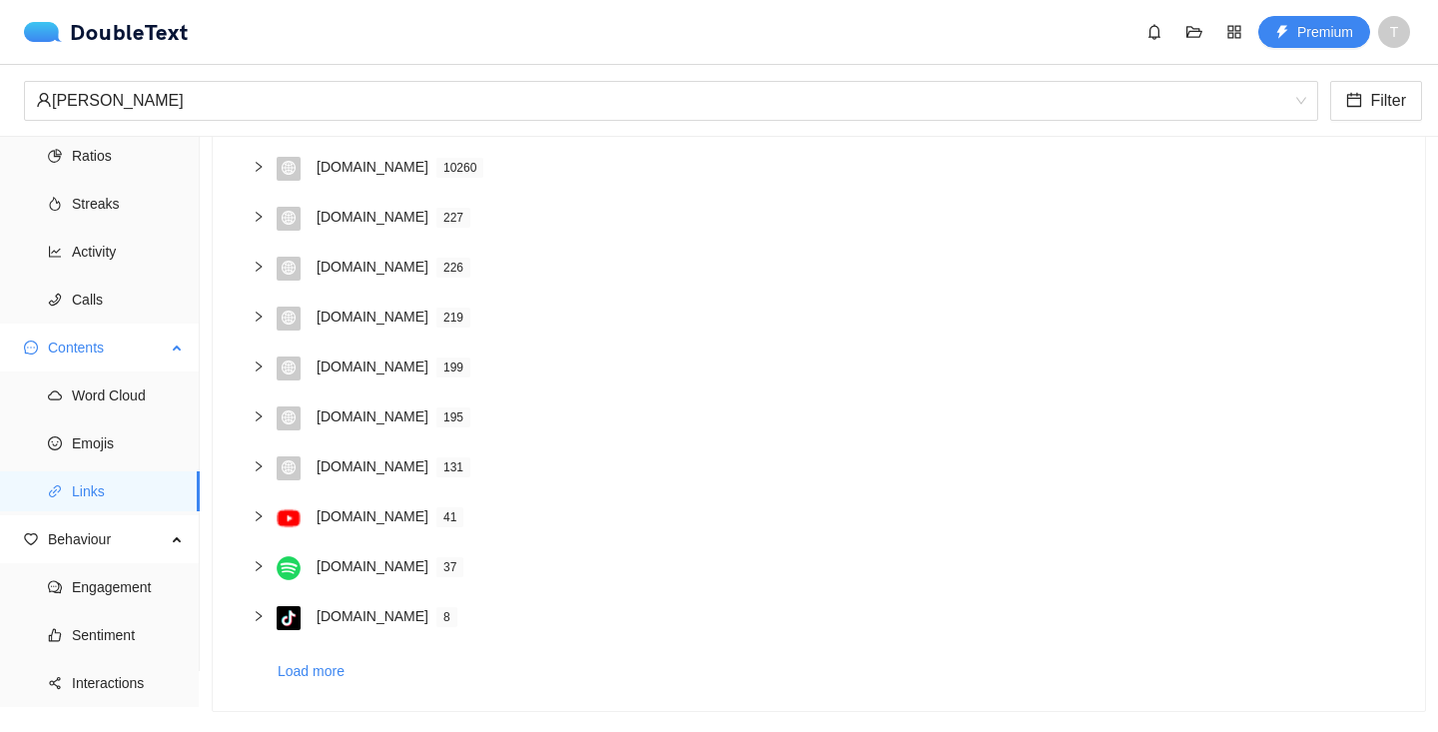
scroll to position [80, 0]
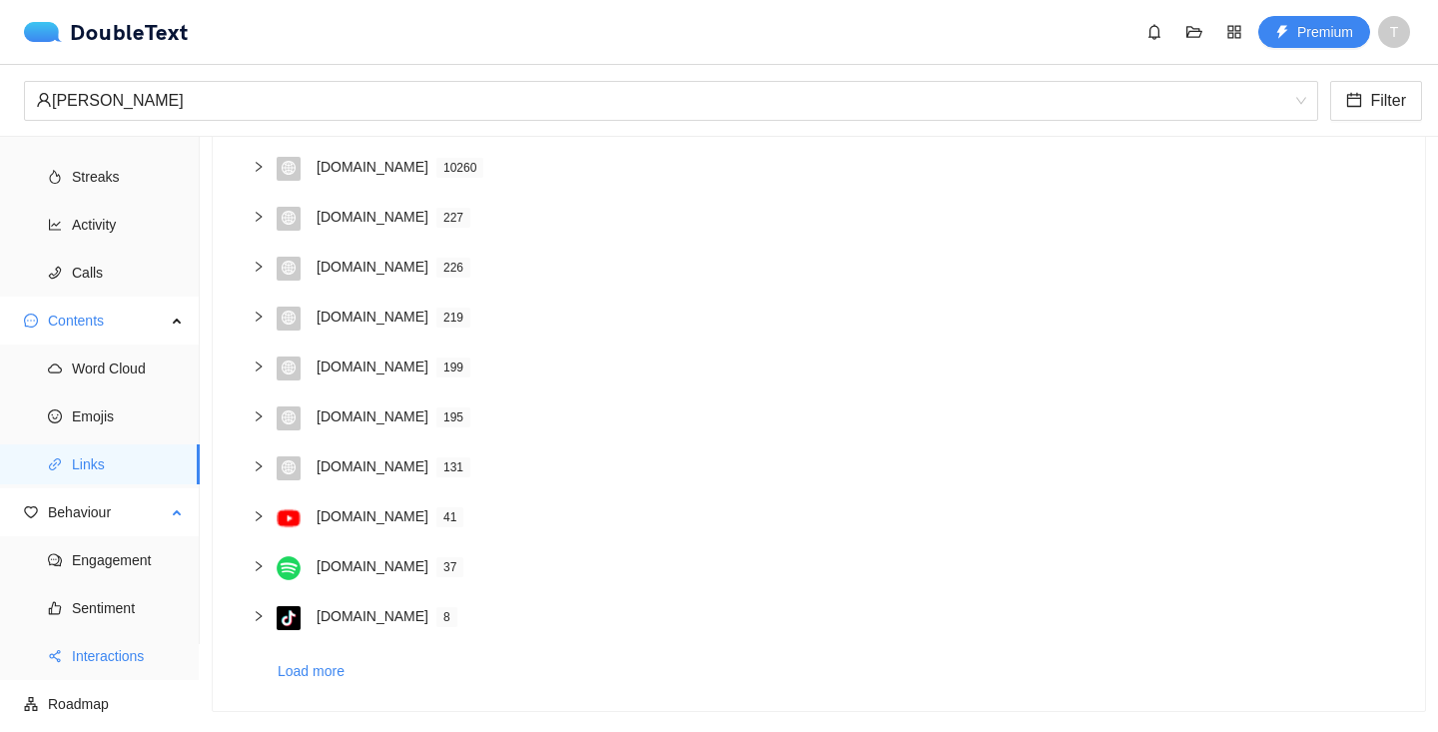
click at [138, 637] on span "Interactions" at bounding box center [128, 656] width 112 height 40
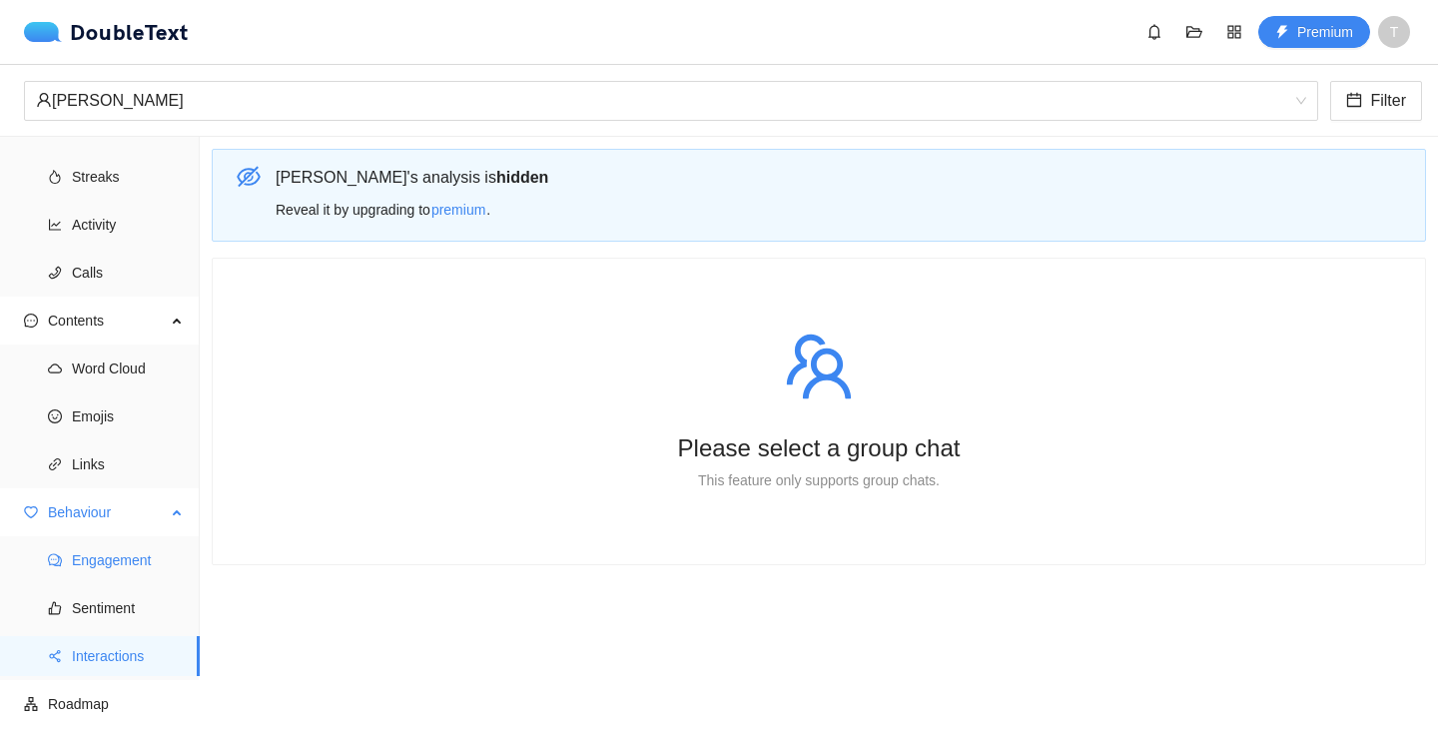
click at [139, 562] on span "Engagement" at bounding box center [128, 560] width 112 height 40
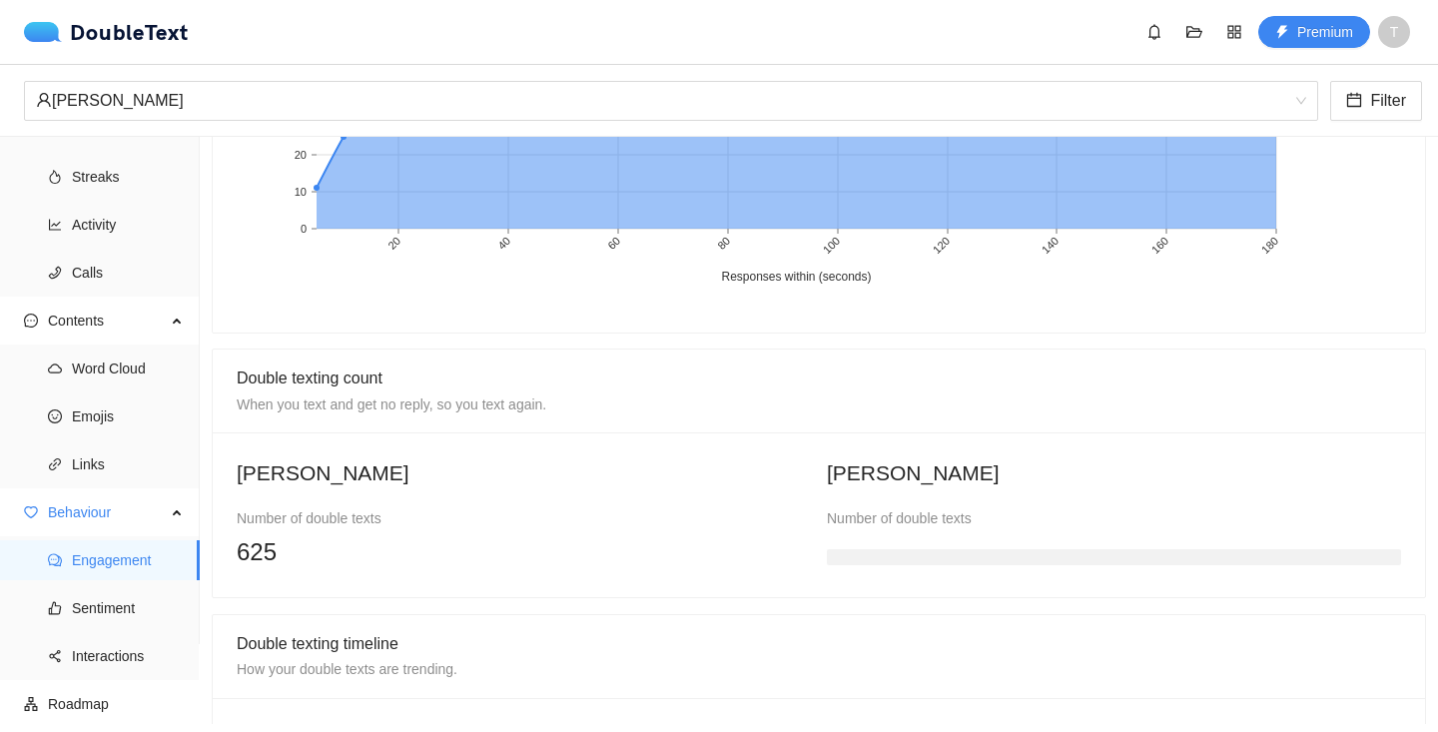
scroll to position [696, 0]
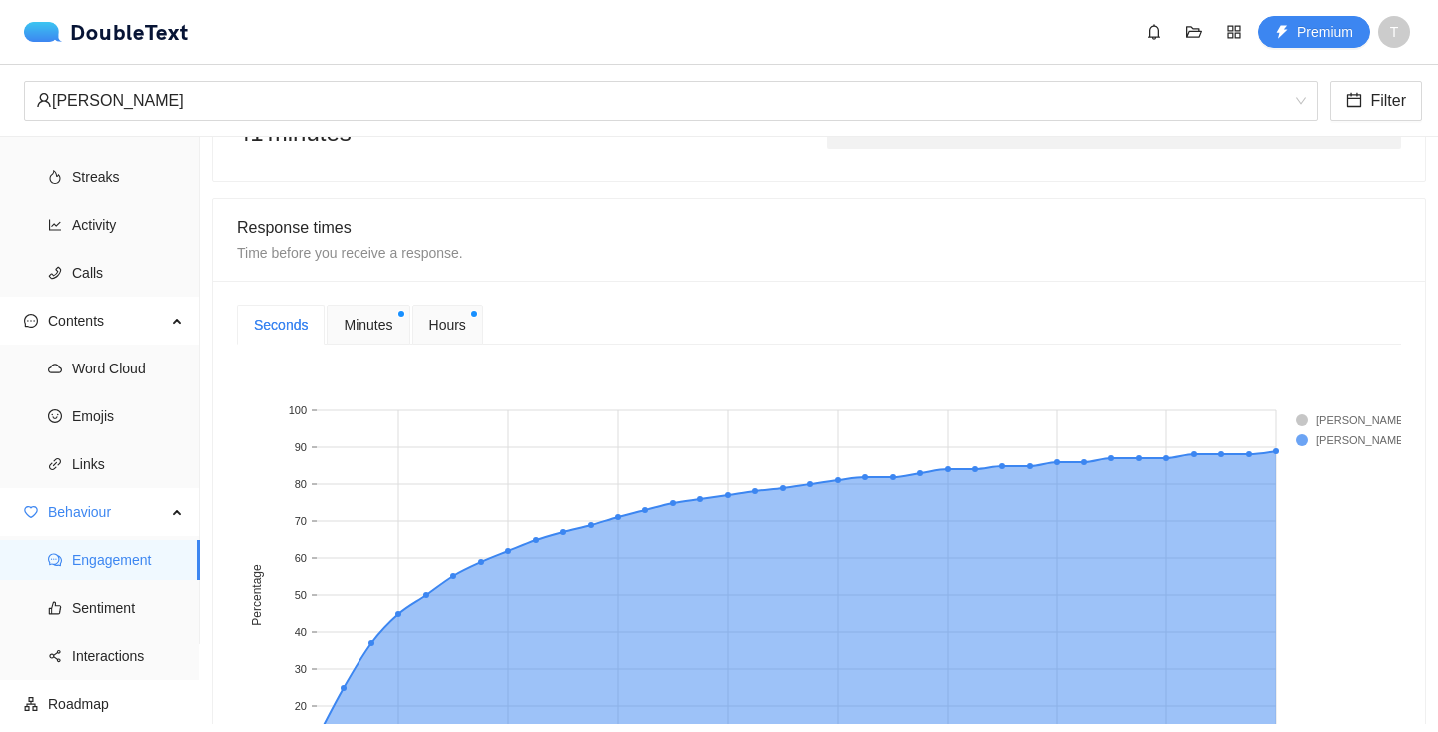
click at [459, 325] on span "Hours" at bounding box center [447, 325] width 37 height 22
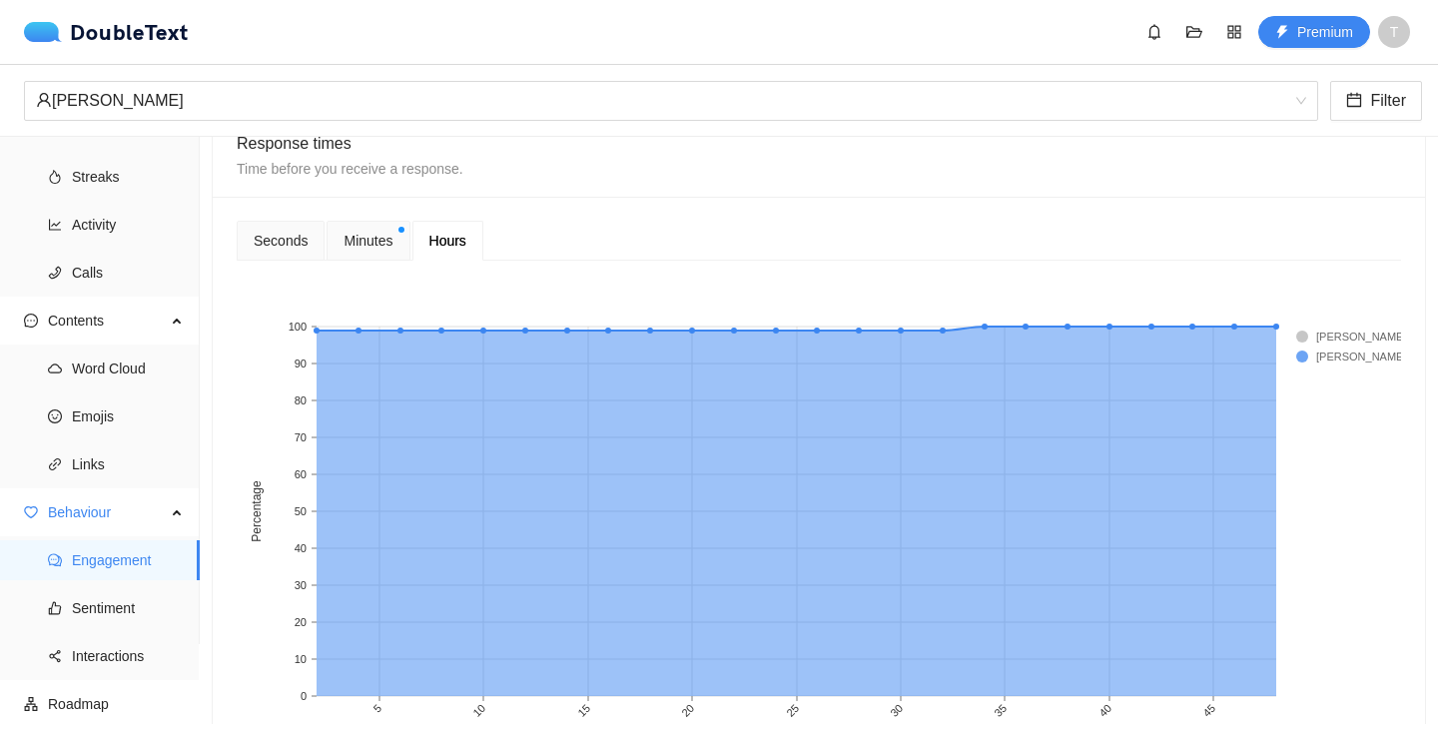
scroll to position [781, 0]
click at [392, 250] on span "Minutes" at bounding box center [367, 240] width 49 height 22
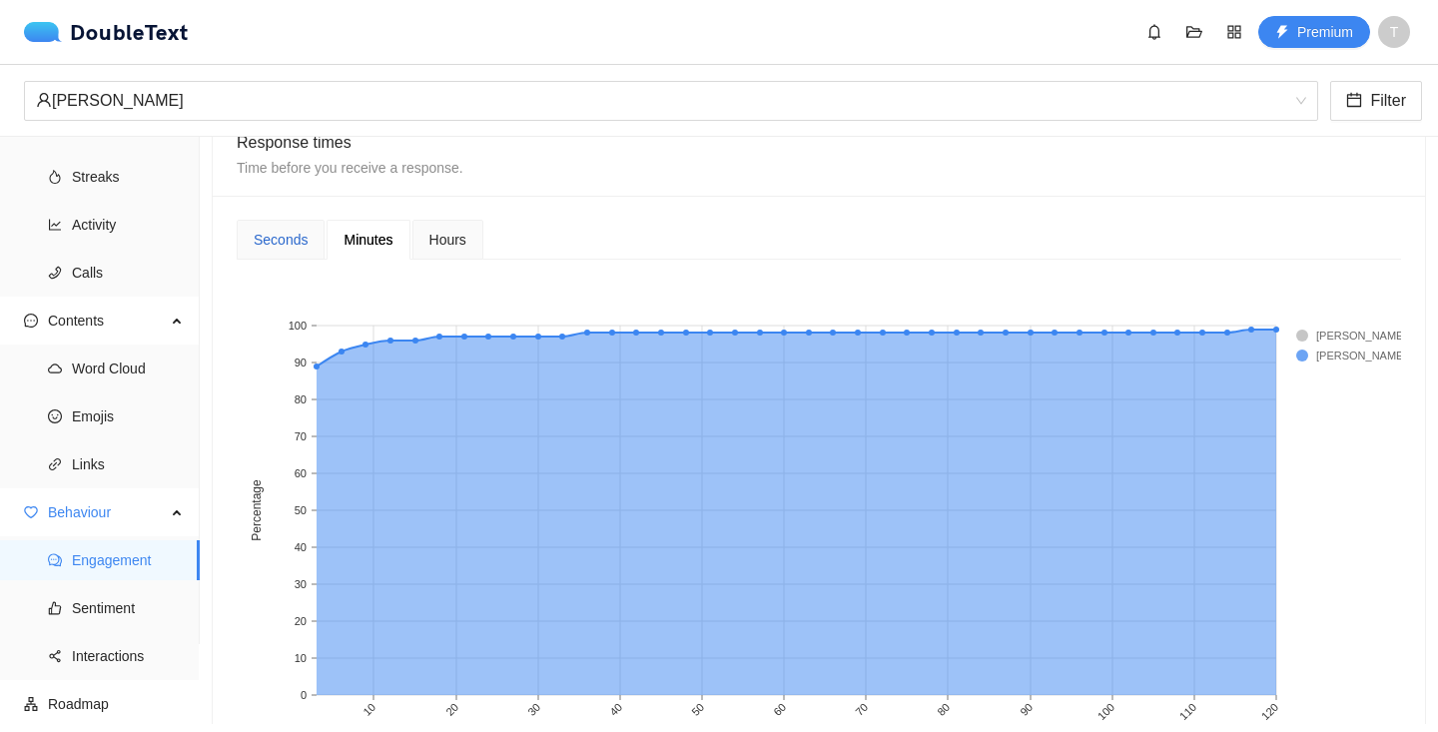
click at [291, 248] on div "Seconds" at bounding box center [281, 240] width 54 height 22
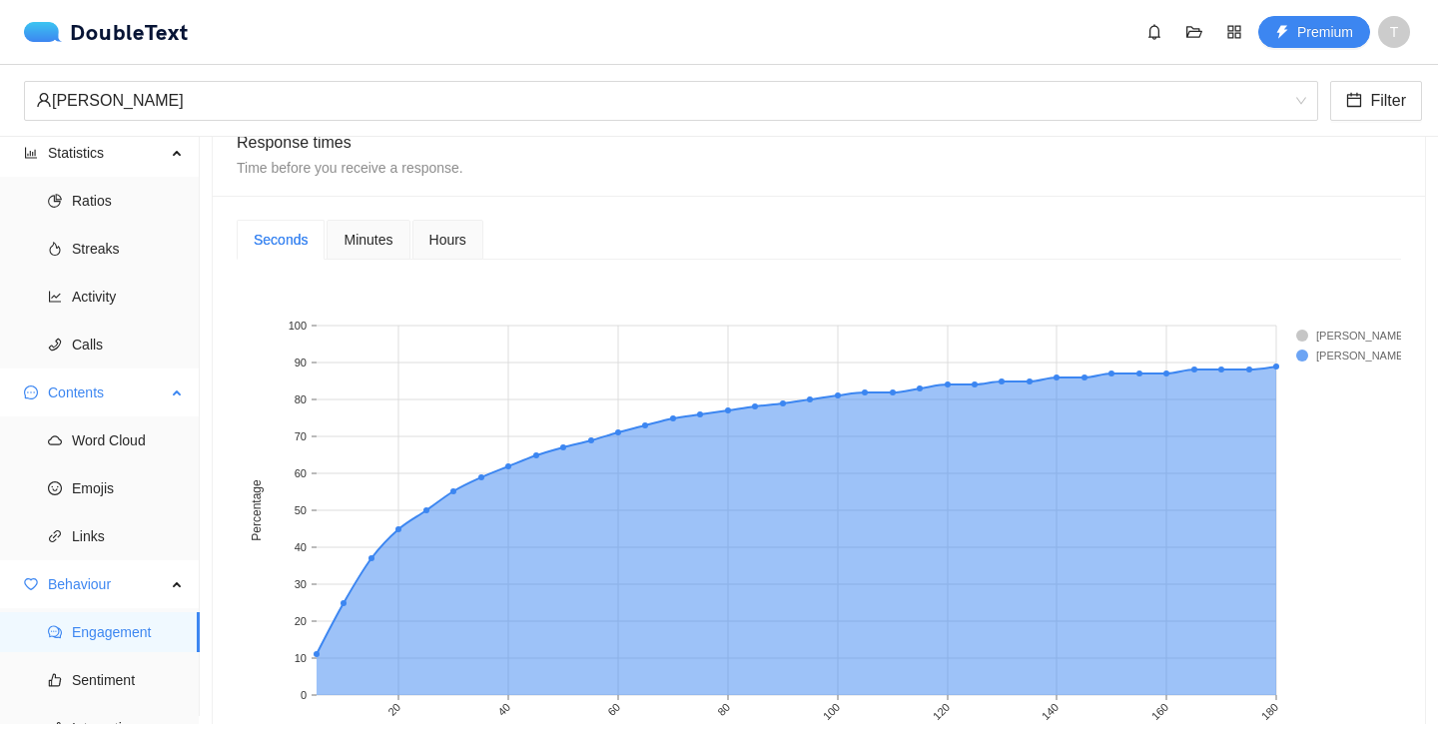
scroll to position [0, 0]
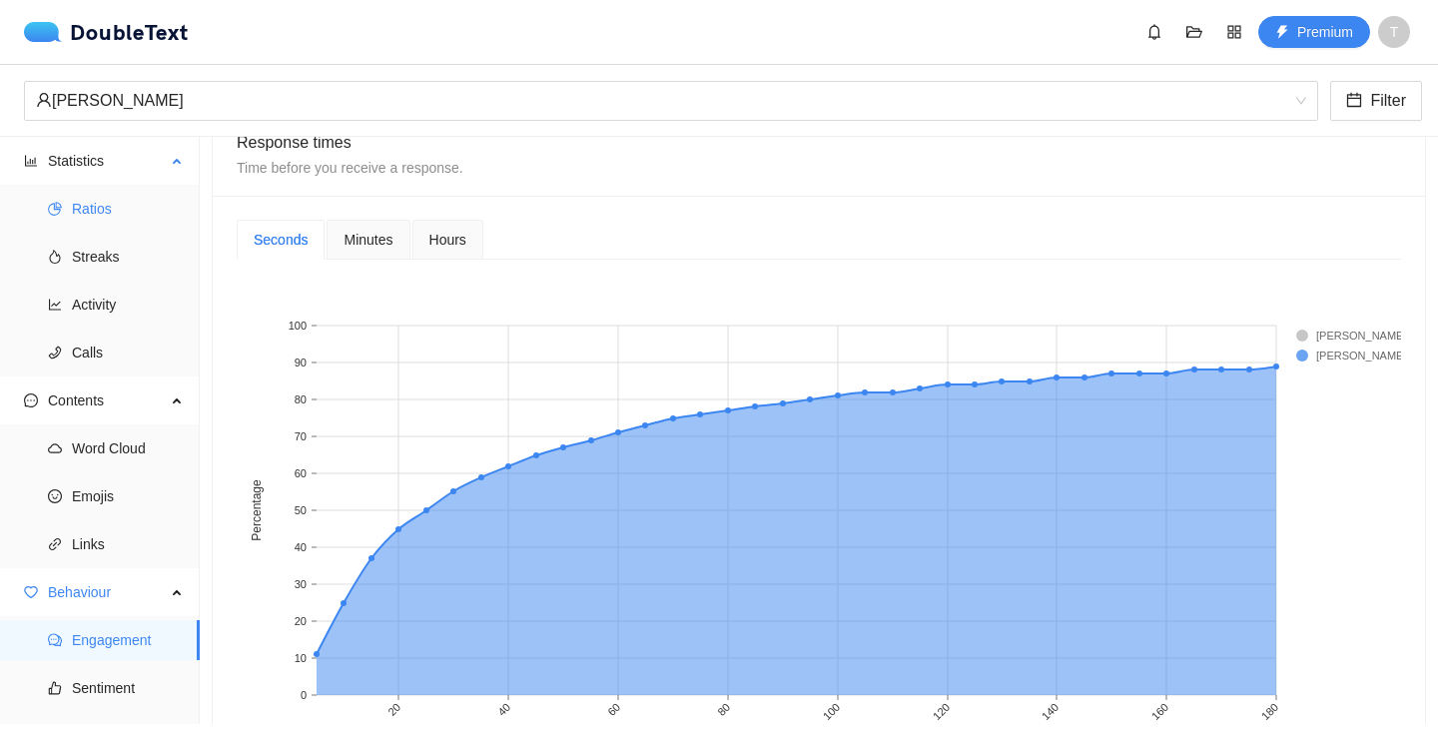
click at [101, 208] on span "Ratios" at bounding box center [128, 209] width 112 height 40
